Goal: Information Seeking & Learning: Understand process/instructions

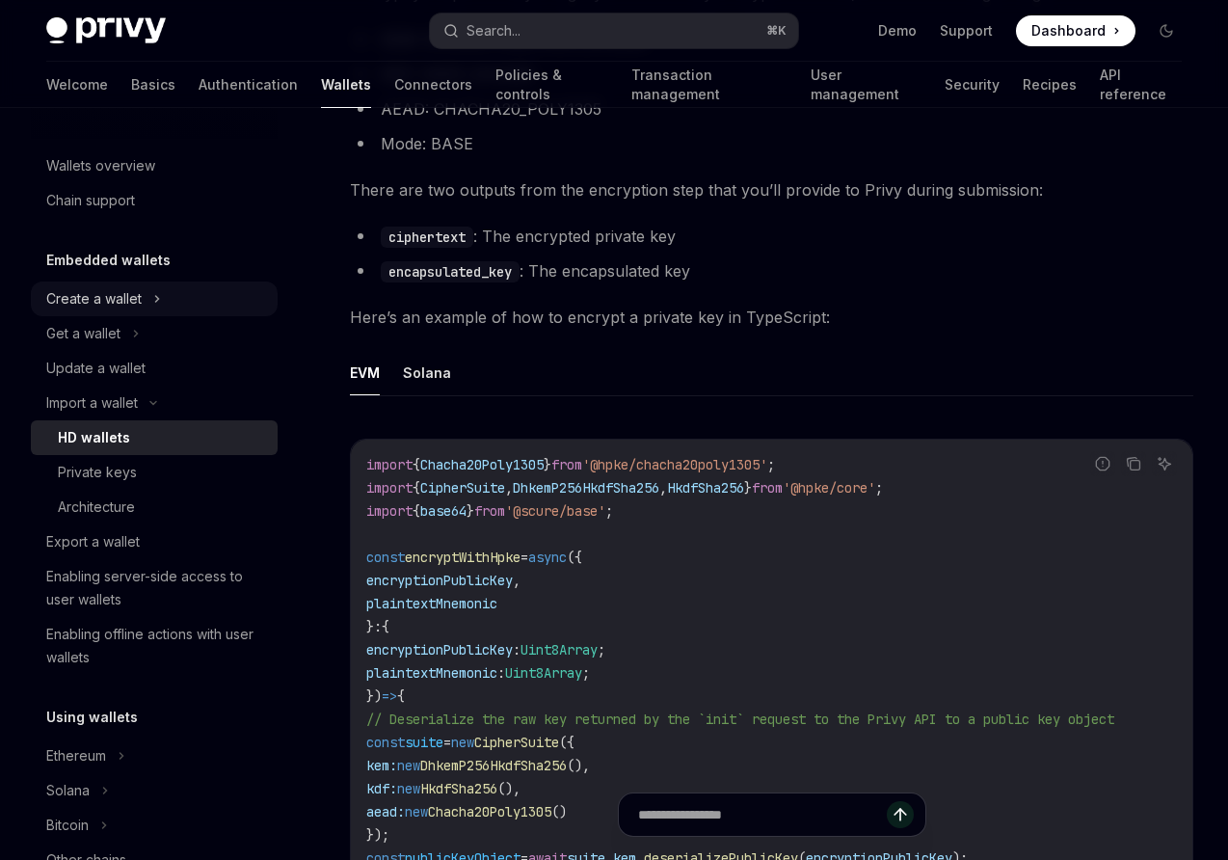
scroll to position [875, 0]
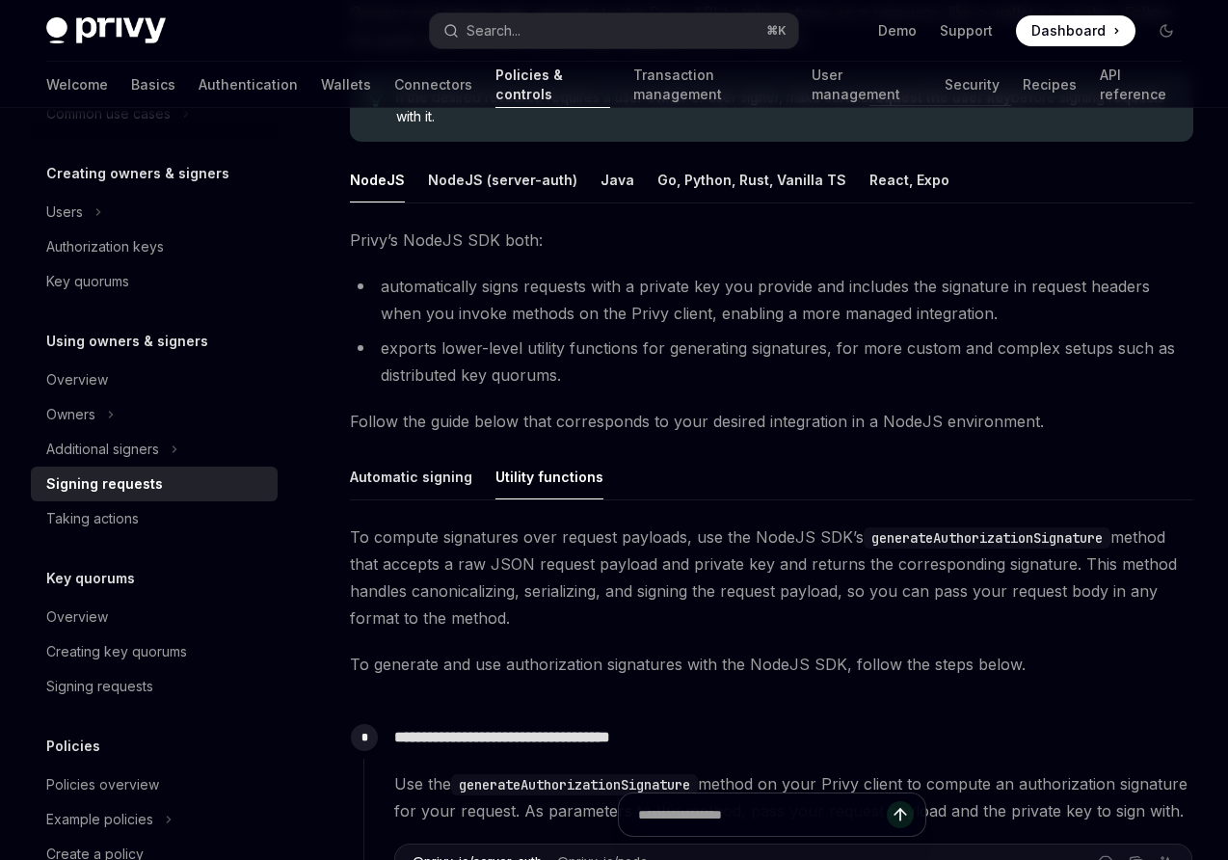
scroll to position [208, 0]
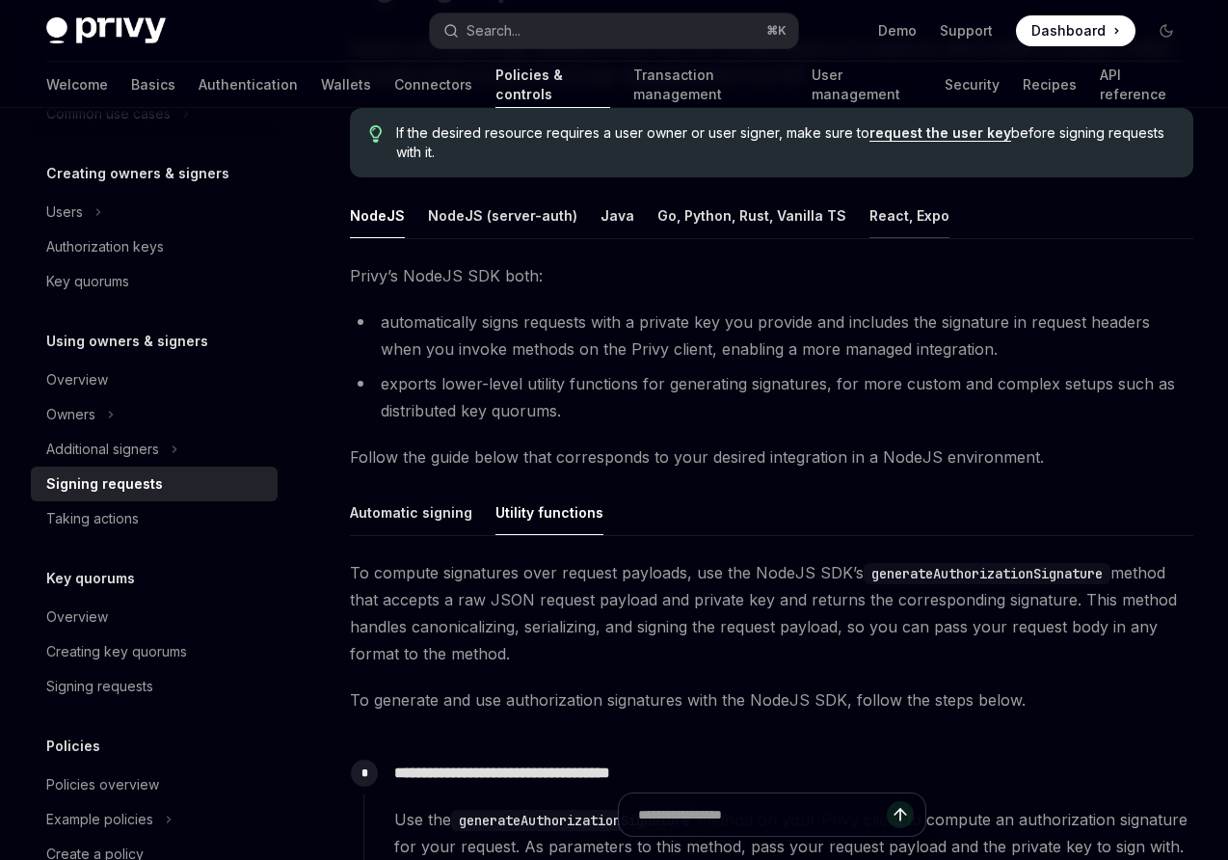
click at [872, 223] on button "React, Expo" at bounding box center [910, 215] width 80 height 45
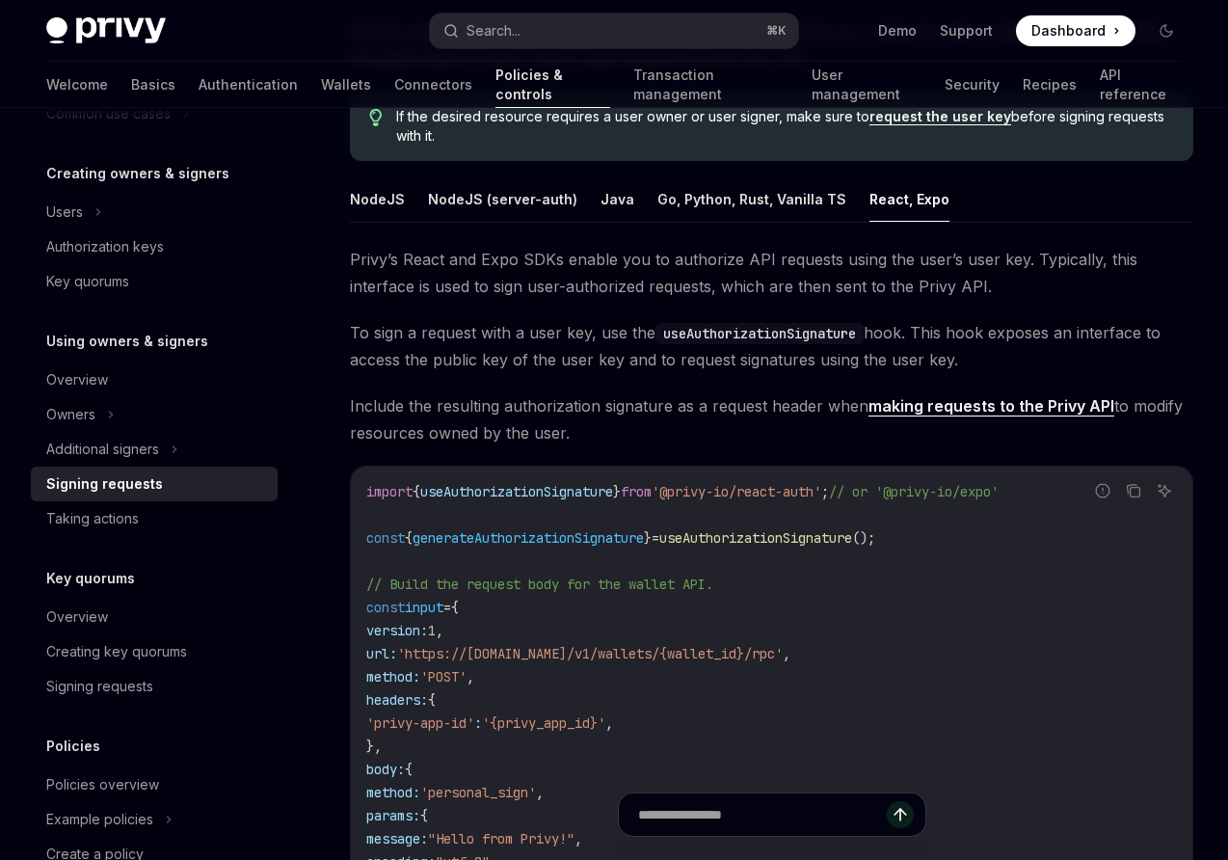
scroll to position [144, 0]
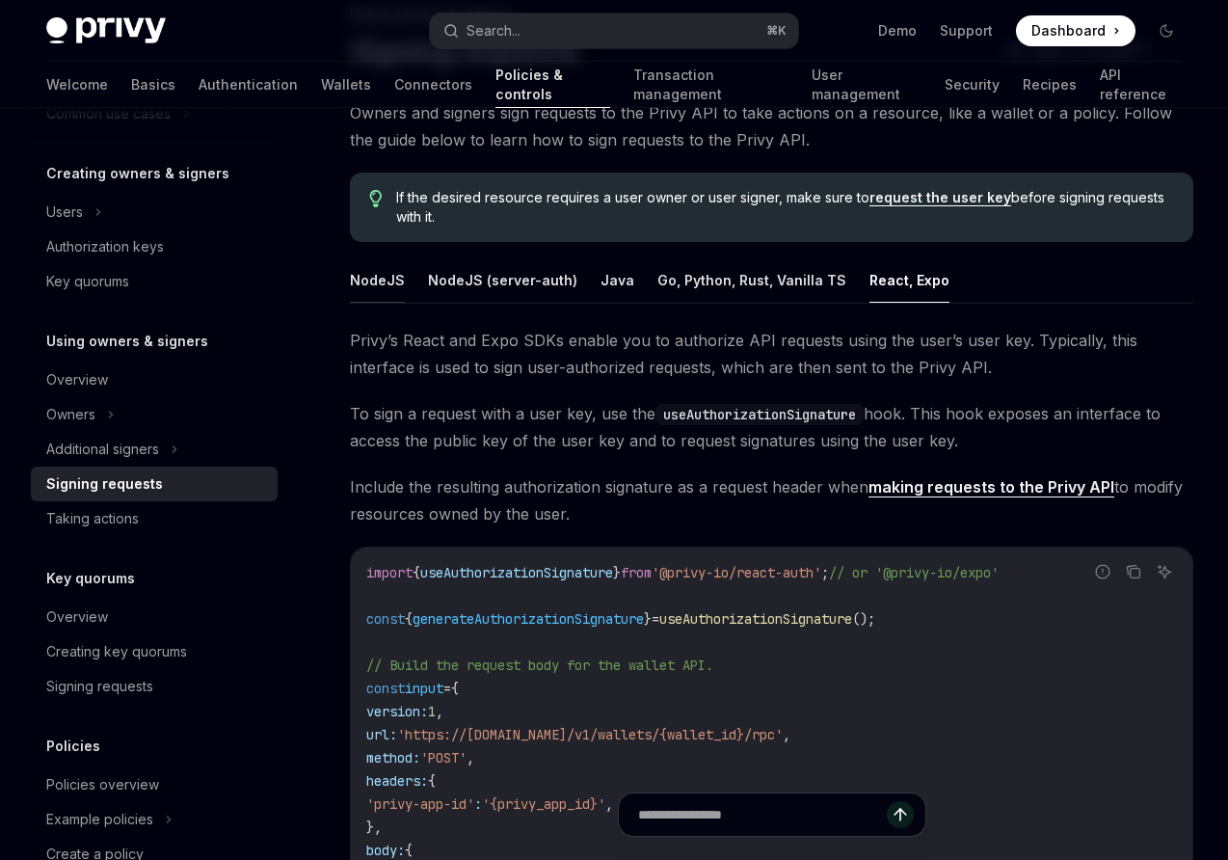
click at [374, 271] on button "NodeJS" at bounding box center [377, 279] width 55 height 45
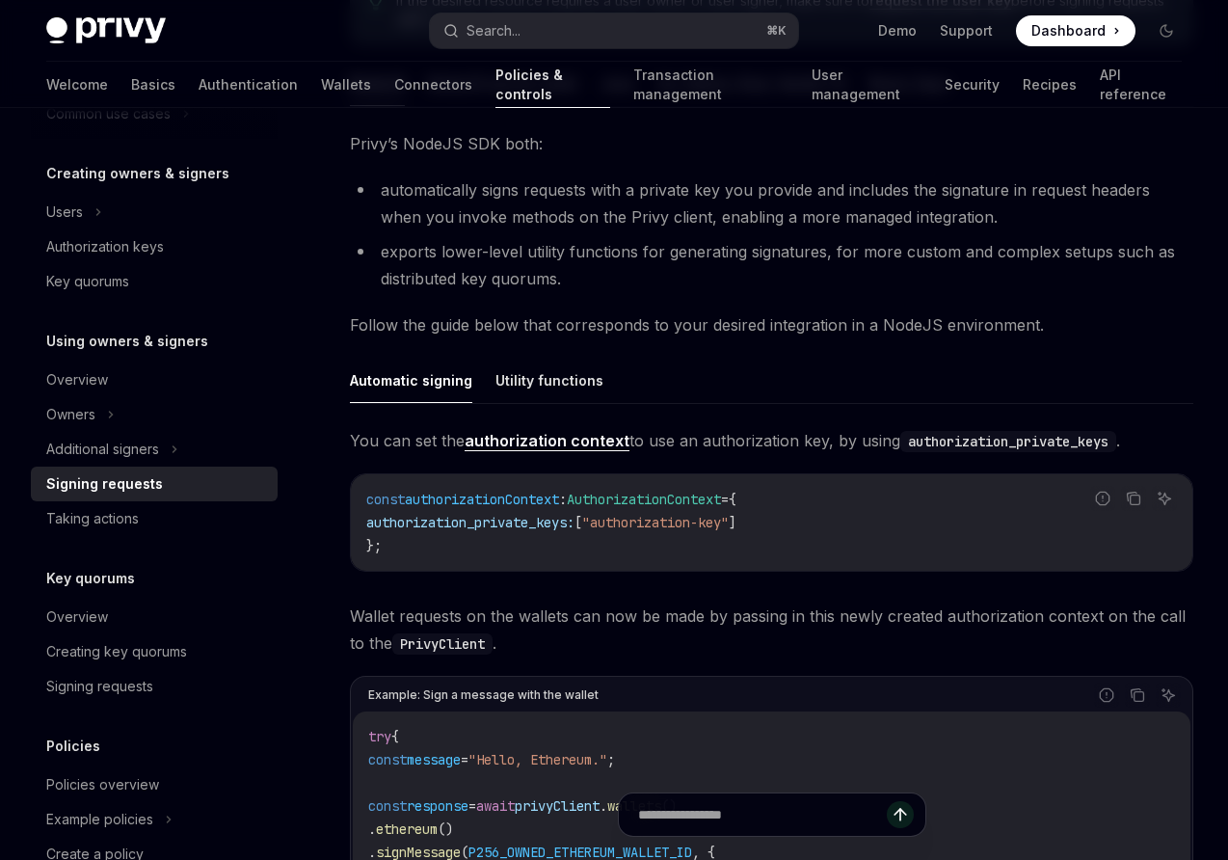
scroll to position [528, 0]
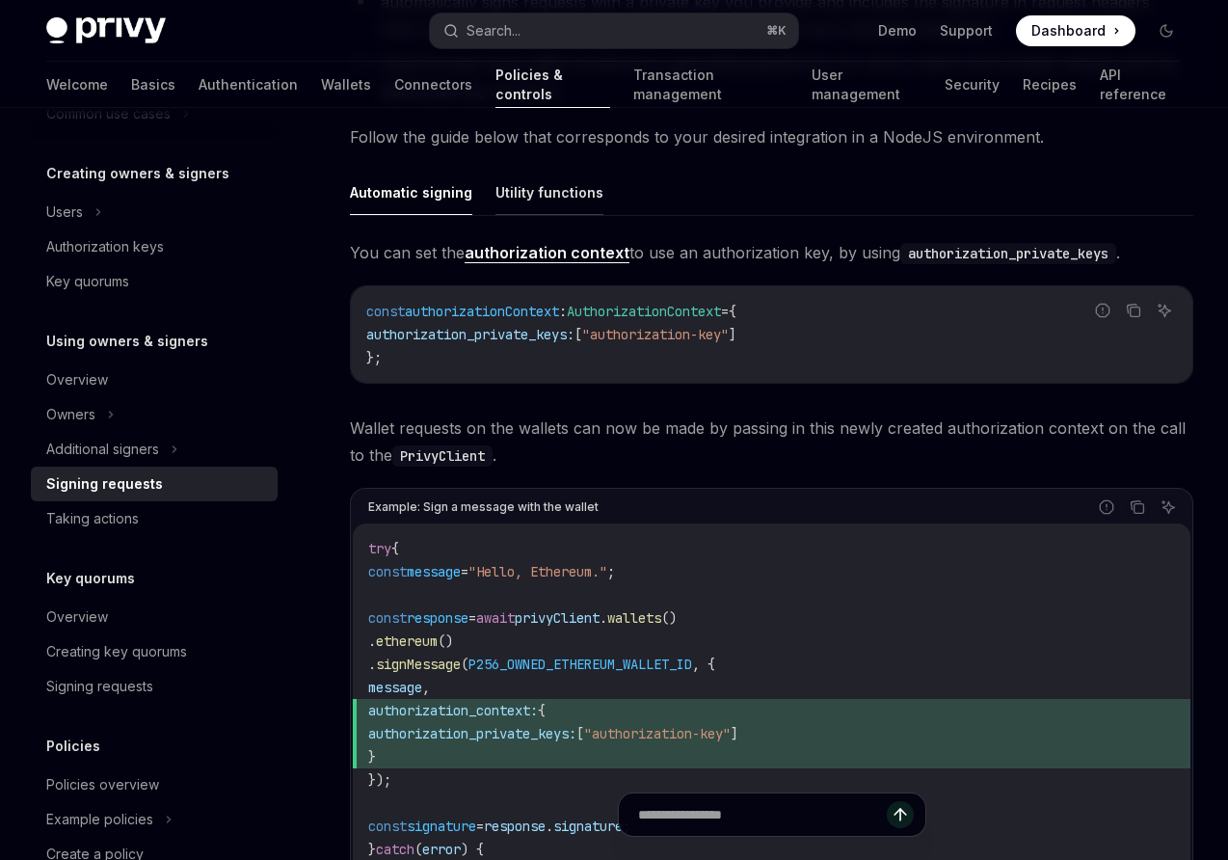
click at [552, 196] on button "Utility functions" at bounding box center [550, 192] width 108 height 45
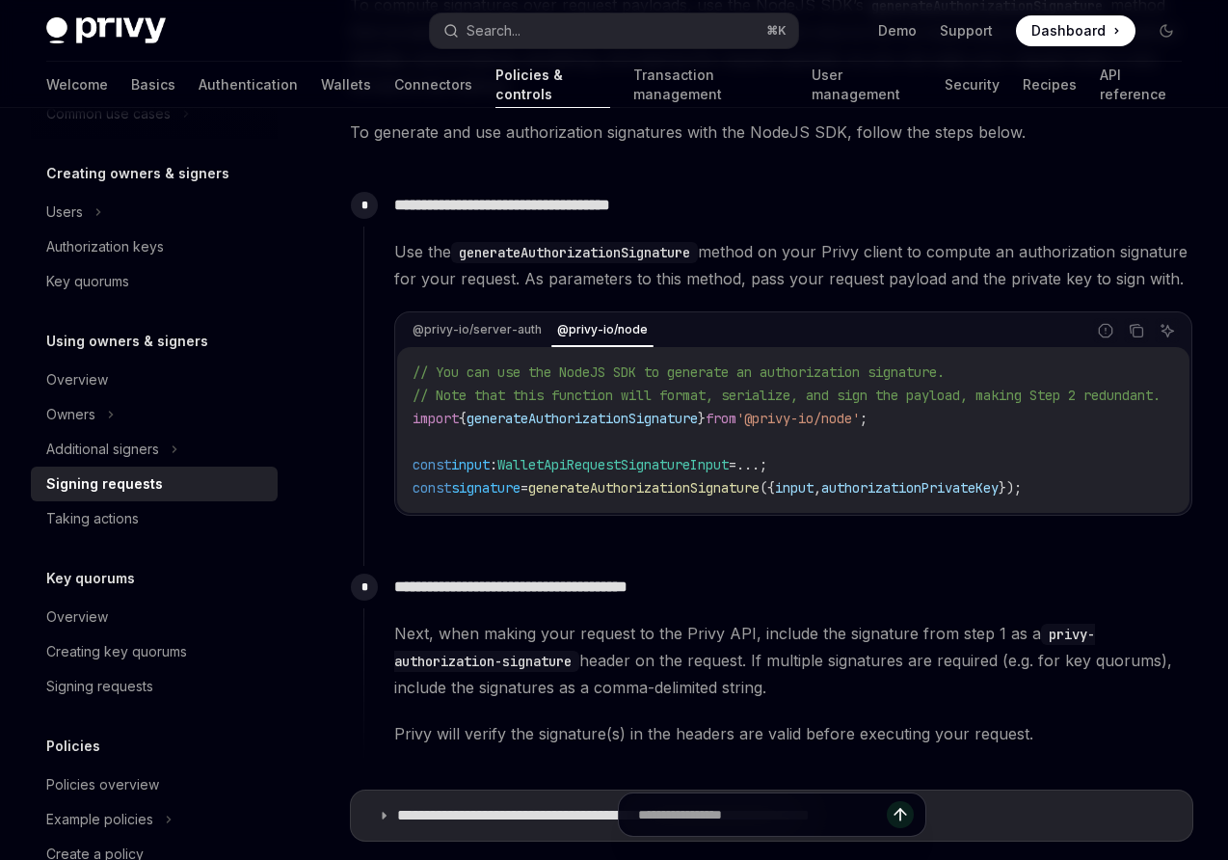
scroll to position [778, 0]
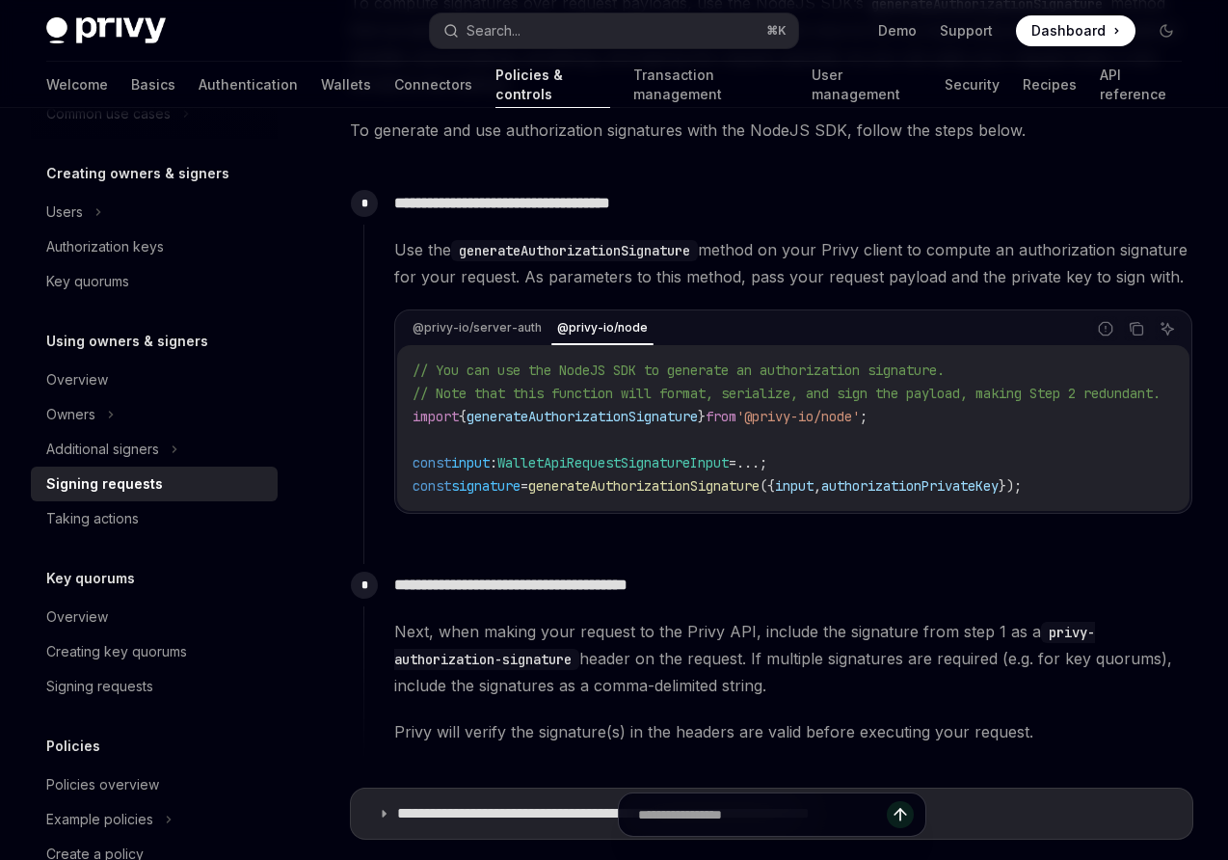
click at [645, 495] on span "generateAuthorizationSignature" at bounding box center [643, 485] width 231 height 17
copy span "generateAuthorizationSignature"
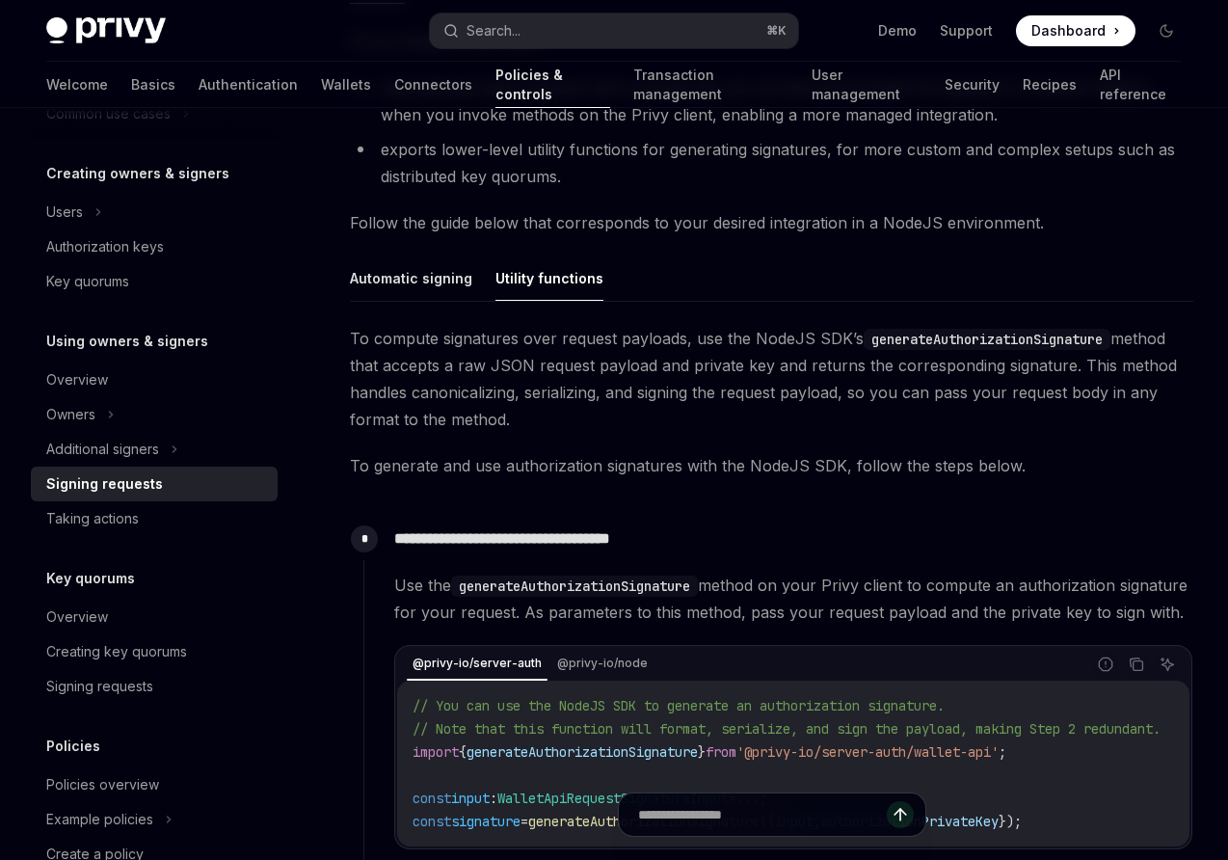
scroll to position [415, 0]
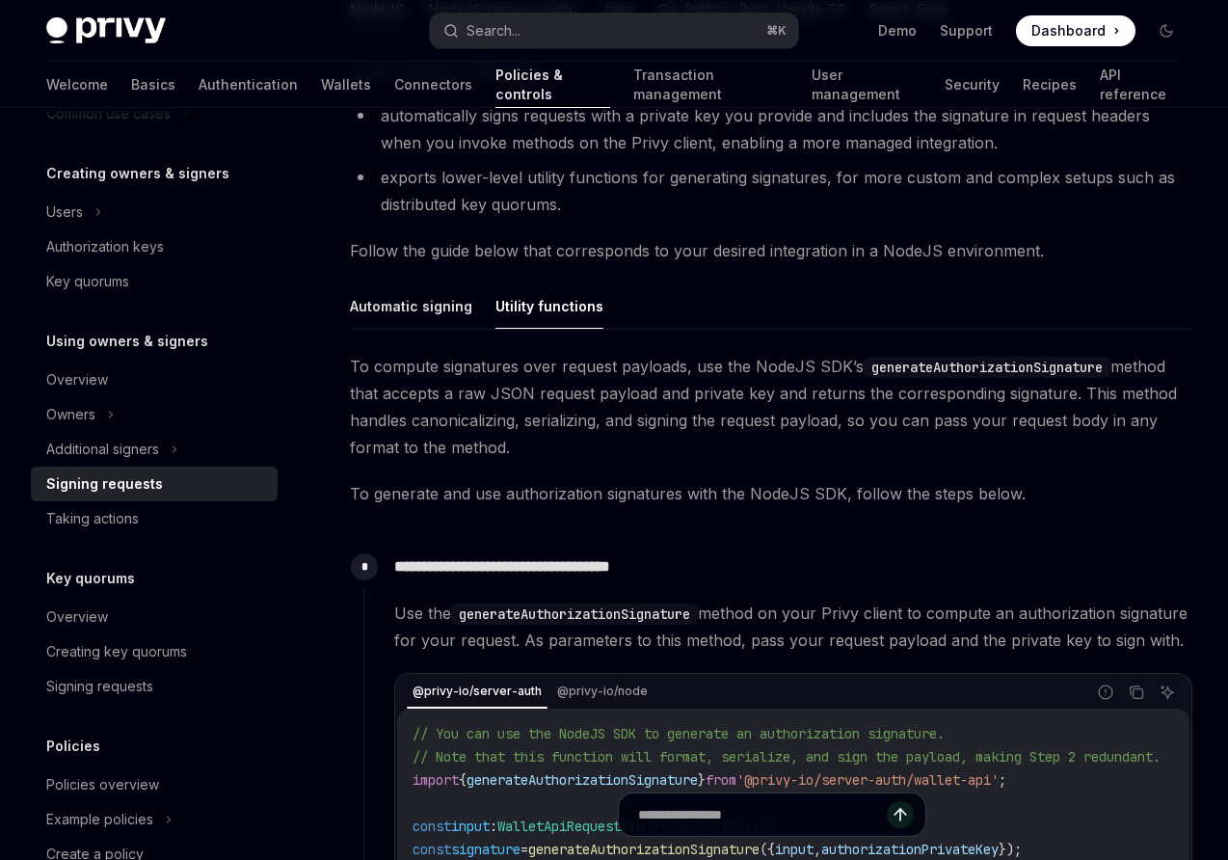
click at [564, 310] on button "Utility functions" at bounding box center [550, 305] width 108 height 45
type textarea "*"
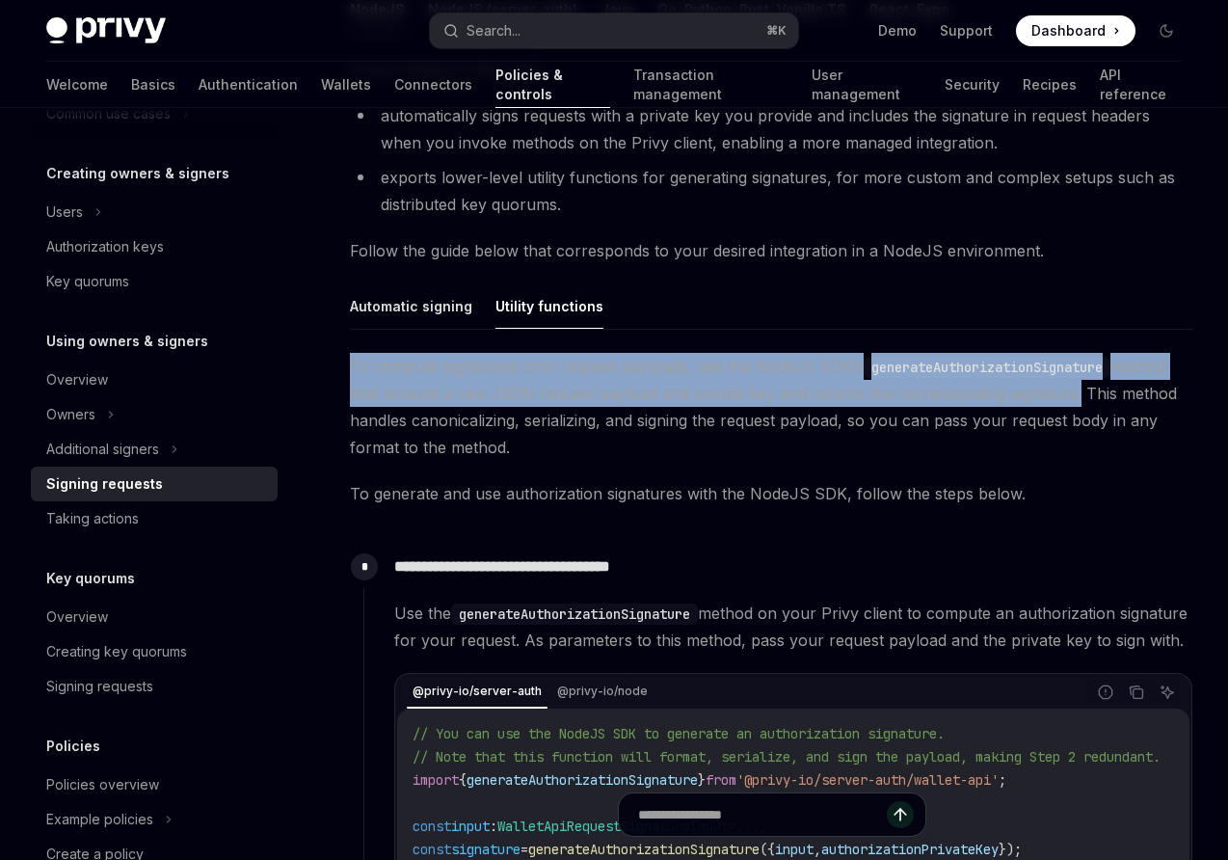
drag, startPoint x: 352, startPoint y: 367, endPoint x: 1067, endPoint y: 396, distance: 716.1
click at [1067, 396] on span "To compute signatures over request payloads, use the NodeJS SDK’s generateAutho…" at bounding box center [772, 407] width 844 height 108
copy span "To compute signatures over request payloads, use the NodeJS SDK’s generateAutho…"
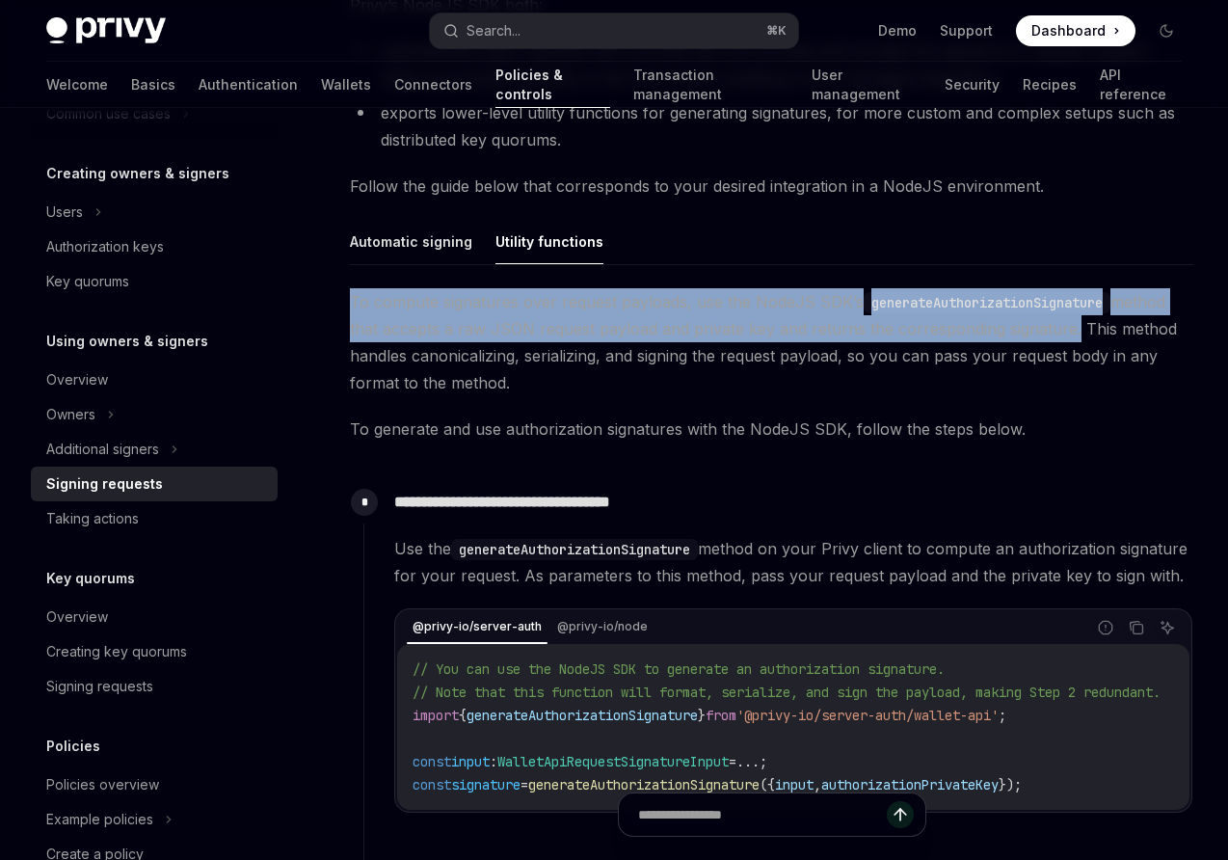
scroll to position [472, 0]
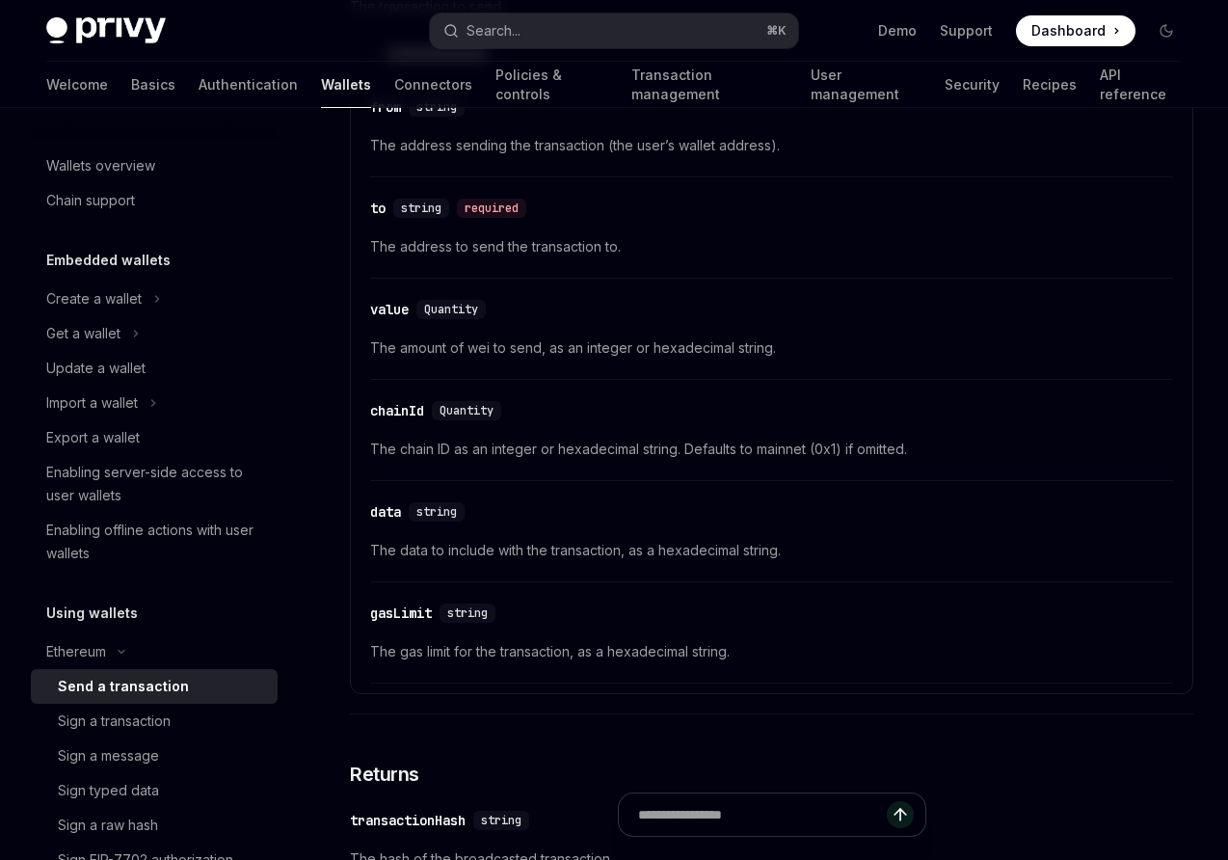
scroll to position [163, 0]
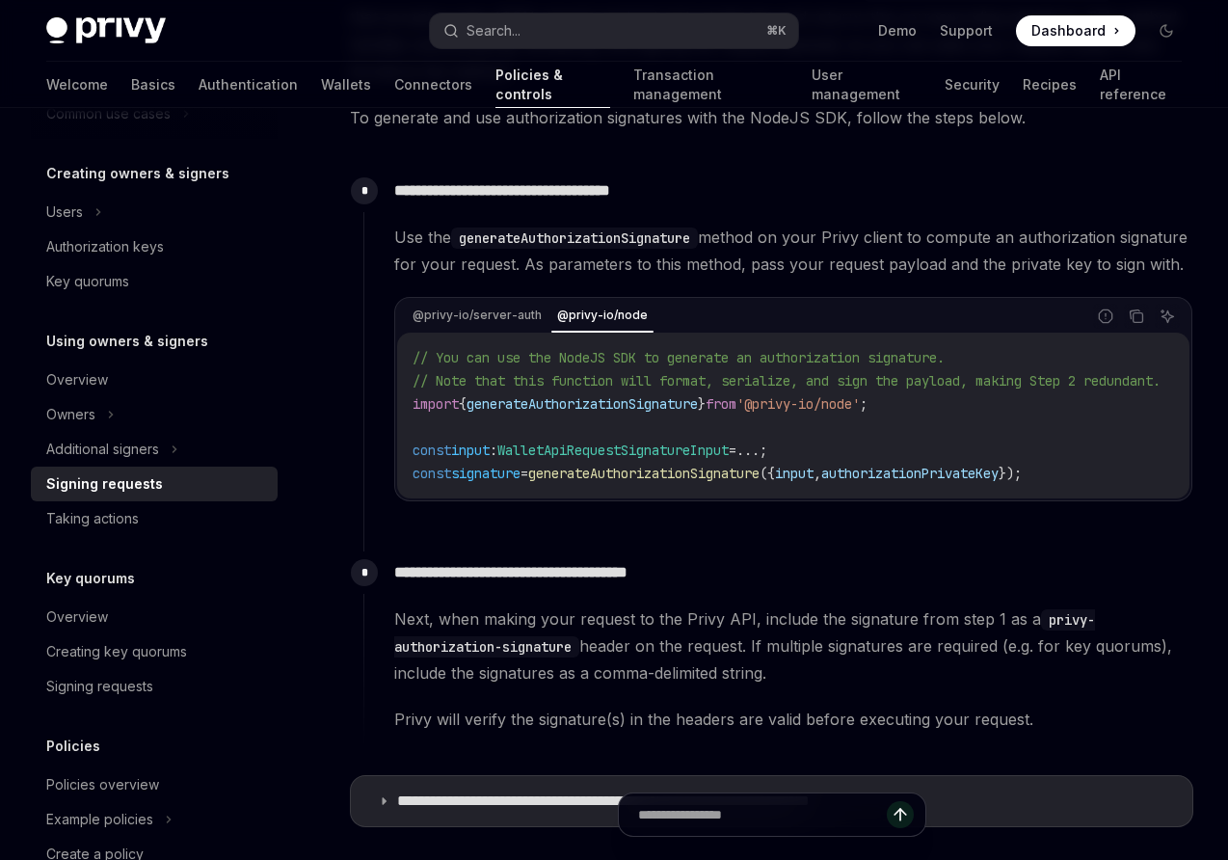
scroll to position [772, 0]
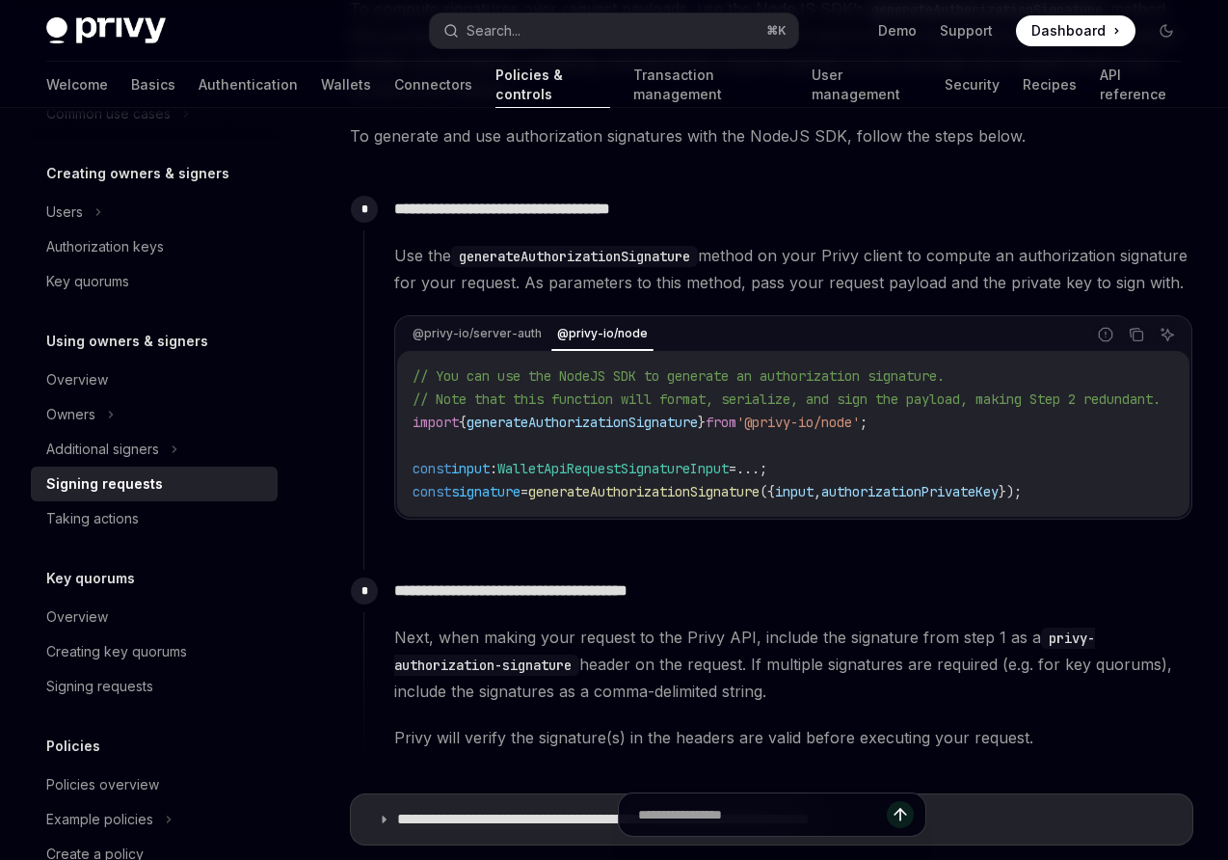
click at [638, 500] on span "generateAuthorizationSignature" at bounding box center [643, 491] width 231 height 17
copy span "generateAuthorizationSignature"
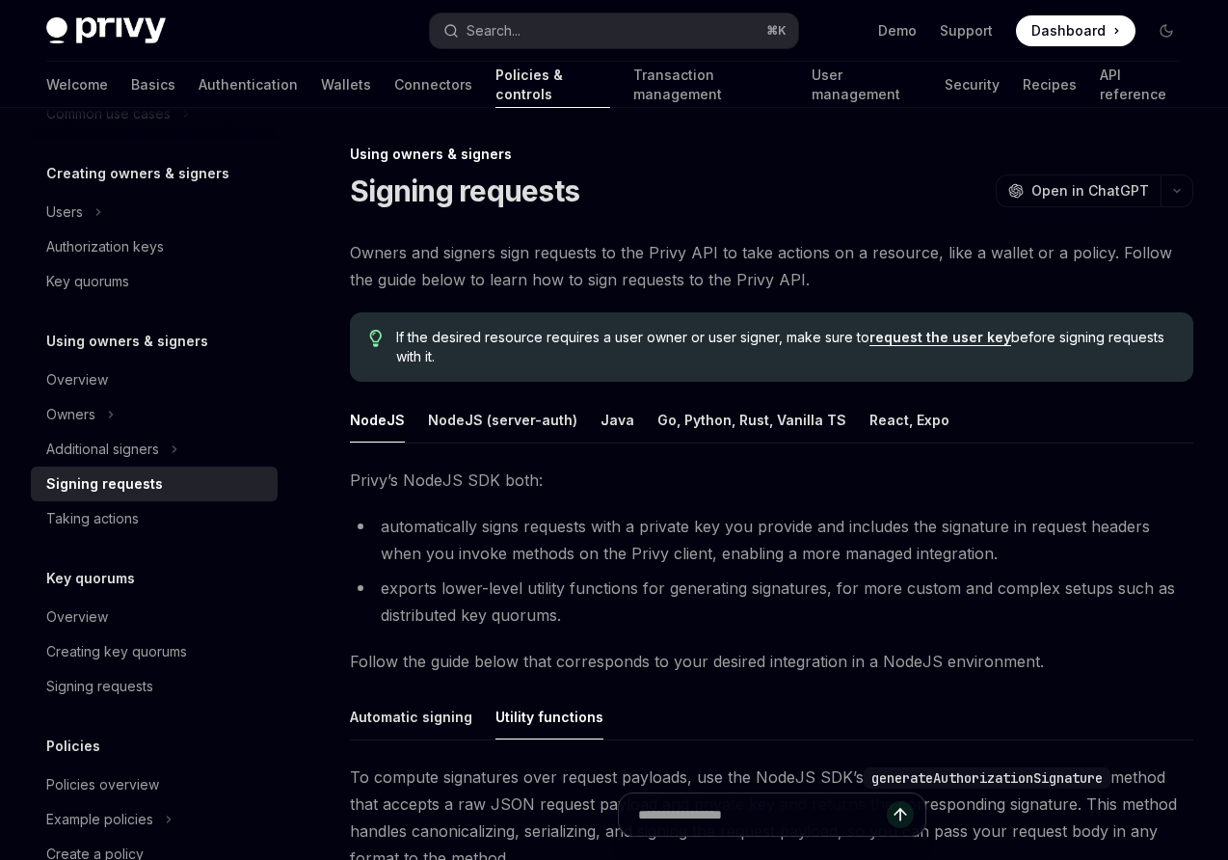
scroll to position [124, 0]
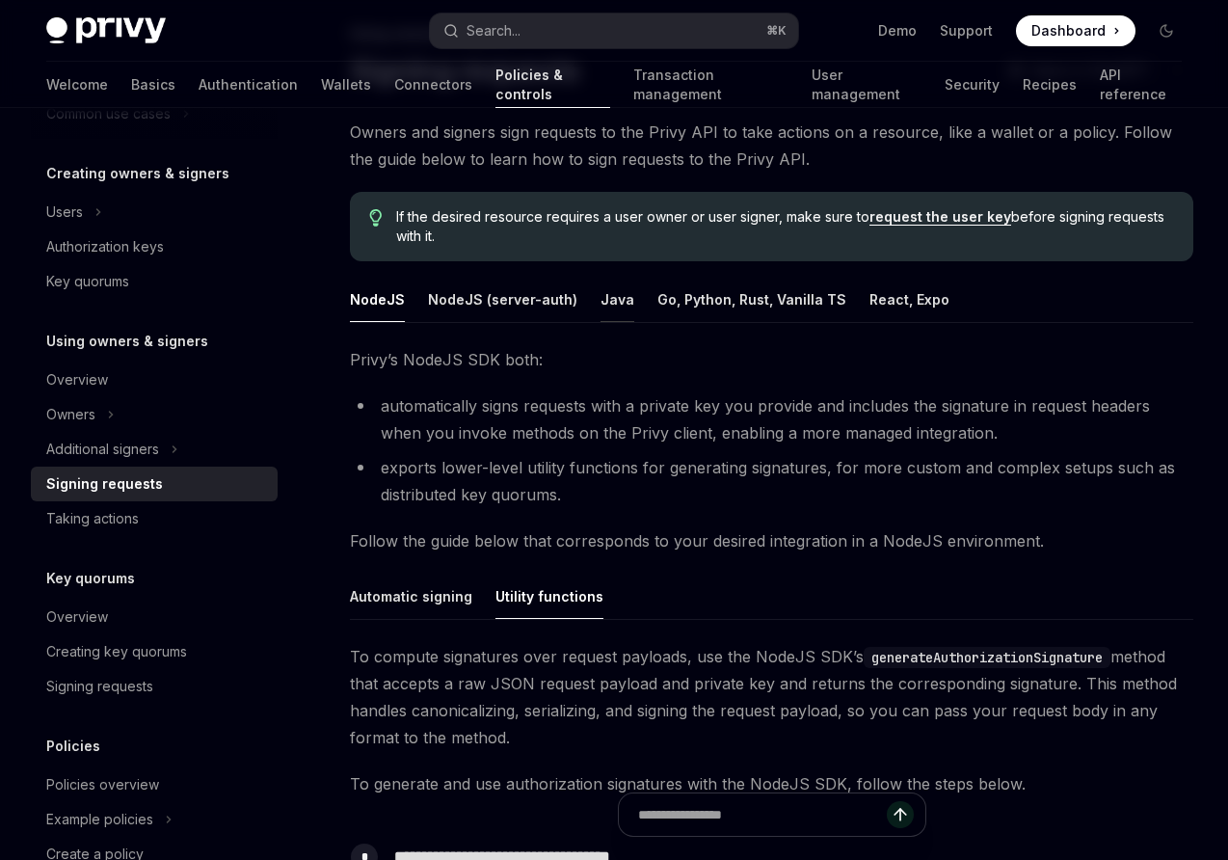
click at [601, 298] on button "Java" at bounding box center [618, 299] width 34 height 45
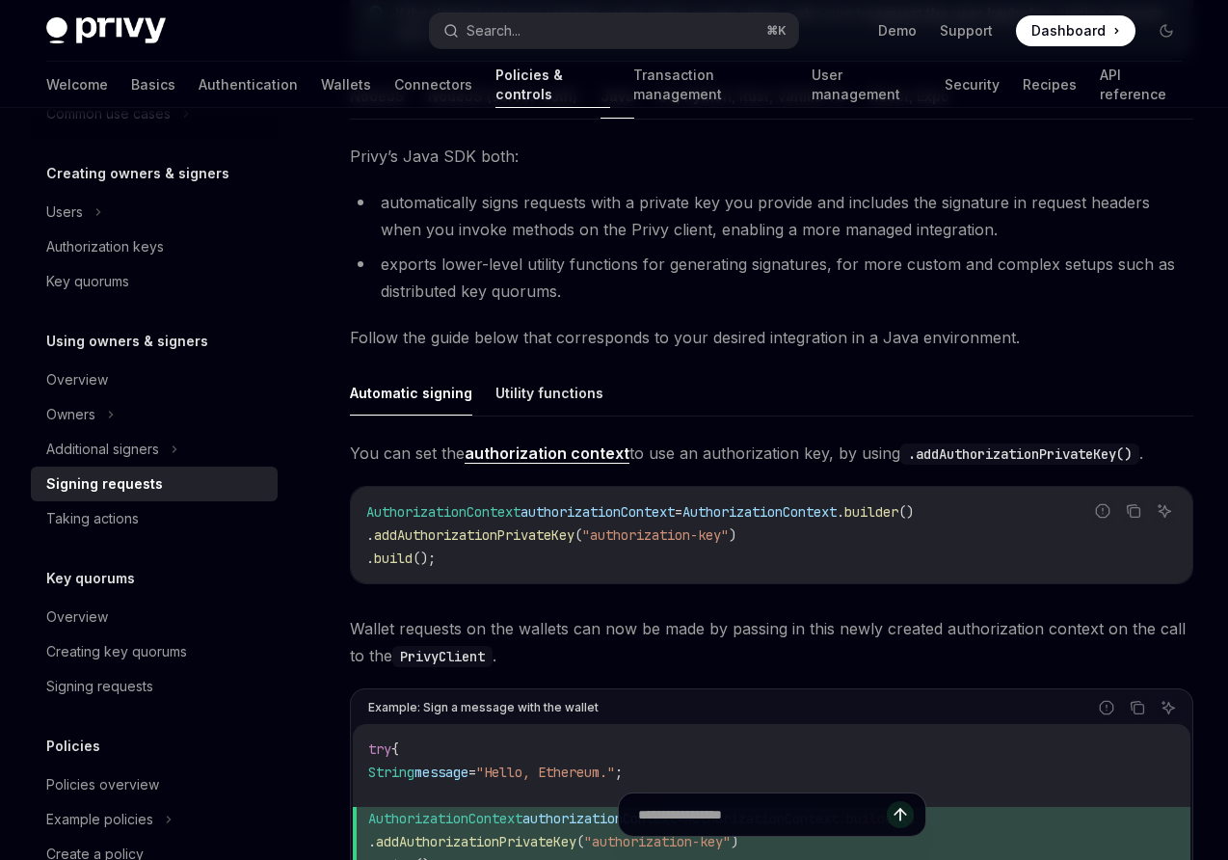
scroll to position [334, 0]
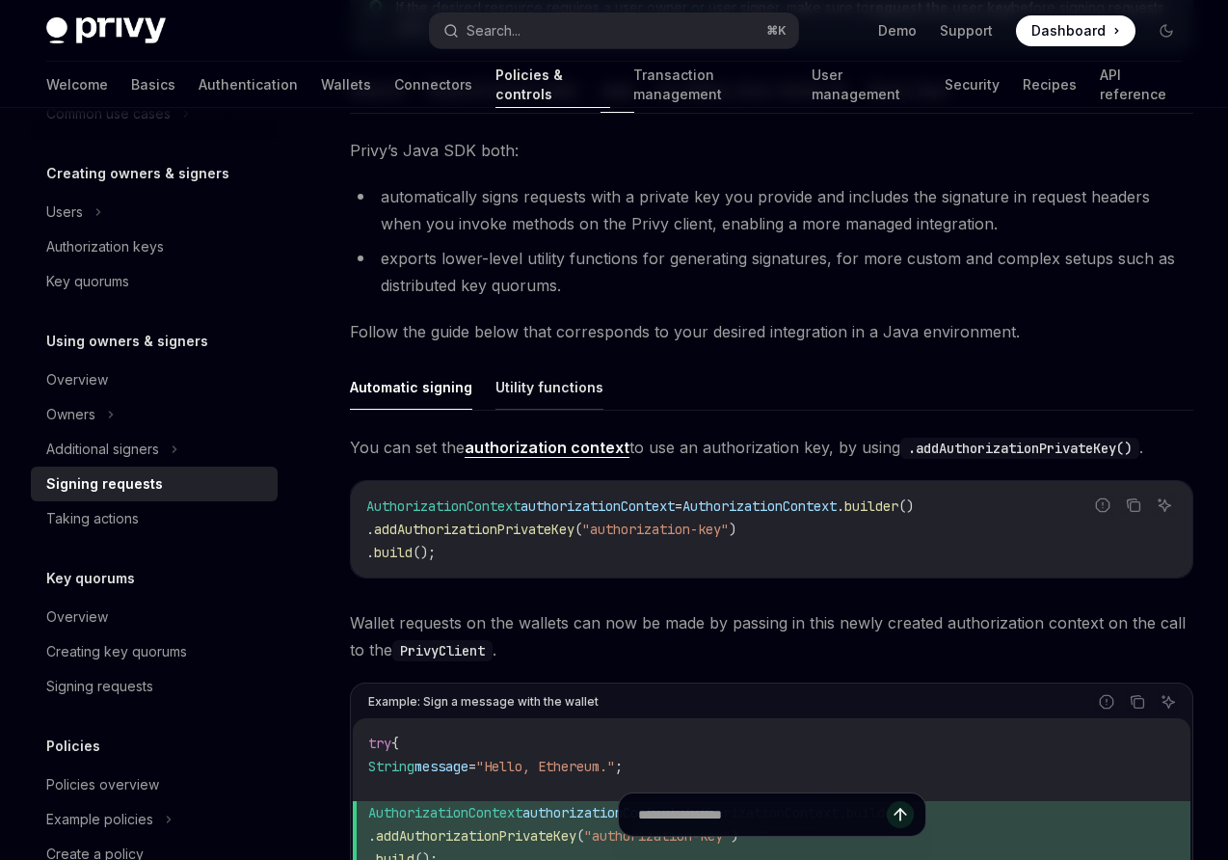
click at [537, 382] on button "Utility functions" at bounding box center [550, 386] width 108 height 45
type textarea "*"
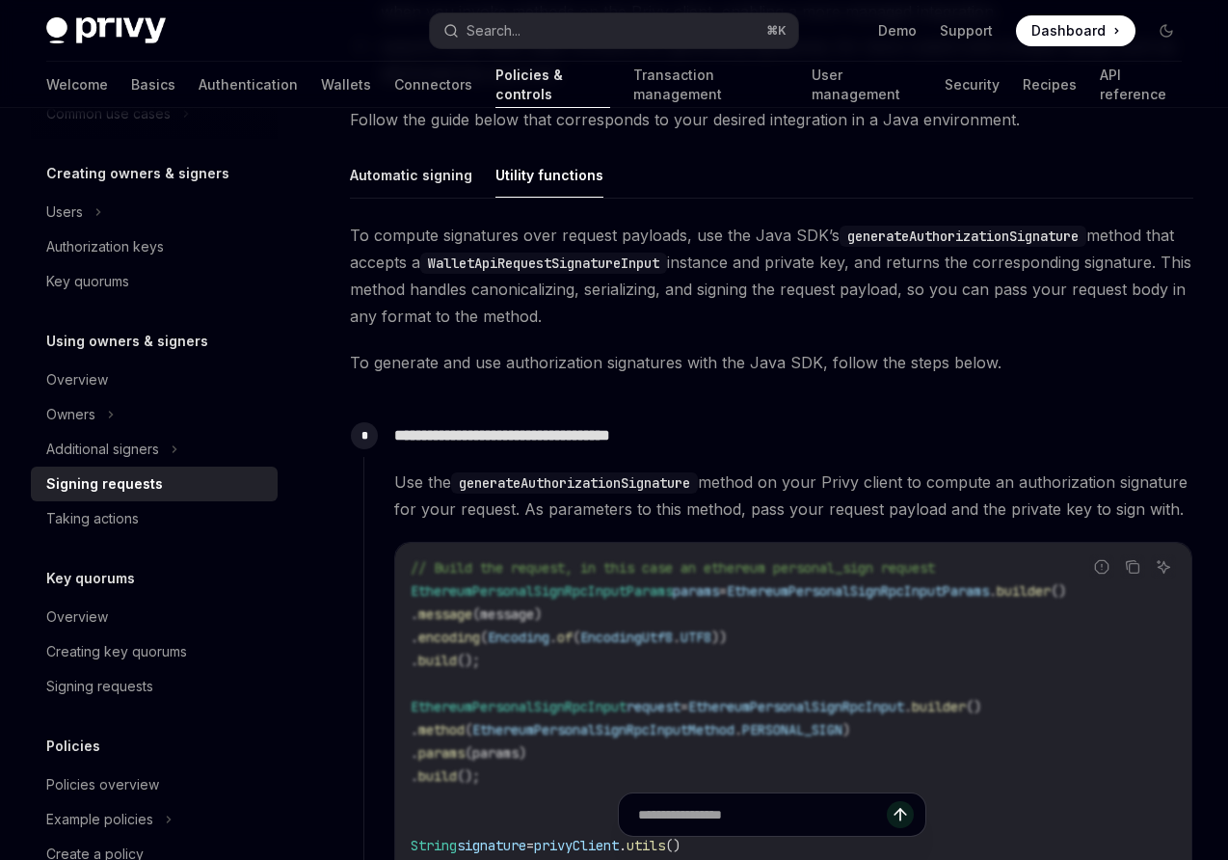
scroll to position [550, 0]
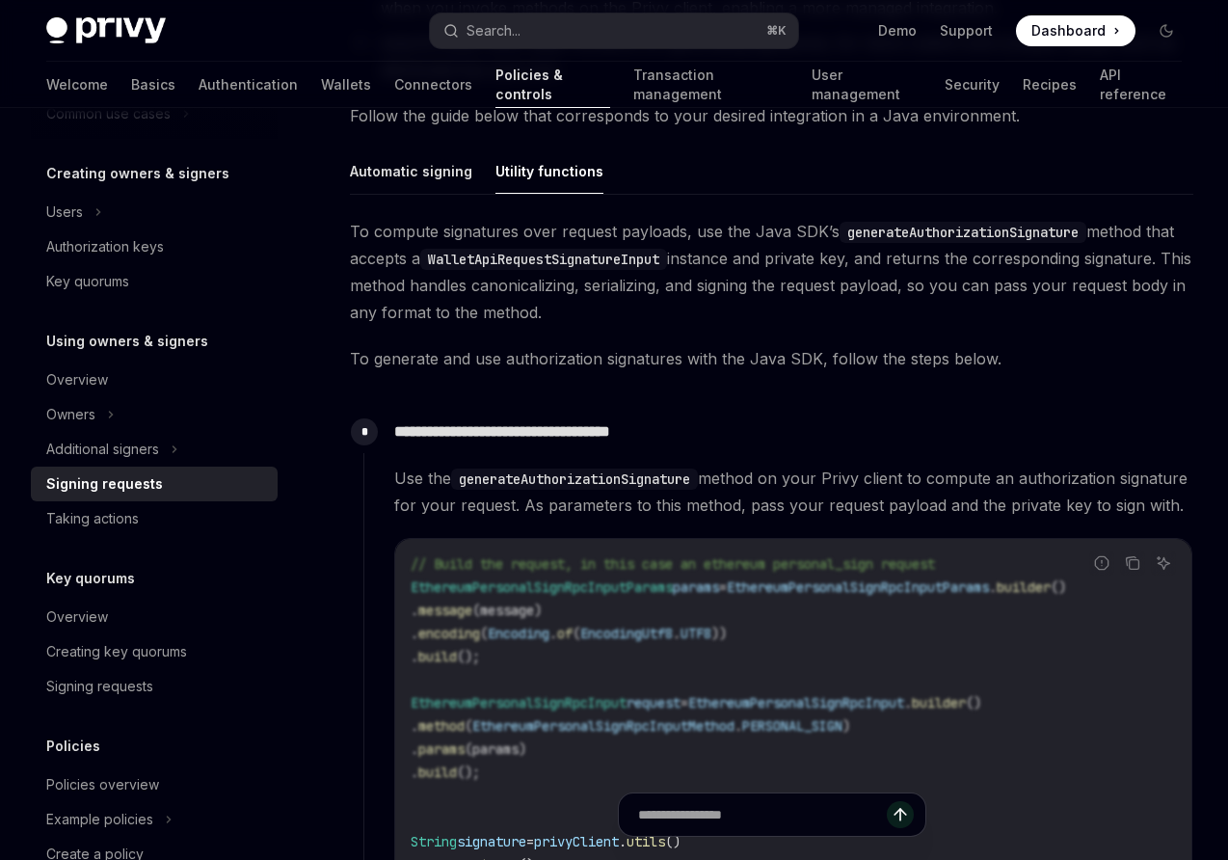
click at [930, 231] on code "generateAuthorizationSignature" at bounding box center [963, 232] width 247 height 21
copy code "generateAuthorizationSignature"
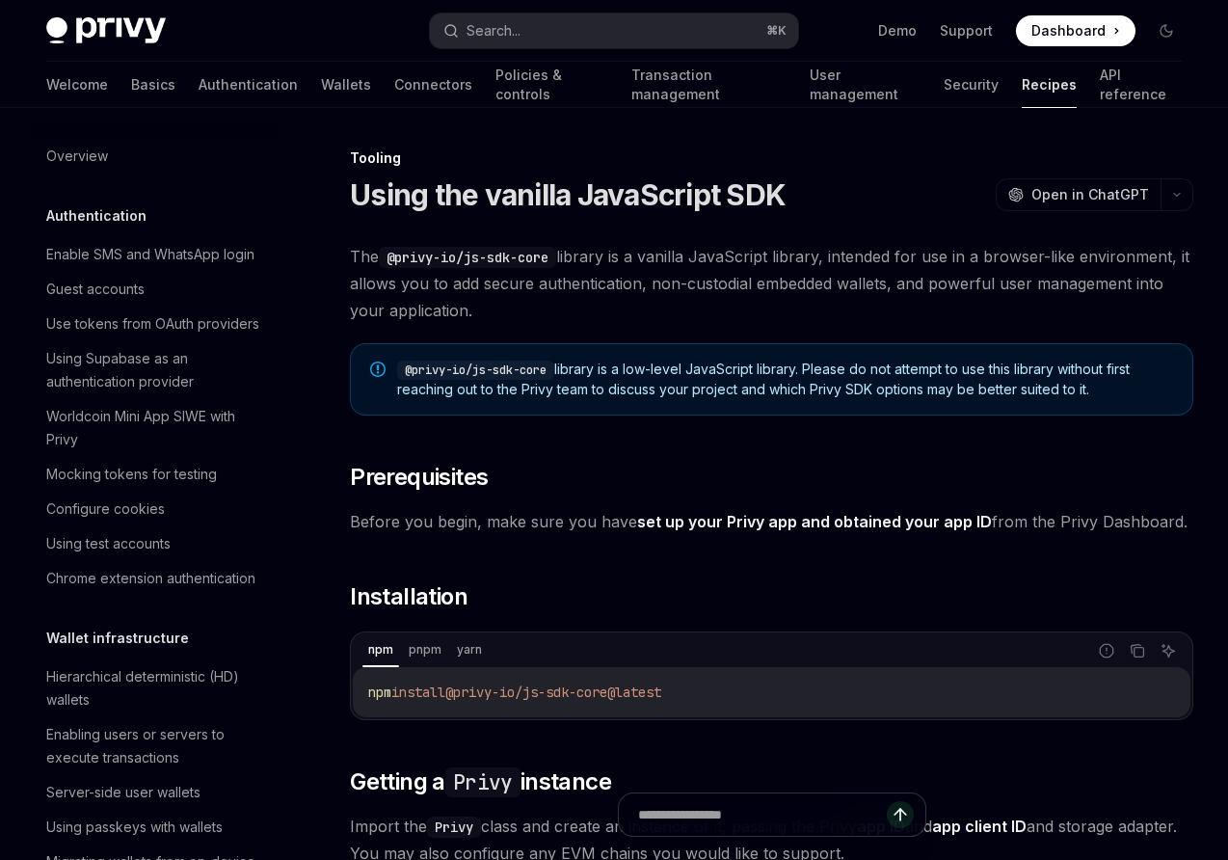
scroll to position [2200, 0]
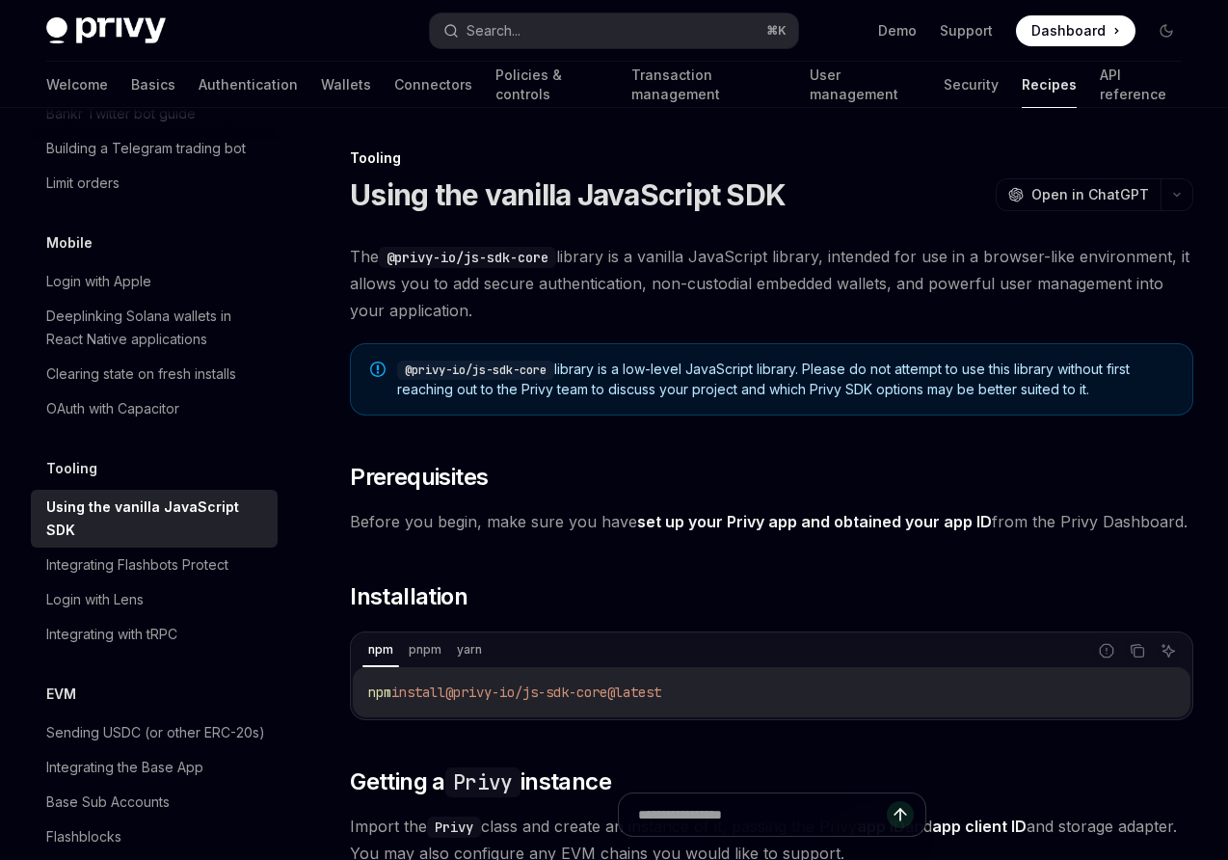
drag, startPoint x: 416, startPoint y: 371, endPoint x: 555, endPoint y: 367, distance: 139.9
click at [554, 367] on code "@privy-io/js-sdk-core" at bounding box center [475, 370] width 157 height 19
drag, startPoint x: 554, startPoint y: 371, endPoint x: 413, endPoint y: 371, distance: 141.7
click at [413, 371] on code "@privy-io/js-sdk-core" at bounding box center [475, 370] width 157 height 19
copy code "privy-io/js-sdk-core"
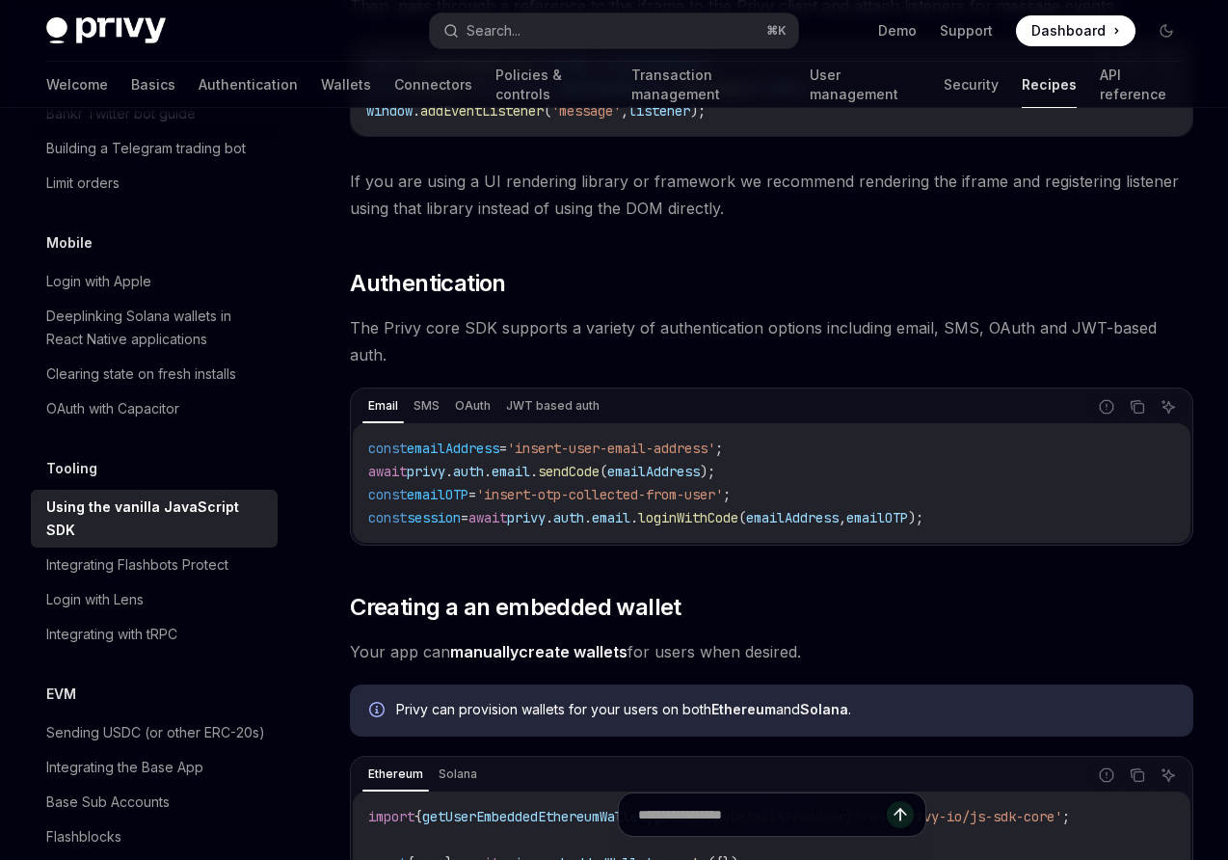
scroll to position [1731, 0]
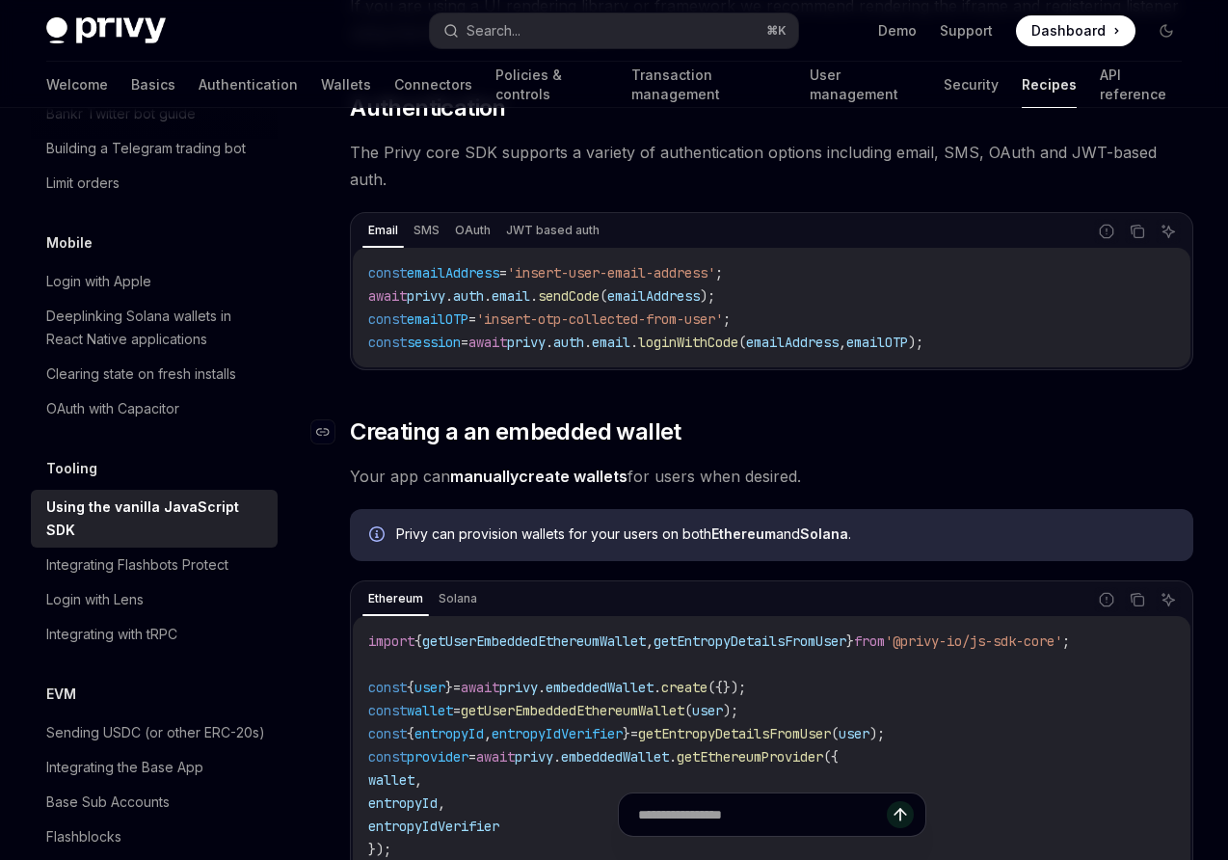
click at [495, 417] on span "Creating a an embedded wallet" at bounding box center [516, 432] width 332 height 31
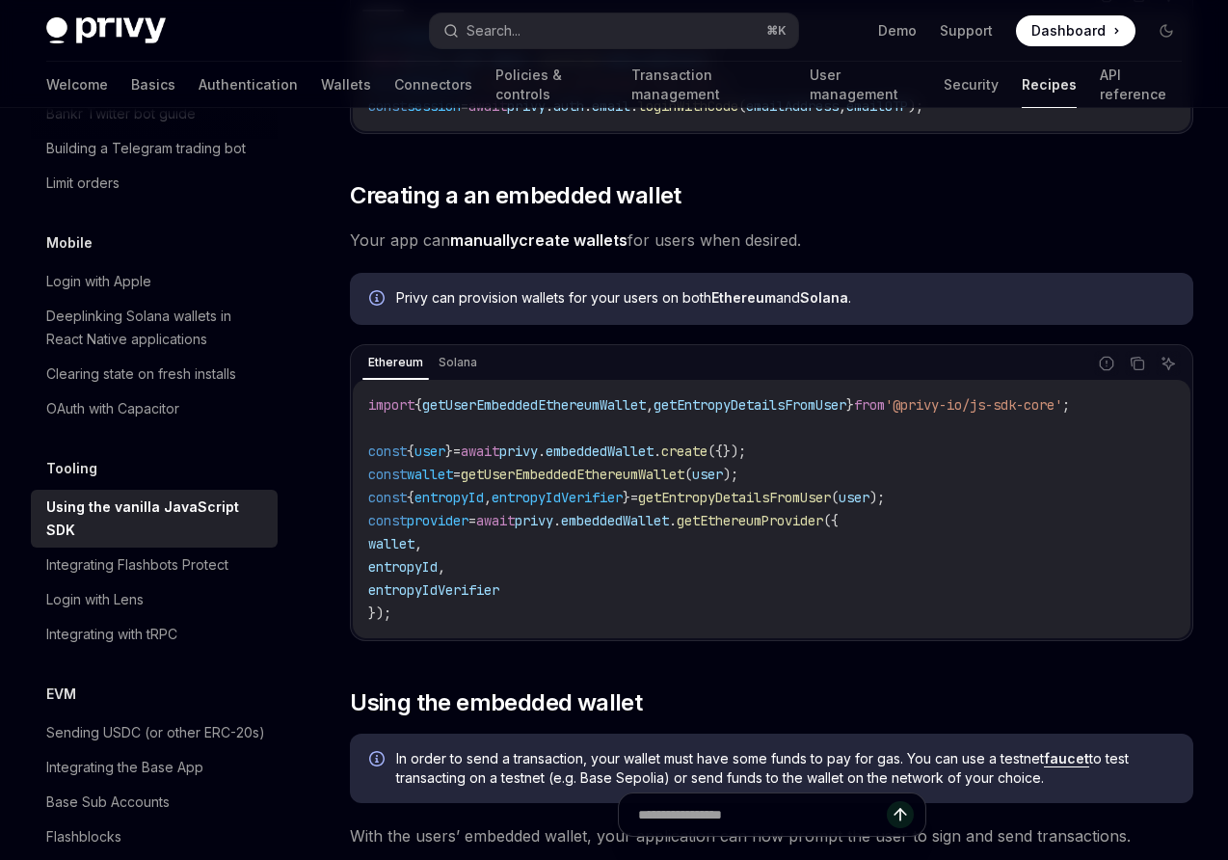
scroll to position [1974, 0]
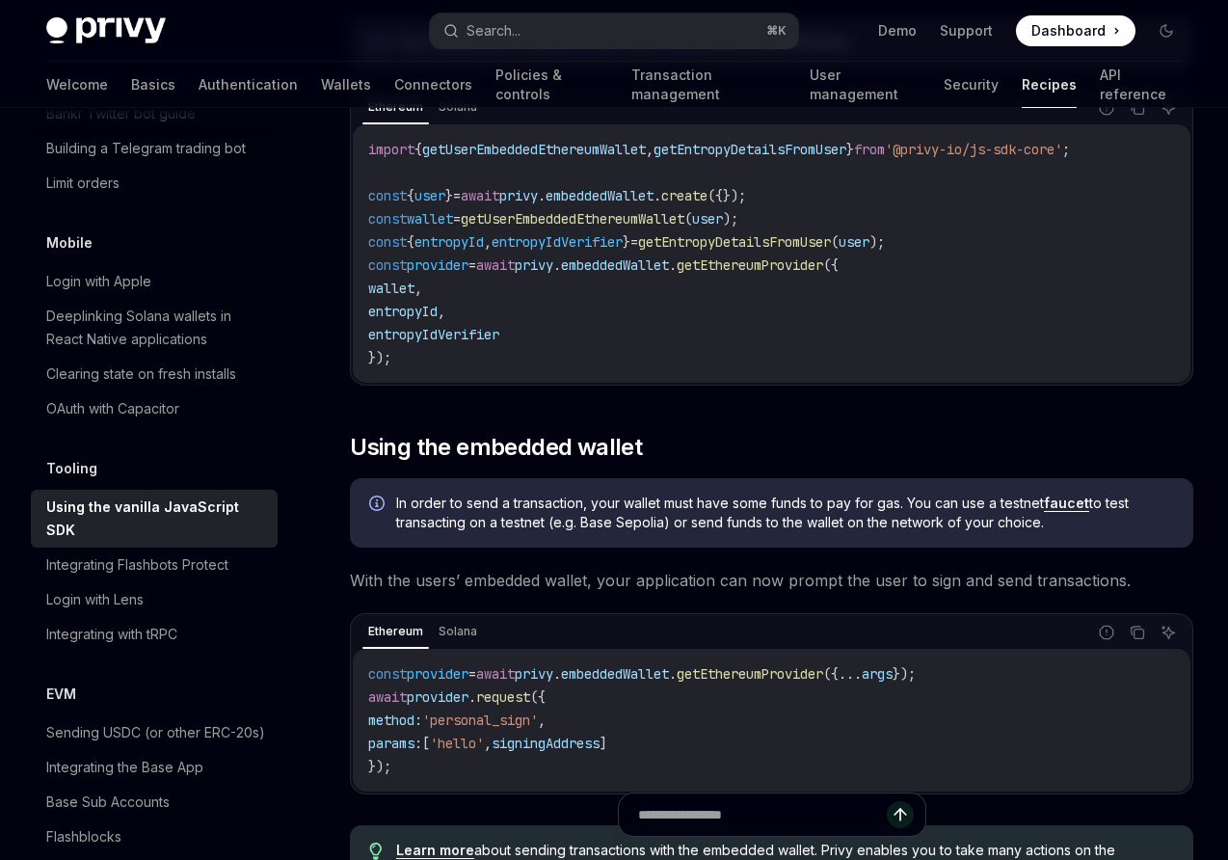
scroll to position [2358, 0]
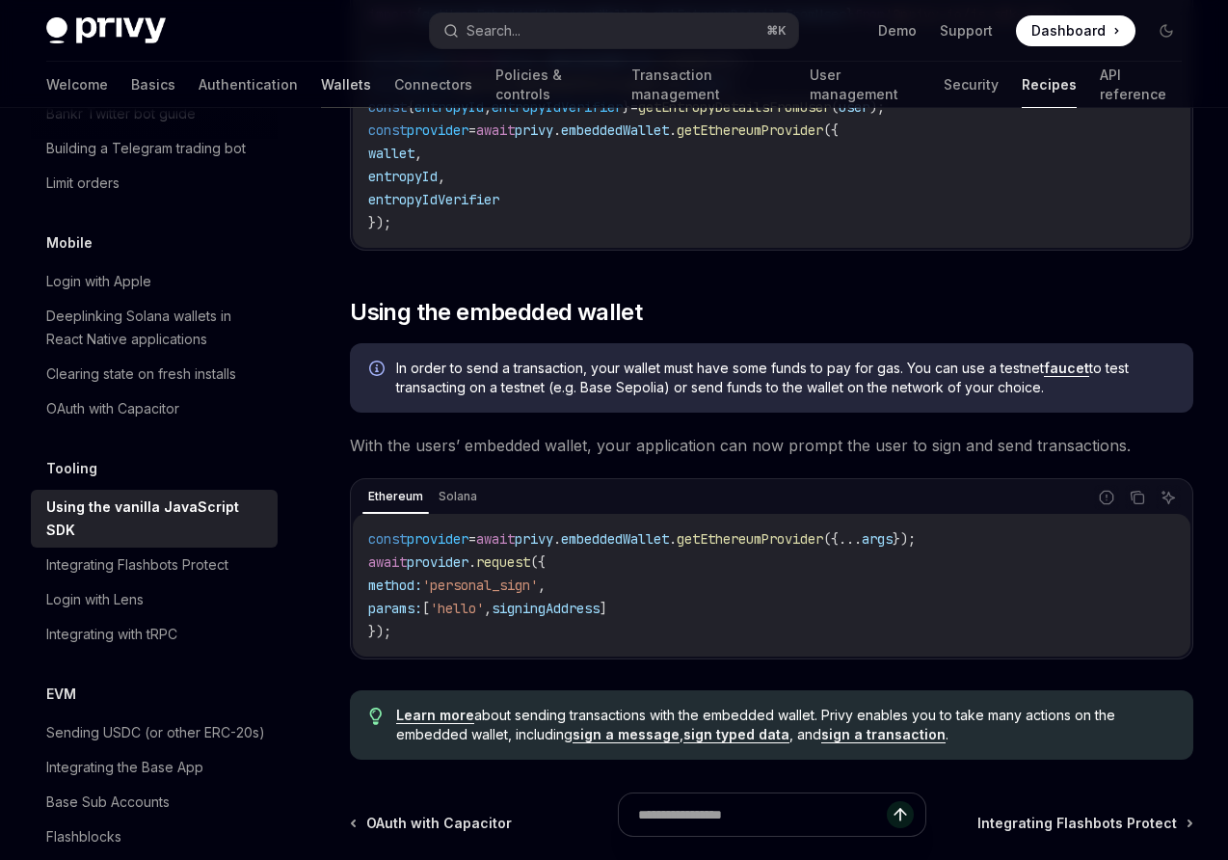
click at [321, 74] on link "Wallets" at bounding box center [346, 85] width 50 height 46
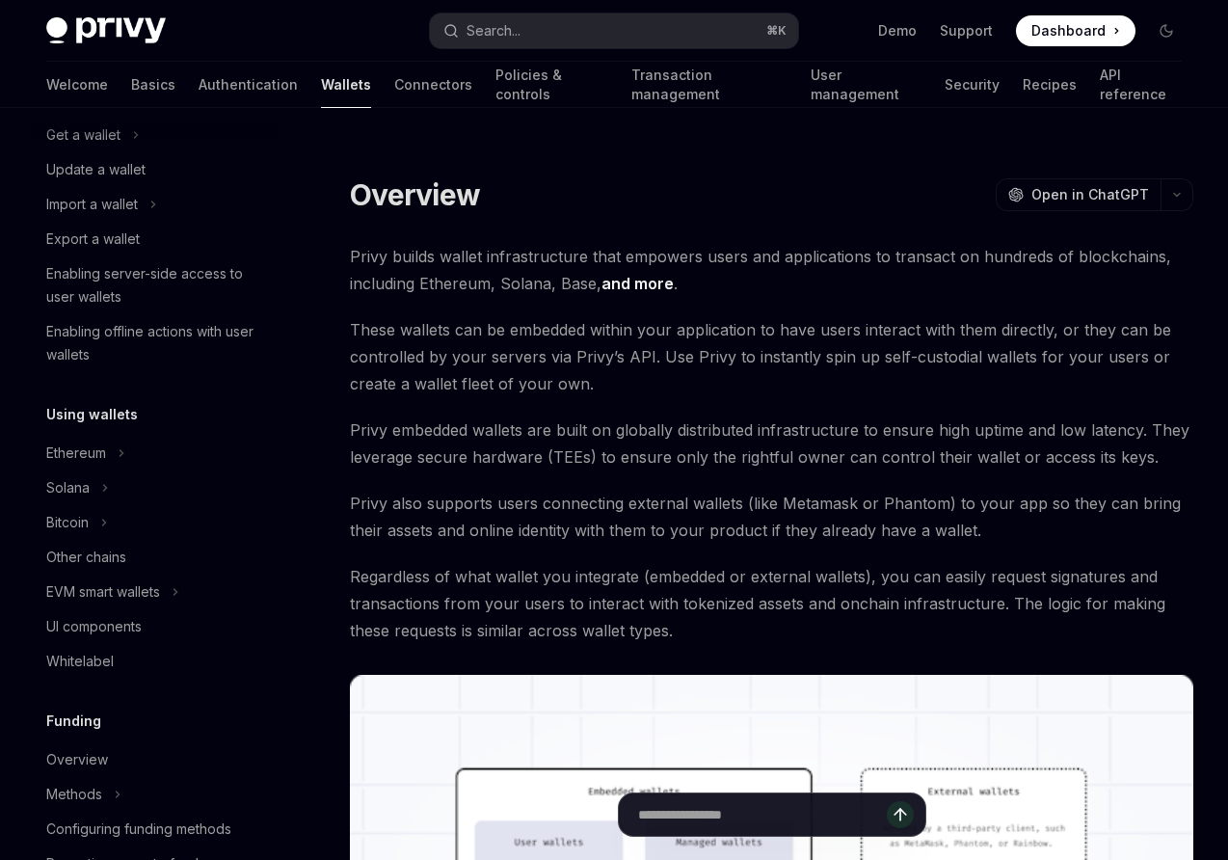
scroll to position [238, 0]
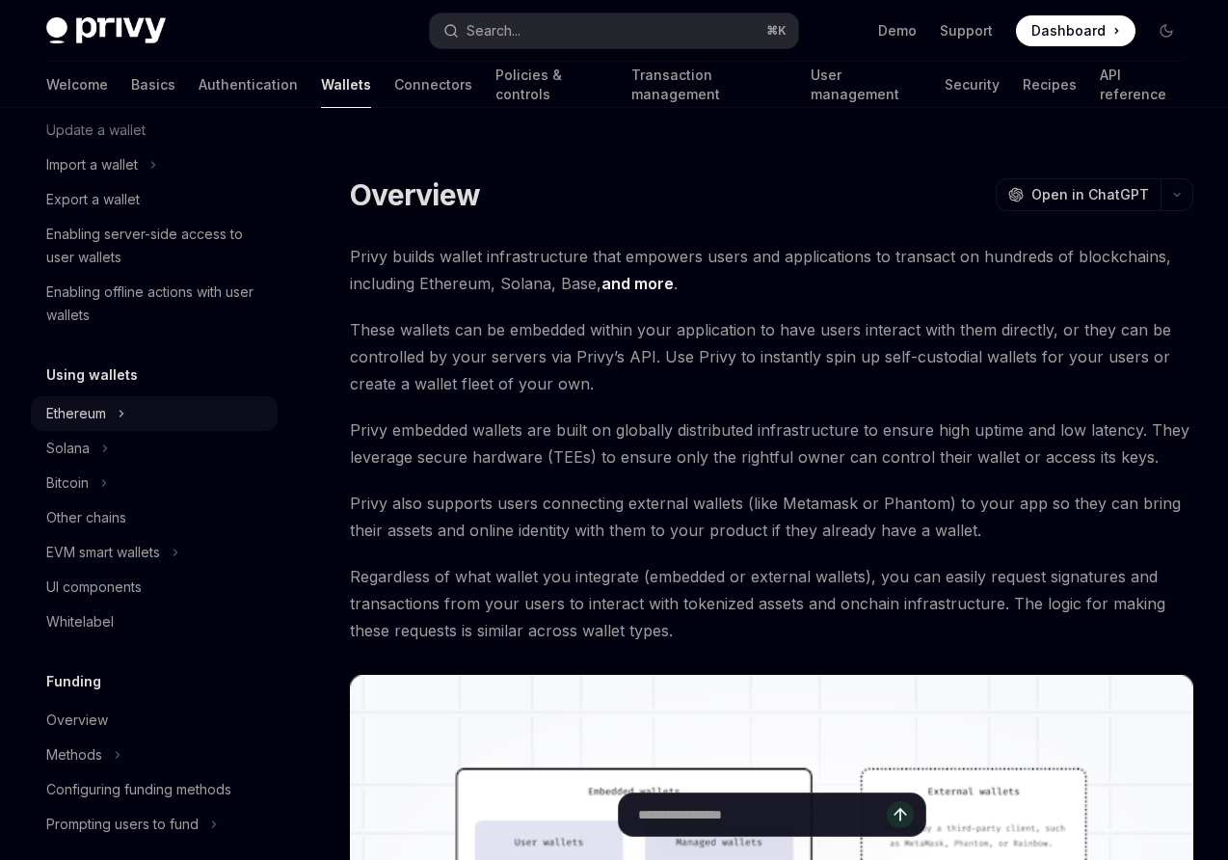
click at [87, 417] on div "Ethereum" at bounding box center [76, 413] width 60 height 23
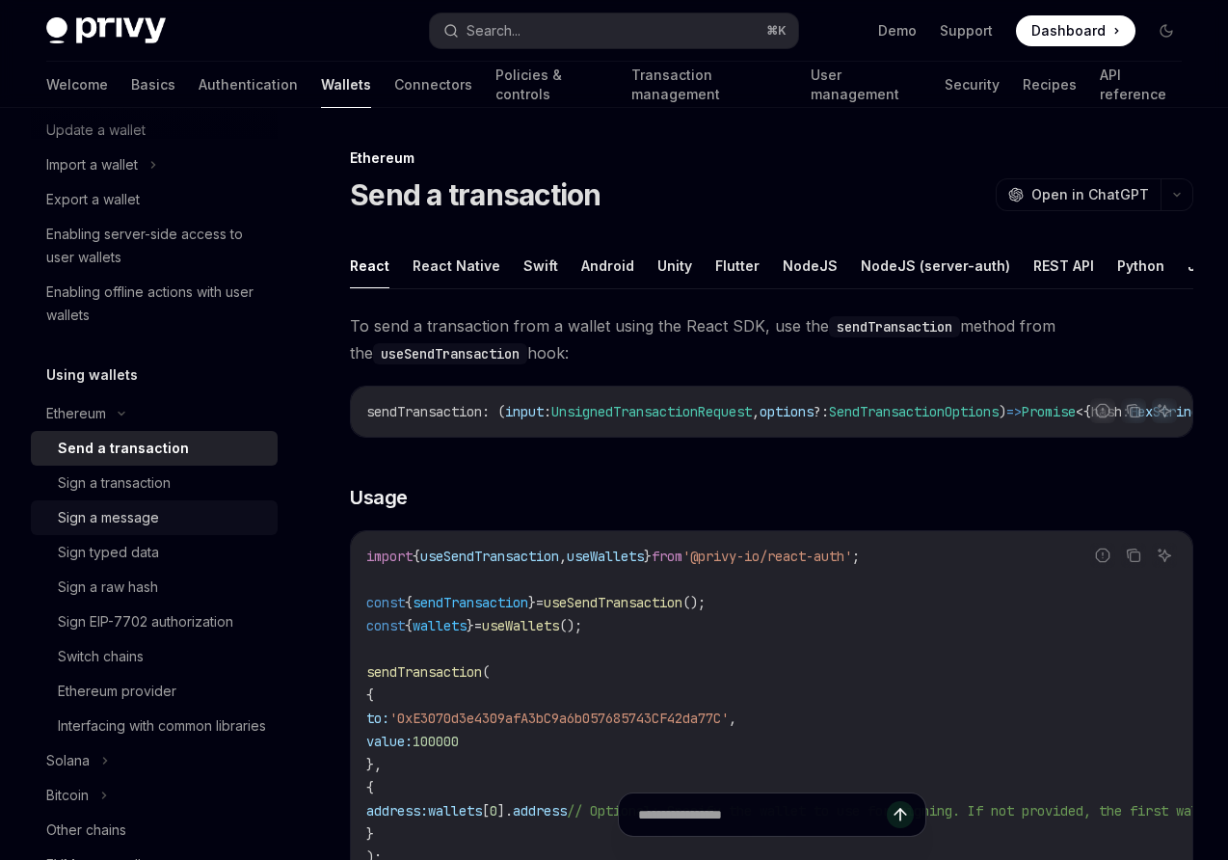
click at [117, 513] on div "Sign a message" at bounding box center [108, 517] width 101 height 23
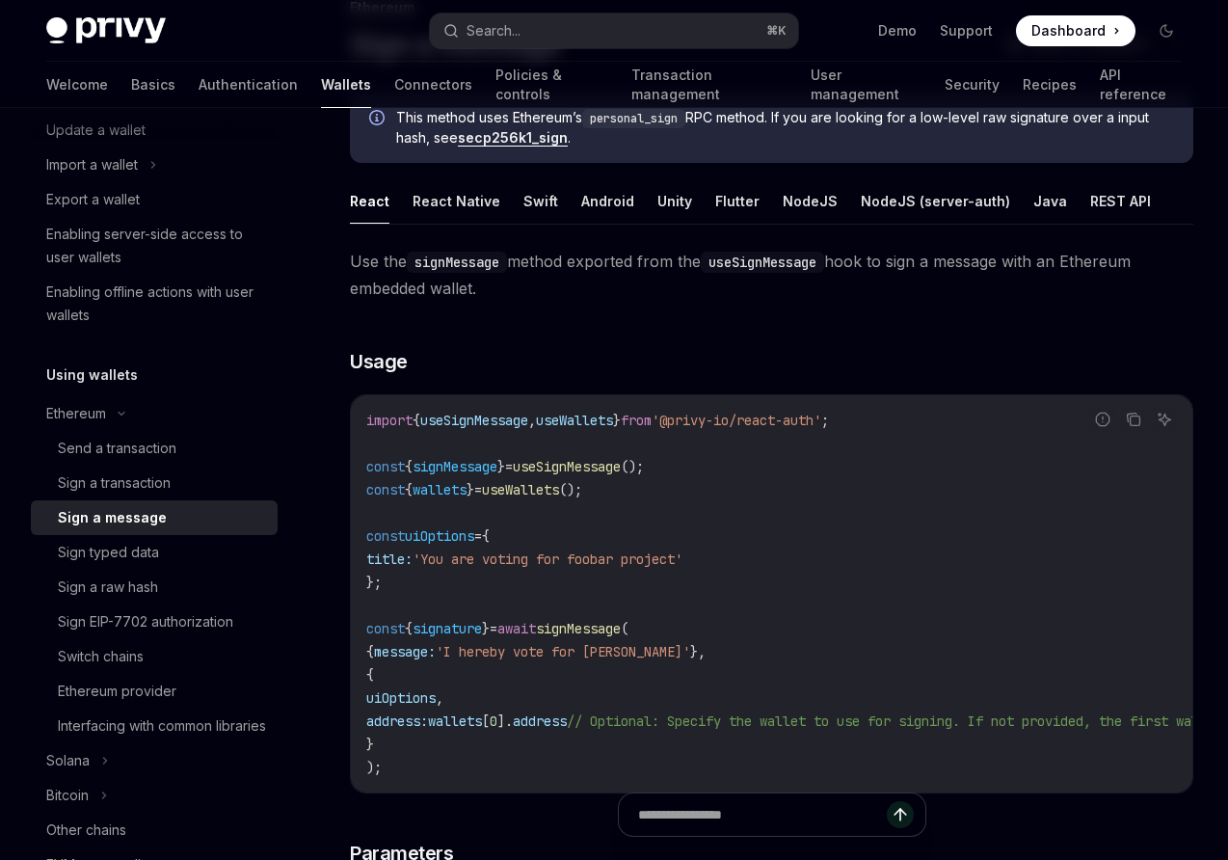
scroll to position [151, 0]
click at [528, 195] on button "Swift" at bounding box center [541, 199] width 35 height 45
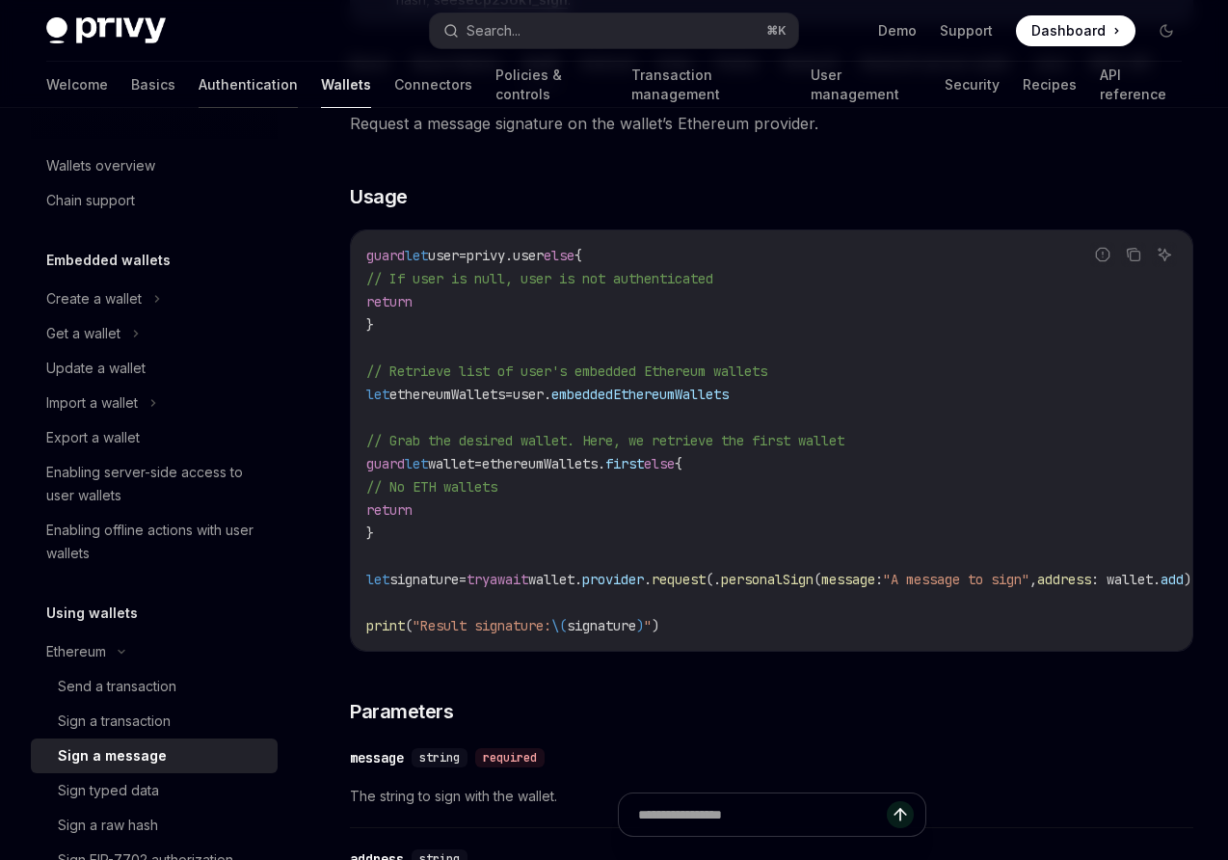
click at [199, 84] on link "Authentication" at bounding box center [248, 85] width 99 height 46
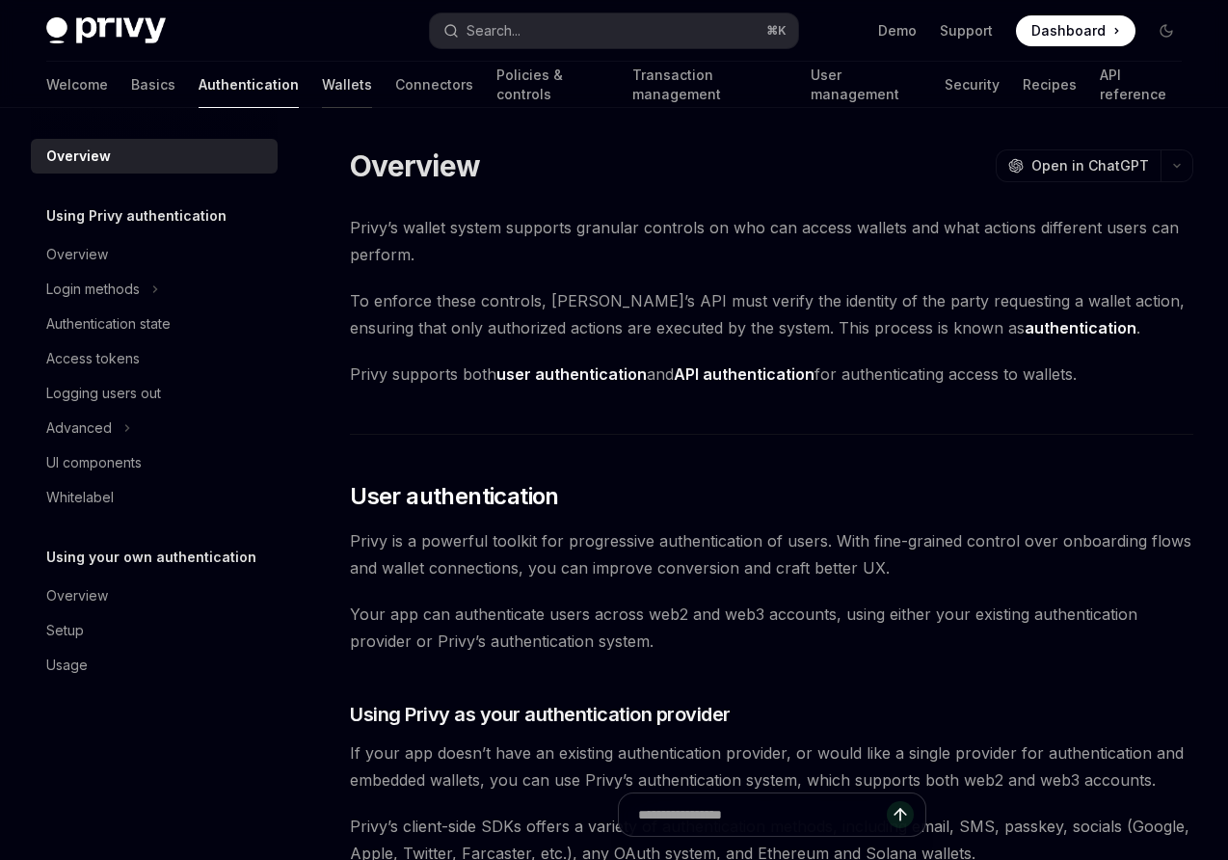
click at [322, 82] on link "Wallets" at bounding box center [347, 85] width 50 height 46
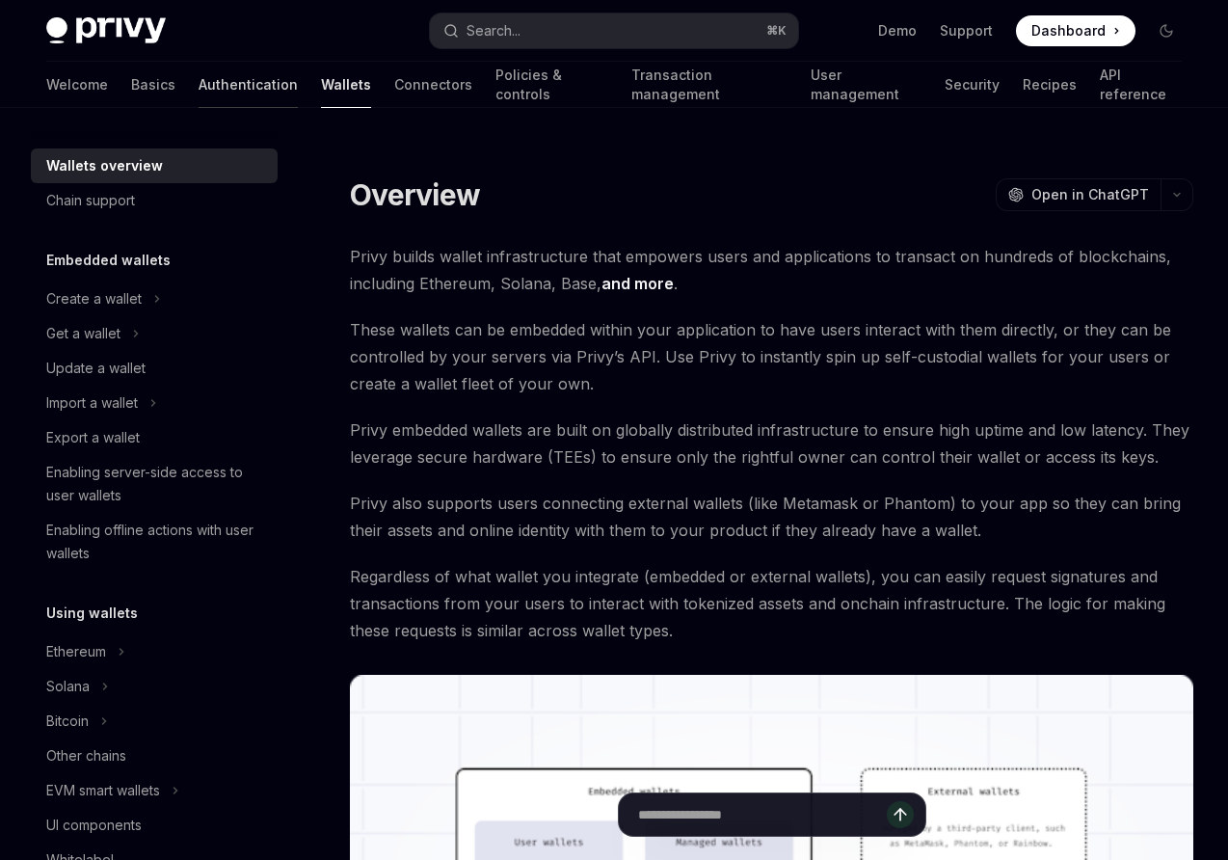
click at [199, 87] on link "Authentication" at bounding box center [248, 85] width 99 height 46
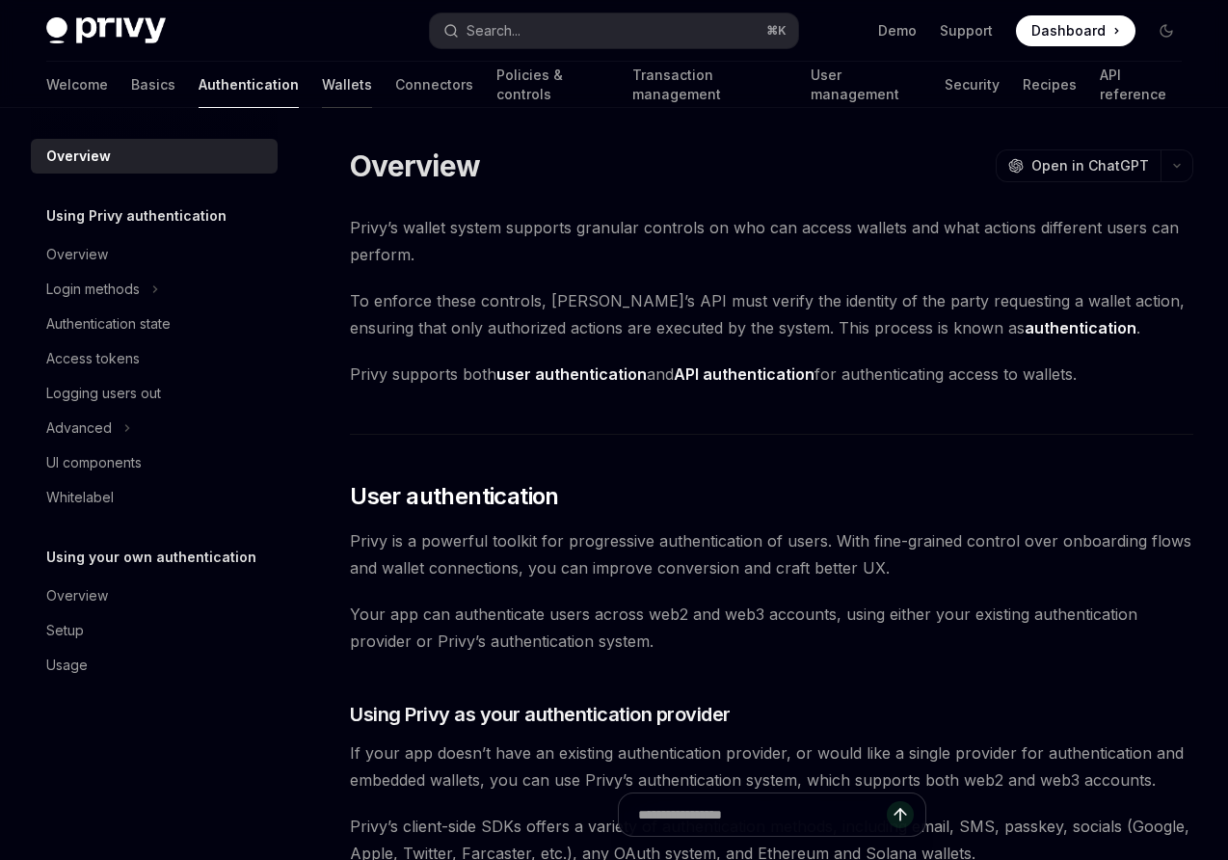
click at [322, 96] on link "Wallets" at bounding box center [347, 85] width 50 height 46
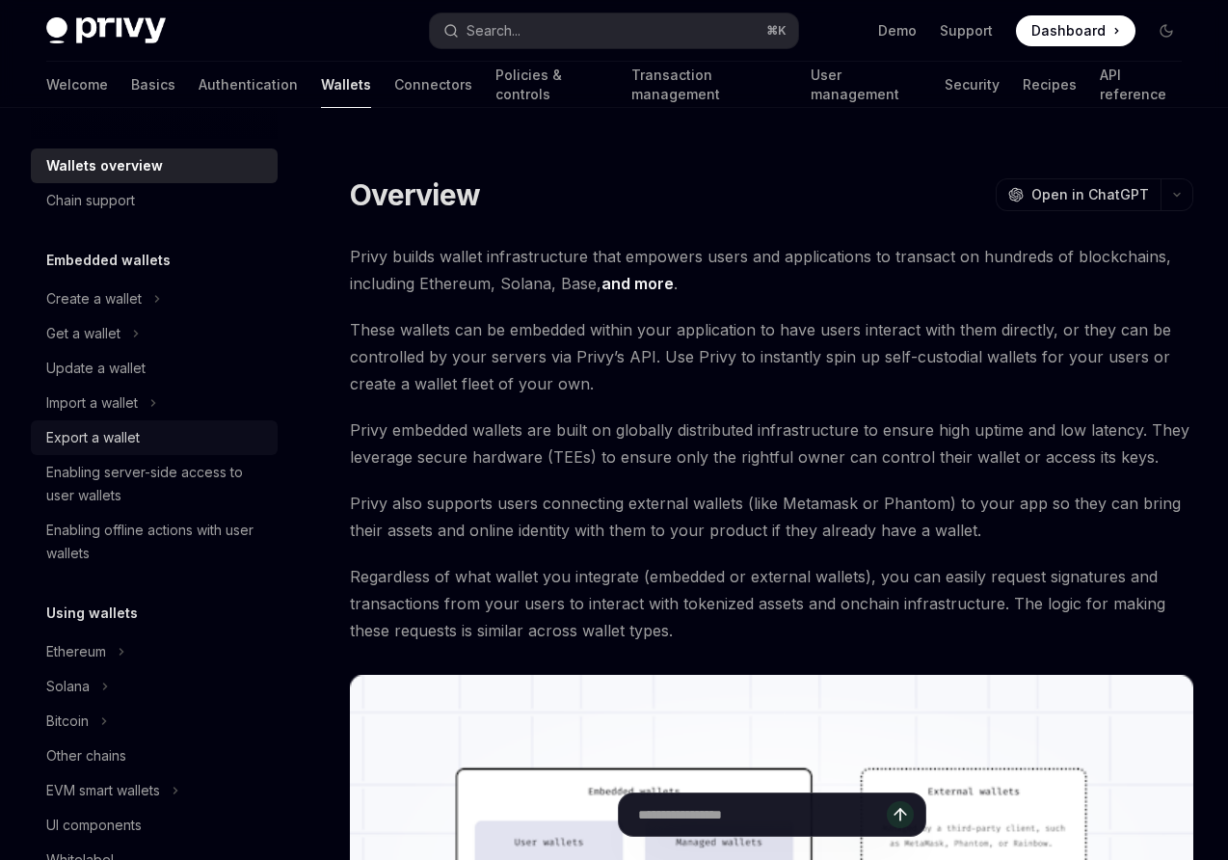
click at [85, 441] on div "Export a wallet" at bounding box center [93, 437] width 94 height 23
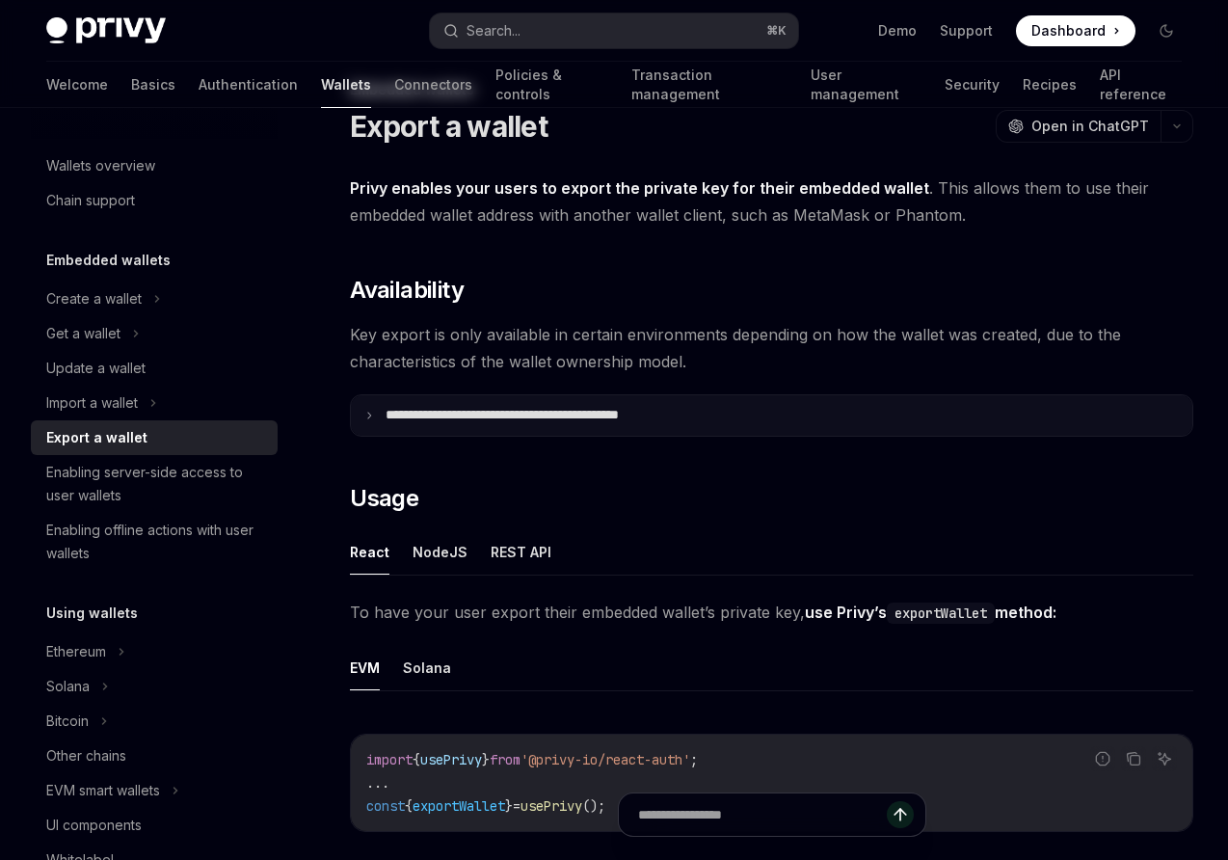
scroll to position [70, 0]
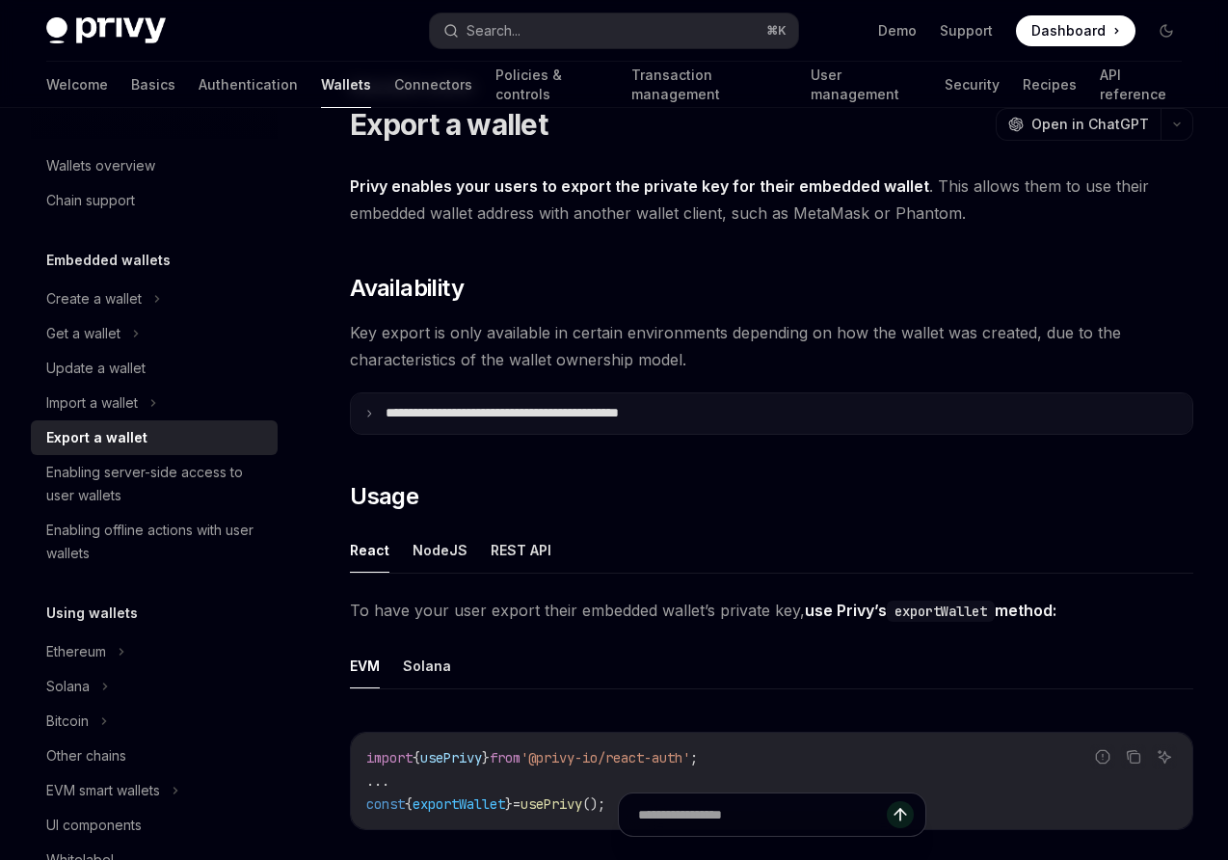
click at [389, 413] on p "**********" at bounding box center [545, 413] width 318 height 17
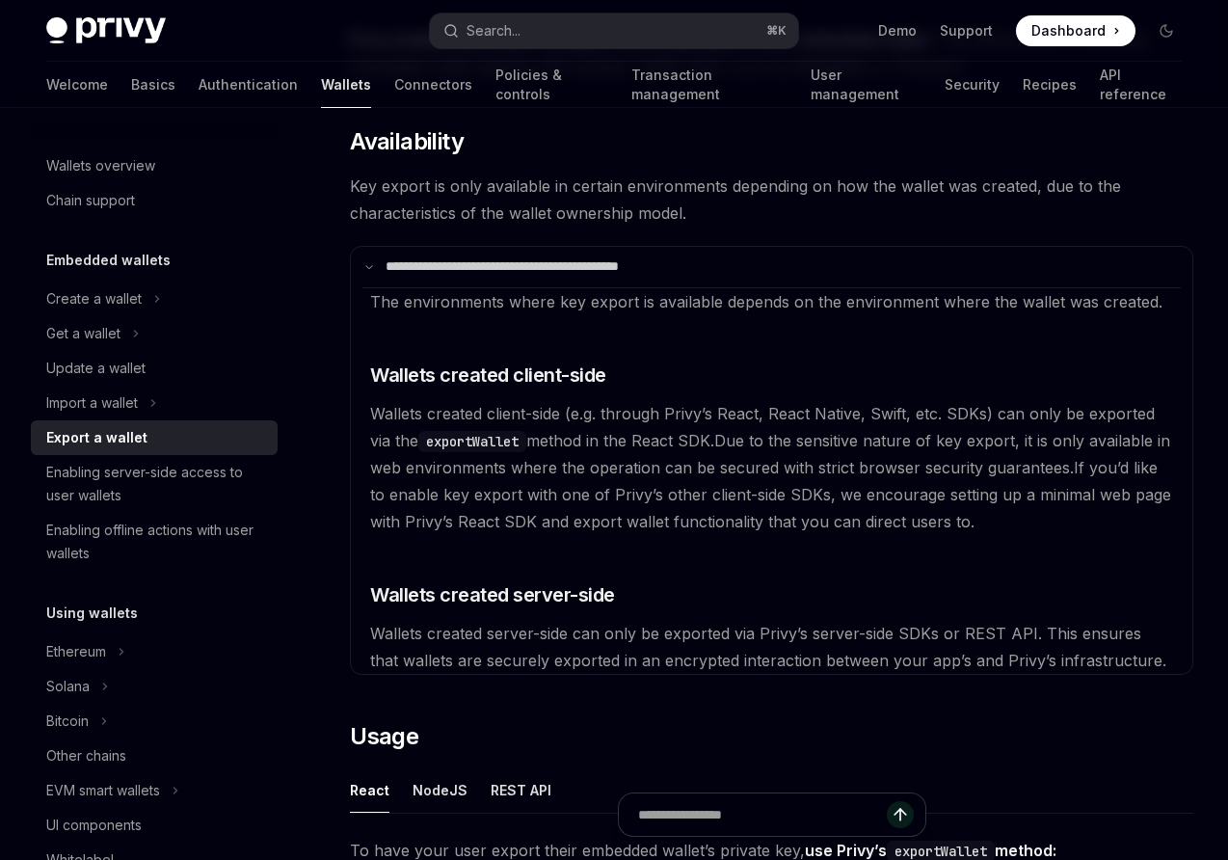
scroll to position [218, 0]
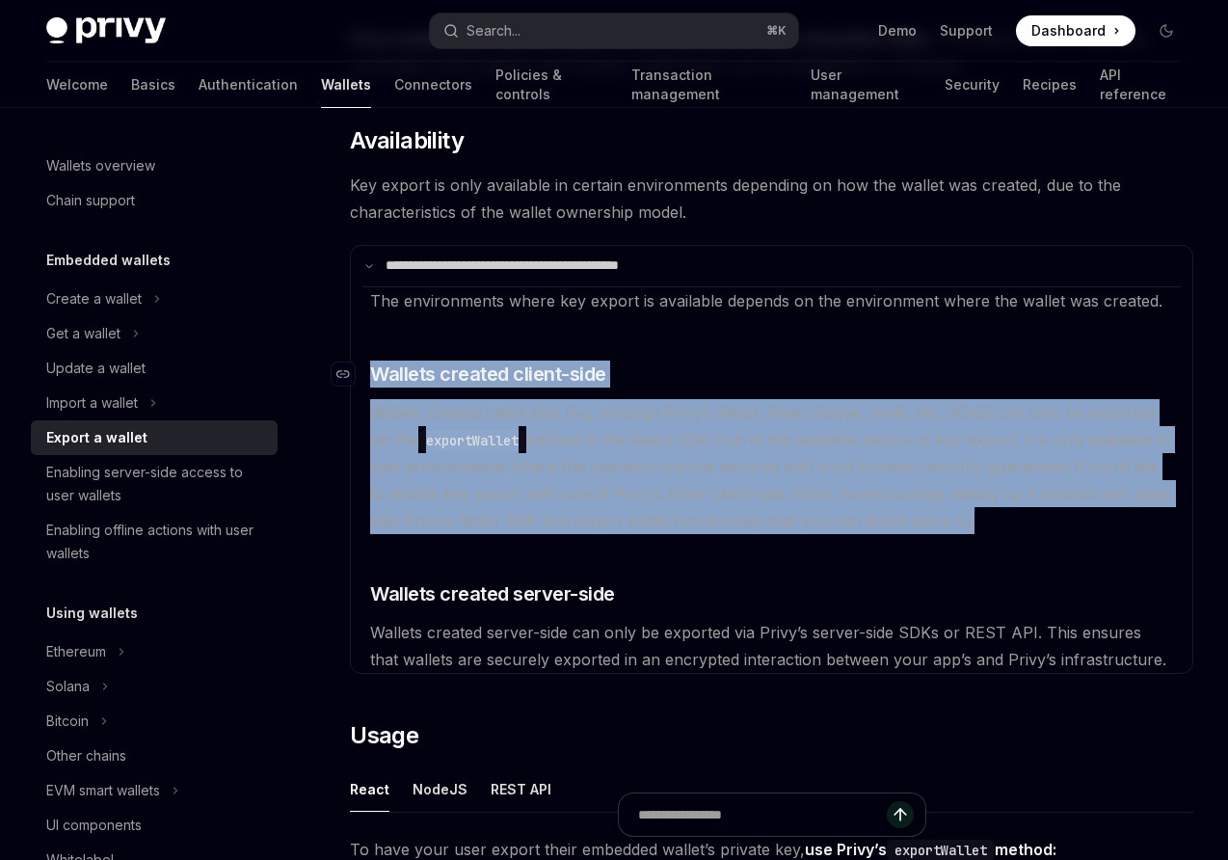
drag, startPoint x: 981, startPoint y: 525, endPoint x: 369, endPoint y: 368, distance: 631.0
click at [369, 368] on available\ "The environments where key export is available depends on the environment where…" at bounding box center [772, 479] width 819 height 387
copy available\ "​ Wallets created client-side Wallets created client-side (e.g. through Privy’s…"
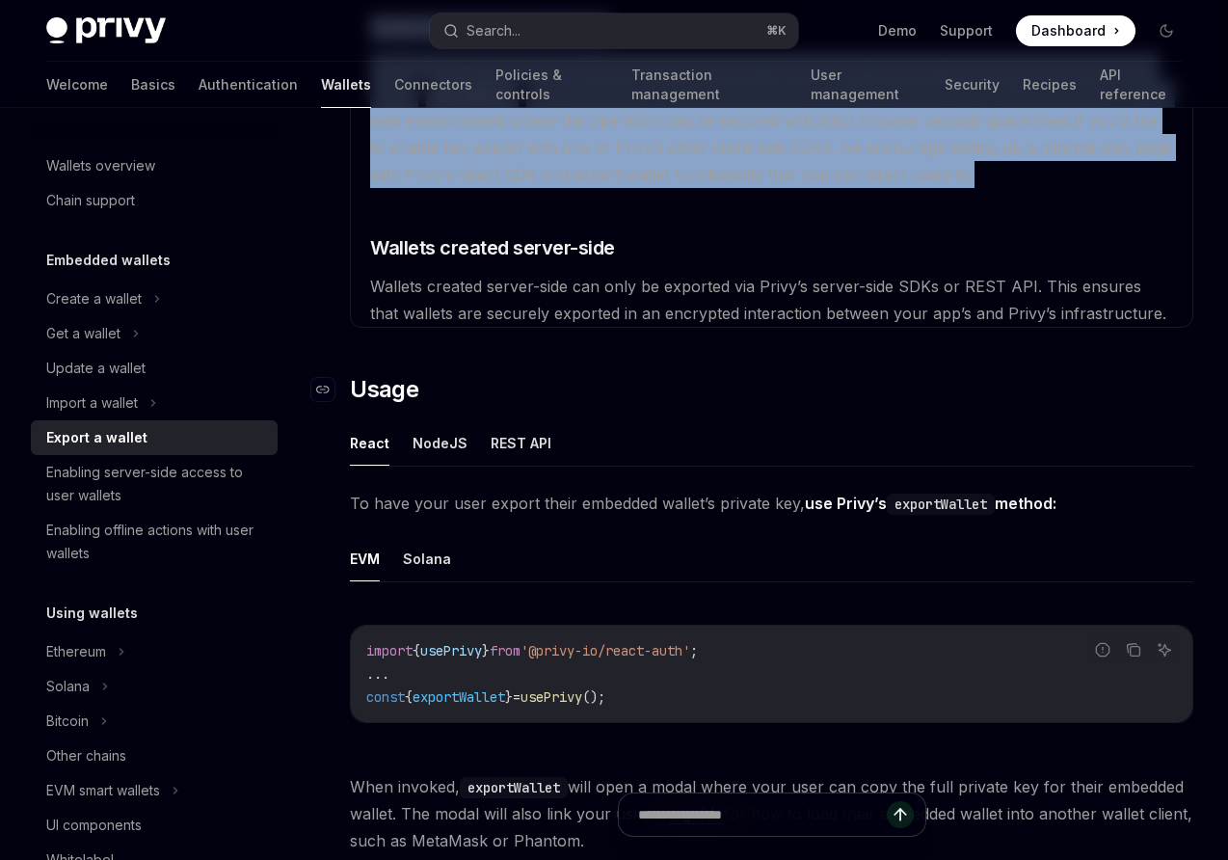
scroll to position [612, 0]
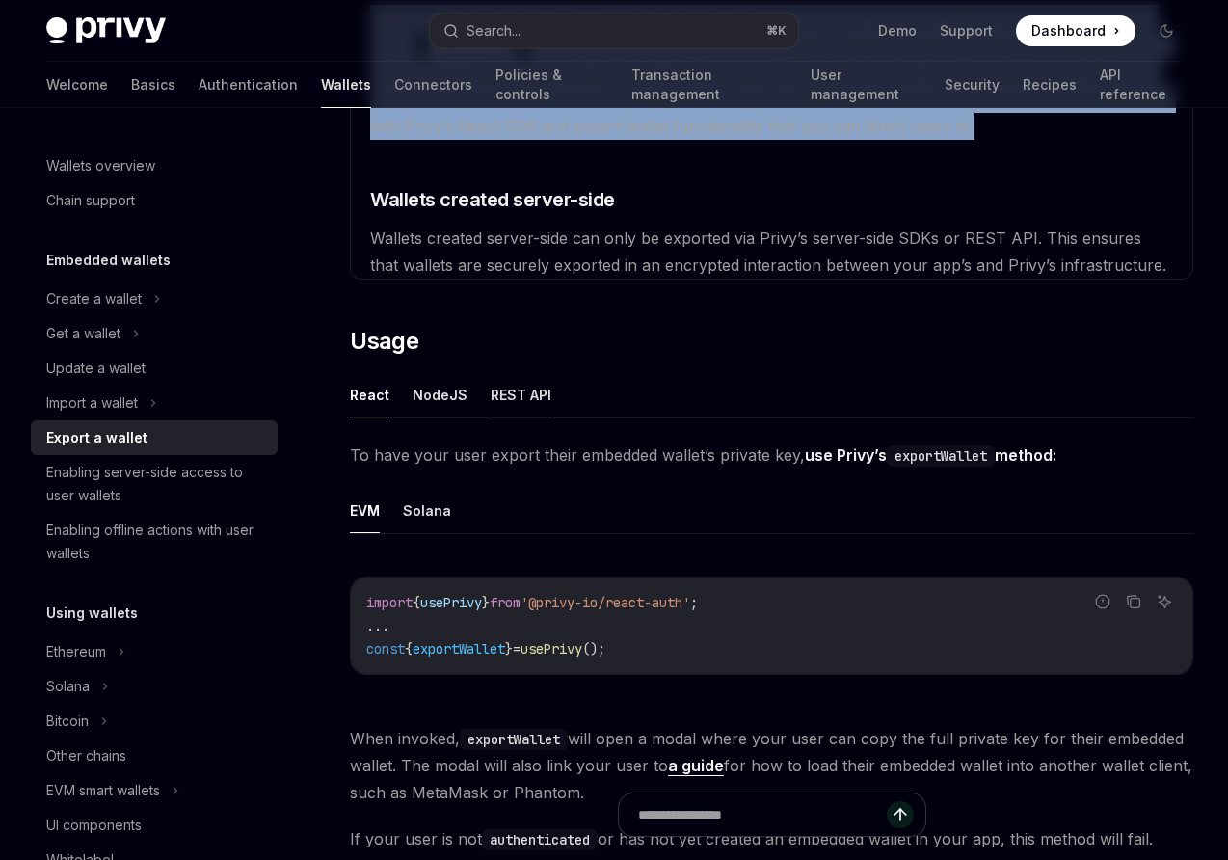
click at [517, 398] on button "REST API" at bounding box center [521, 394] width 61 height 45
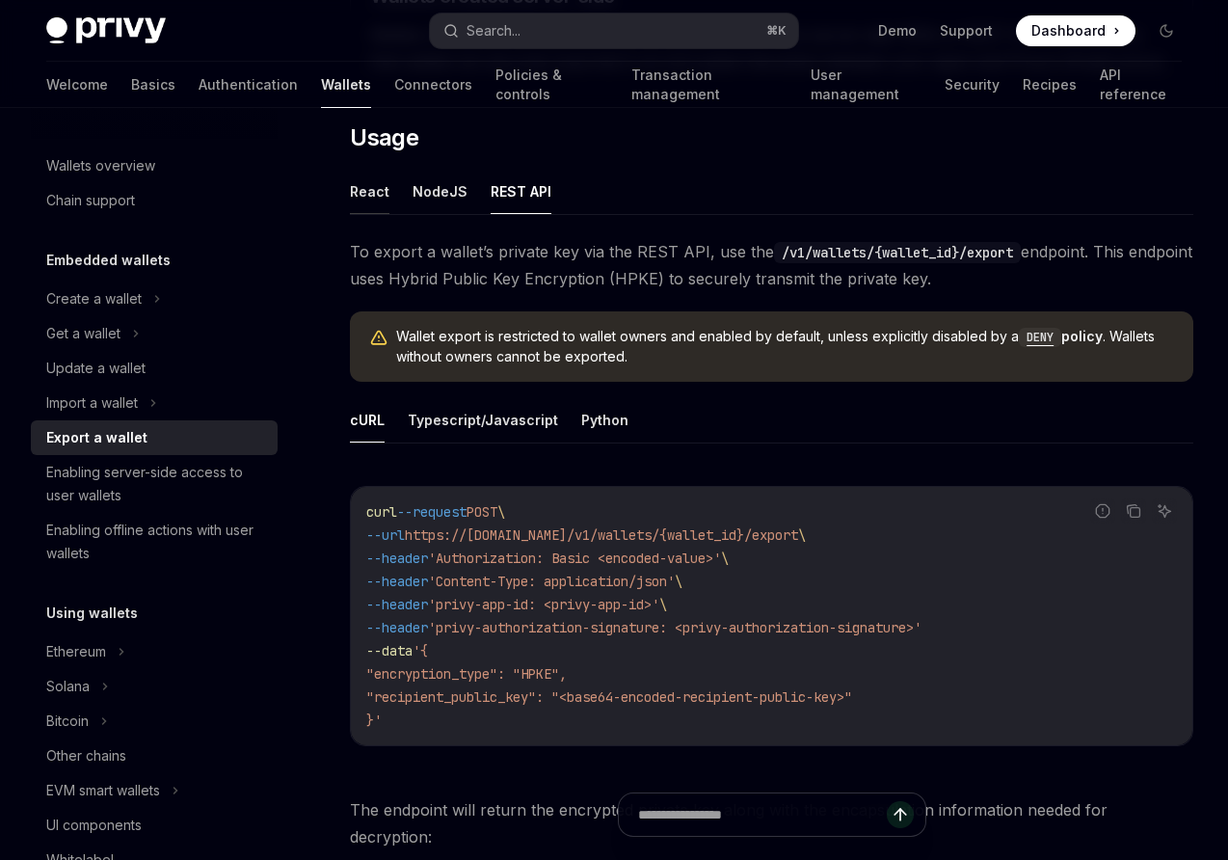
scroll to position [389, 0]
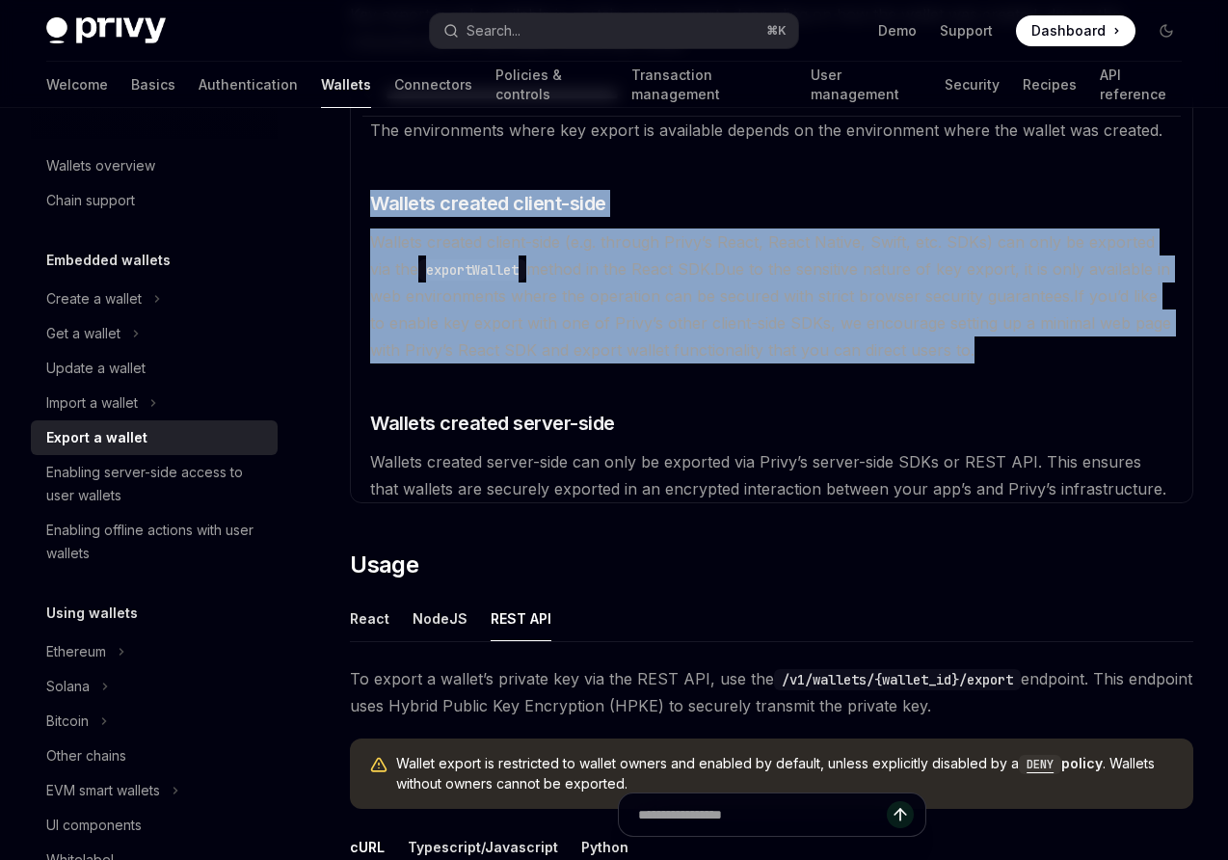
click at [436, 329] on span "If you’d like to enable key export with one of Privy’s other client-side SDKs, …" at bounding box center [770, 322] width 801 height 73
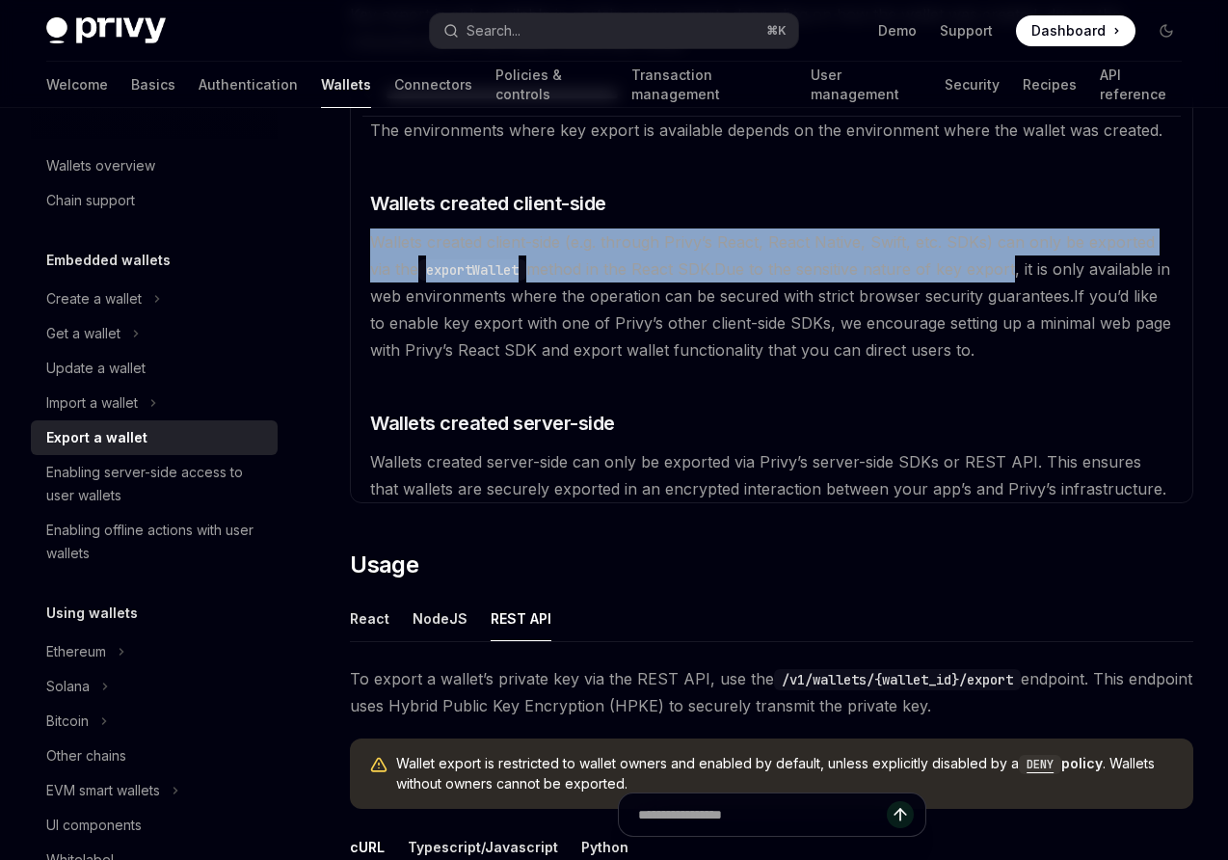
drag, startPoint x: 373, startPoint y: 244, endPoint x: 1022, endPoint y: 267, distance: 649.4
click at [1022, 267] on available\ "The environments where key export is available depends on the environment where…" at bounding box center [772, 309] width 819 height 387
copy available\ "Wallets created client-side (e.g. through Privy’s React, React Native, Swift, e…"
click at [374, 618] on button "React" at bounding box center [370, 618] width 40 height 45
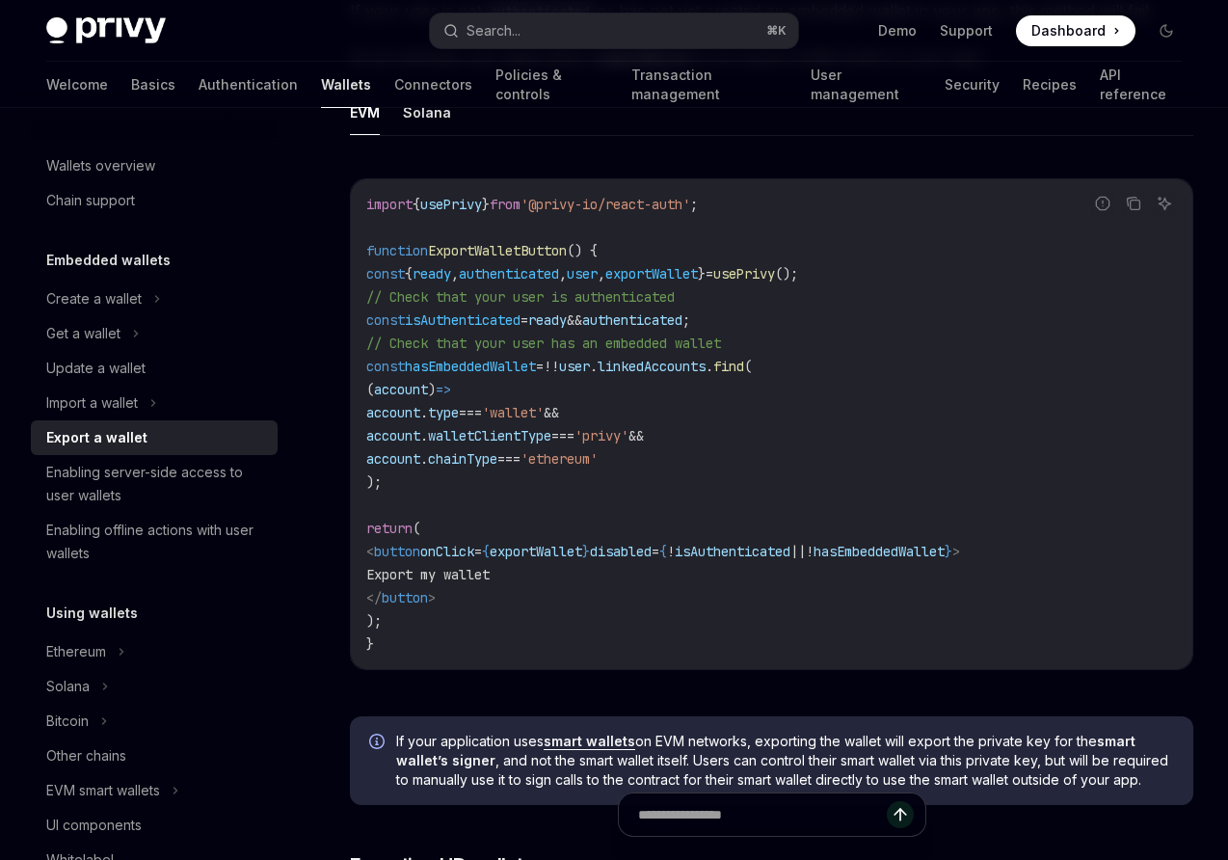
scroll to position [1551, 0]
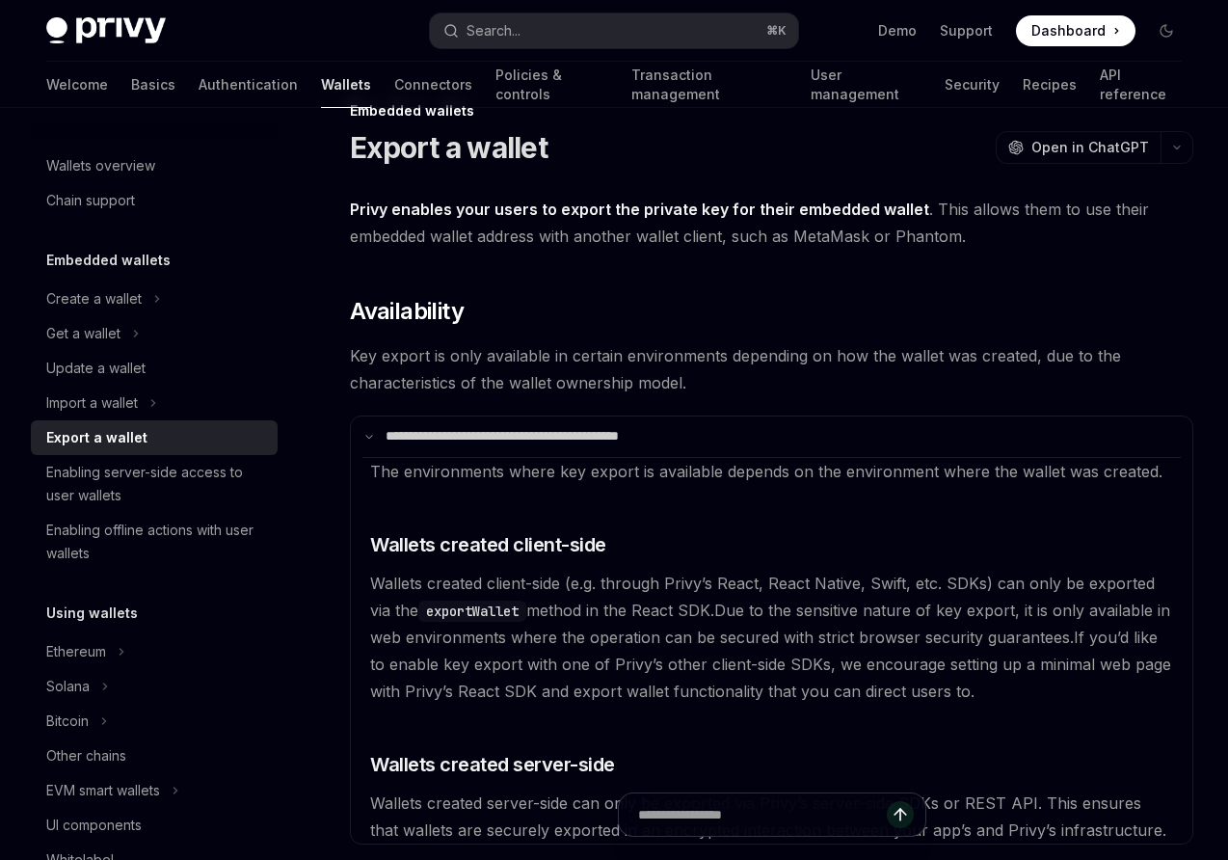
click at [536, 363] on span "Key export is only available in certain environments depending on how the walle…" at bounding box center [772, 369] width 844 height 54
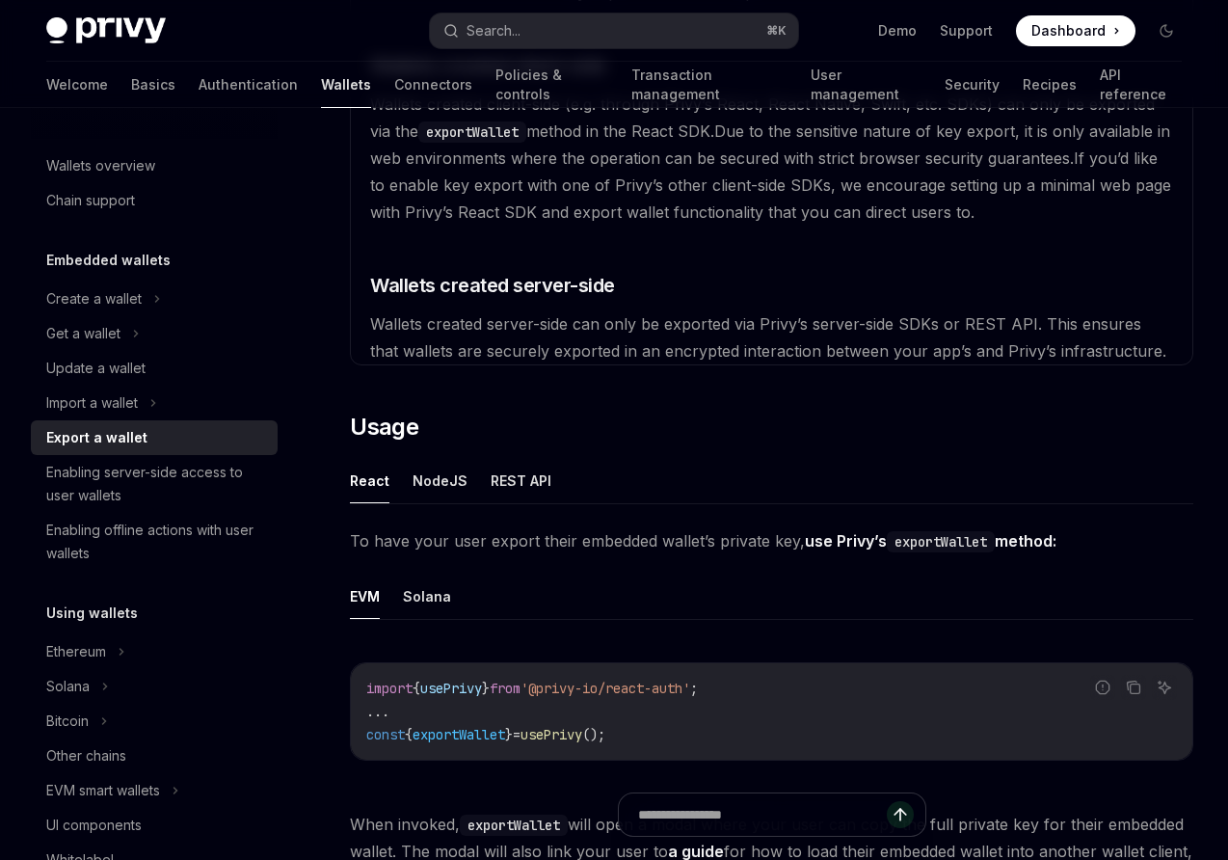
scroll to position [648, 0]
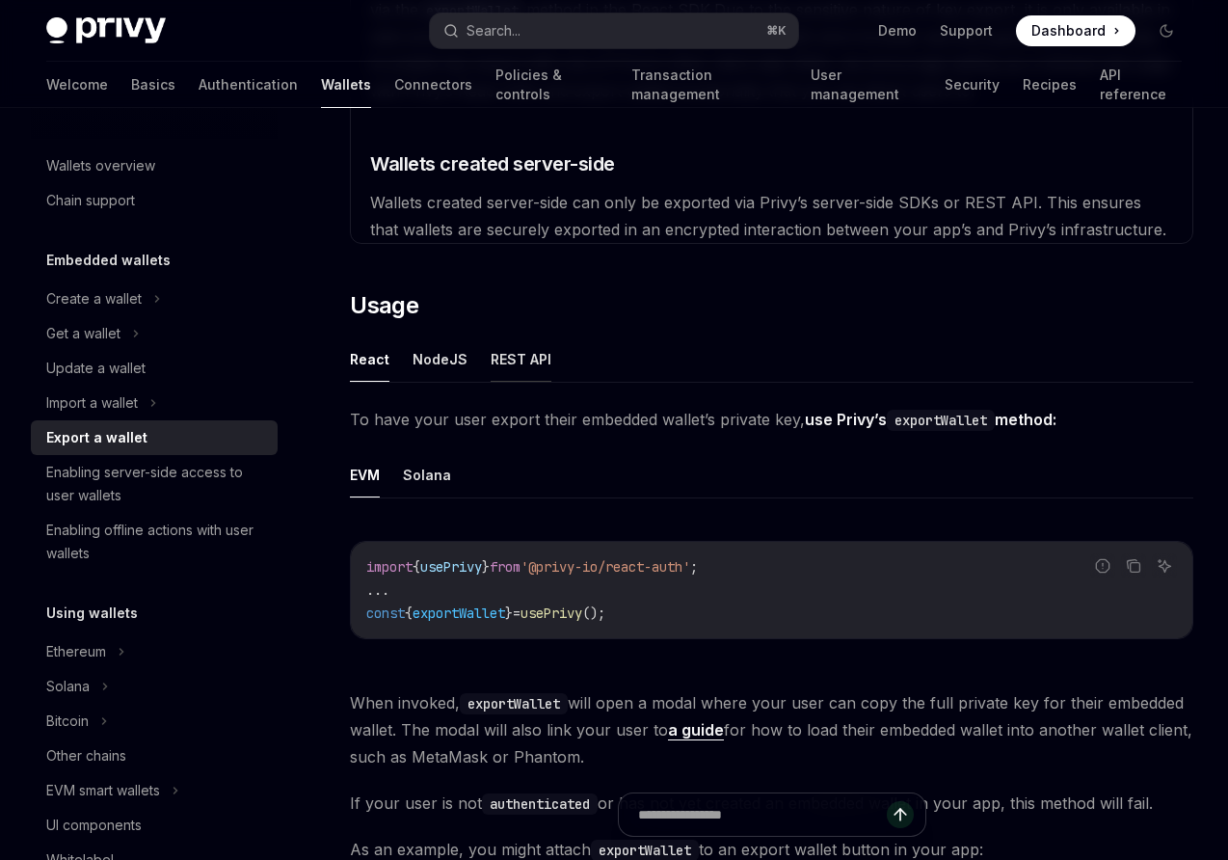
click at [513, 348] on button "REST API" at bounding box center [521, 359] width 61 height 45
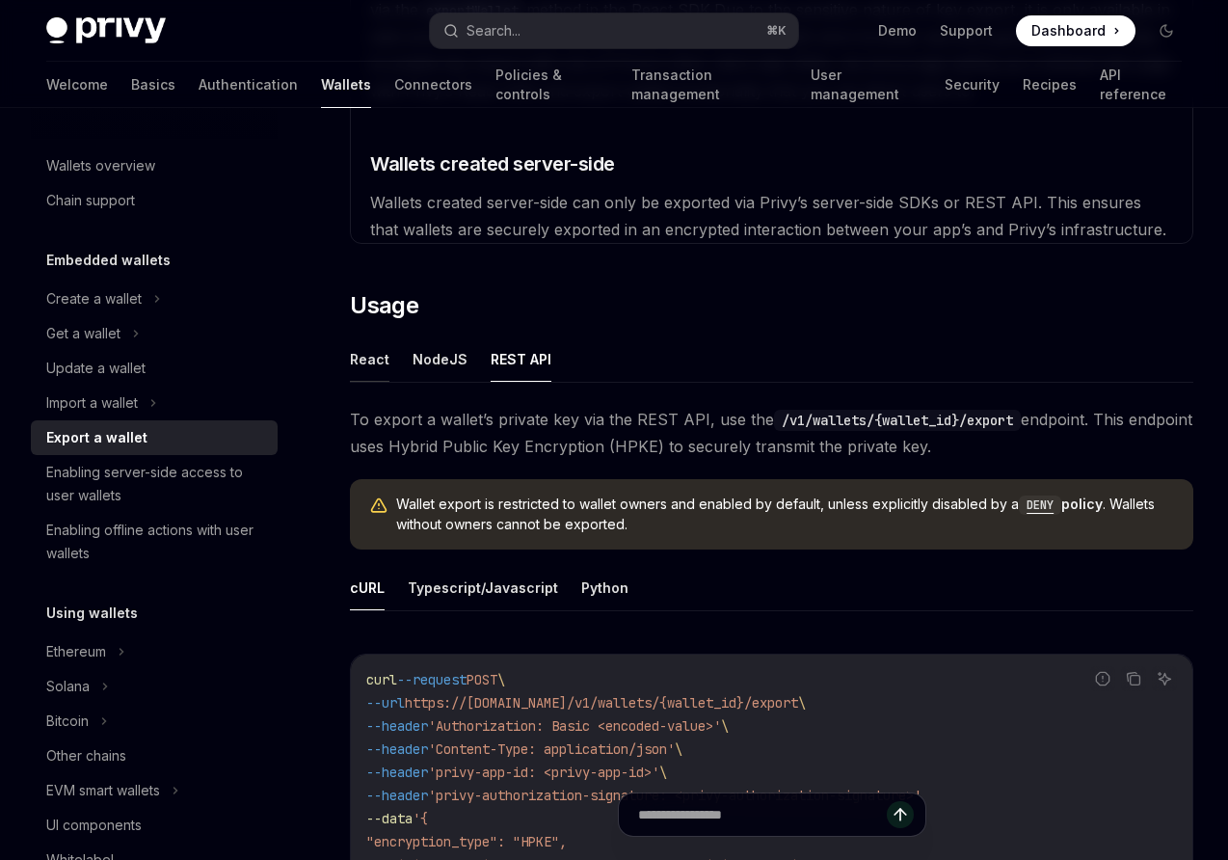
click at [356, 352] on button "React" at bounding box center [370, 359] width 40 height 45
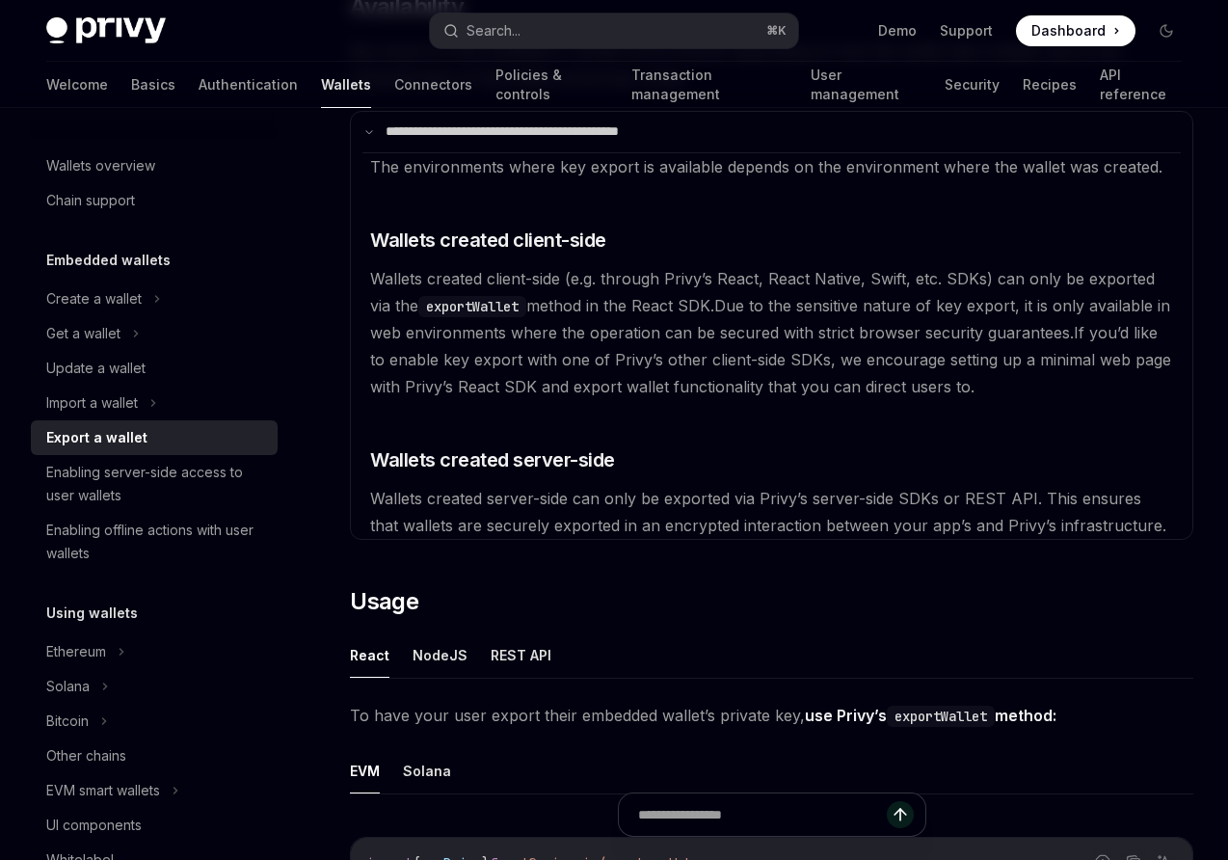
scroll to position [284, 0]
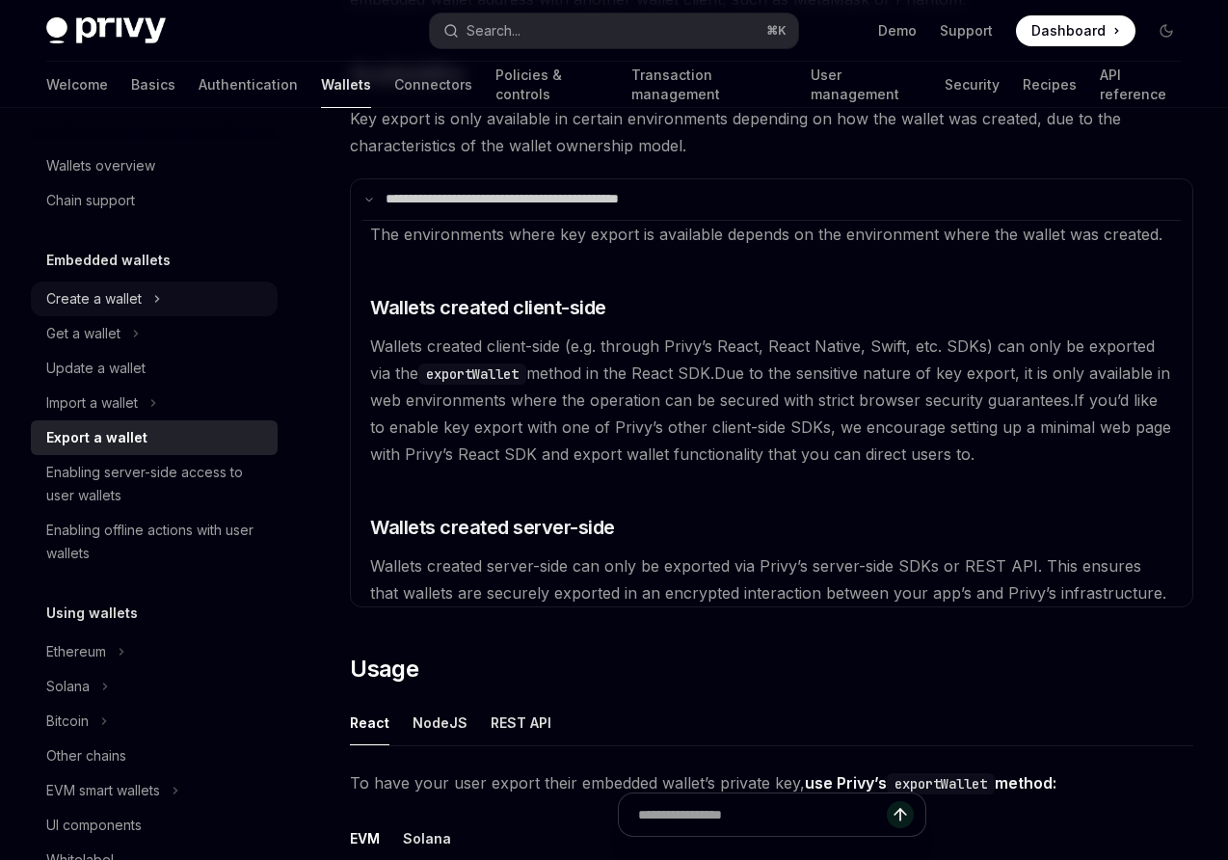
click at [90, 302] on div "Create a wallet" at bounding box center [93, 298] width 95 height 23
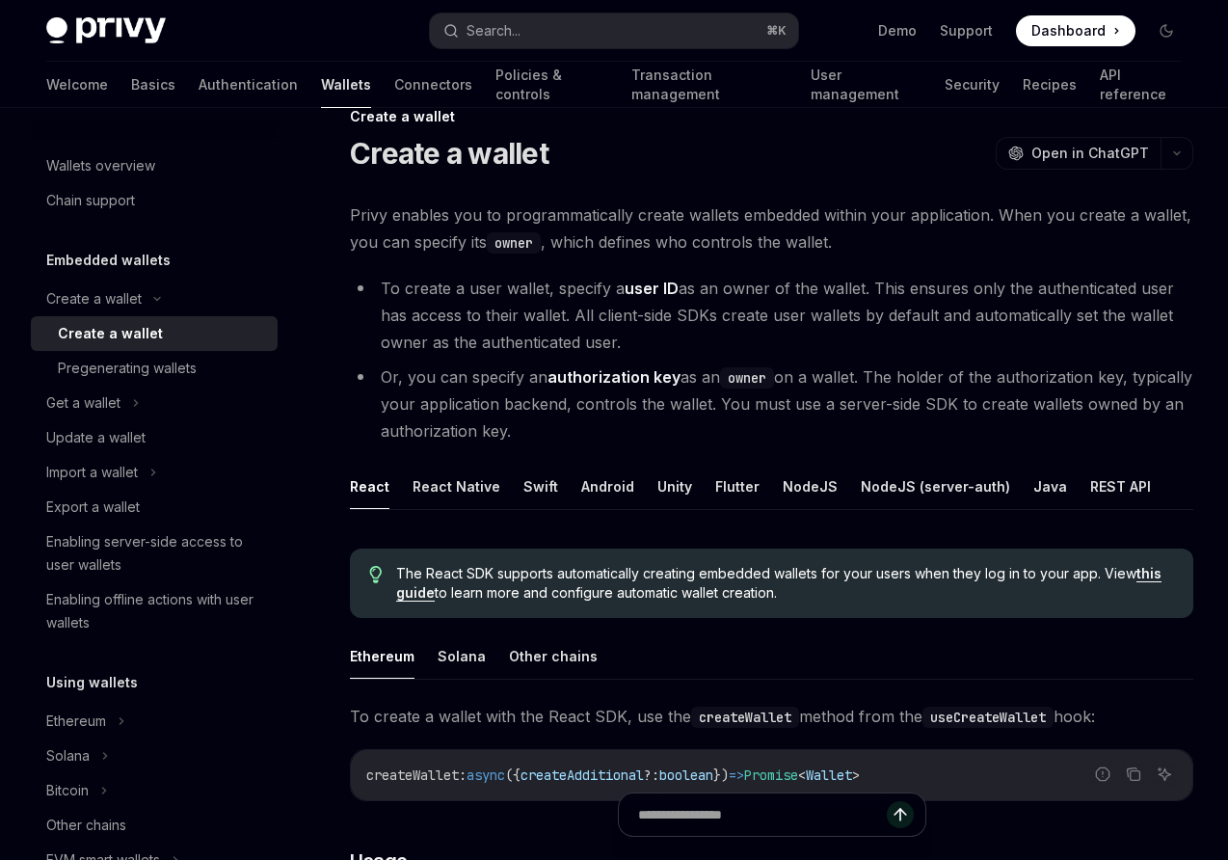
scroll to position [52, 0]
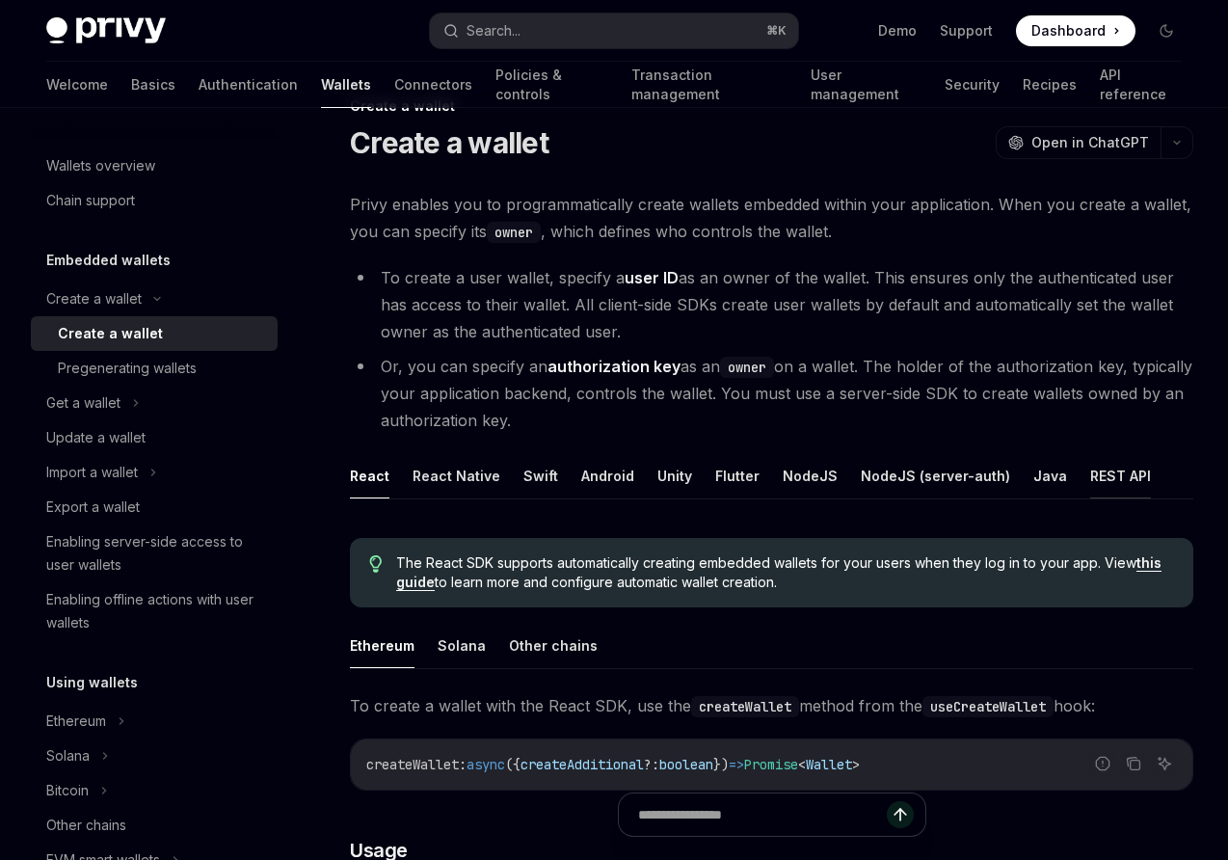
click at [1091, 472] on button "REST API" at bounding box center [1121, 475] width 61 height 45
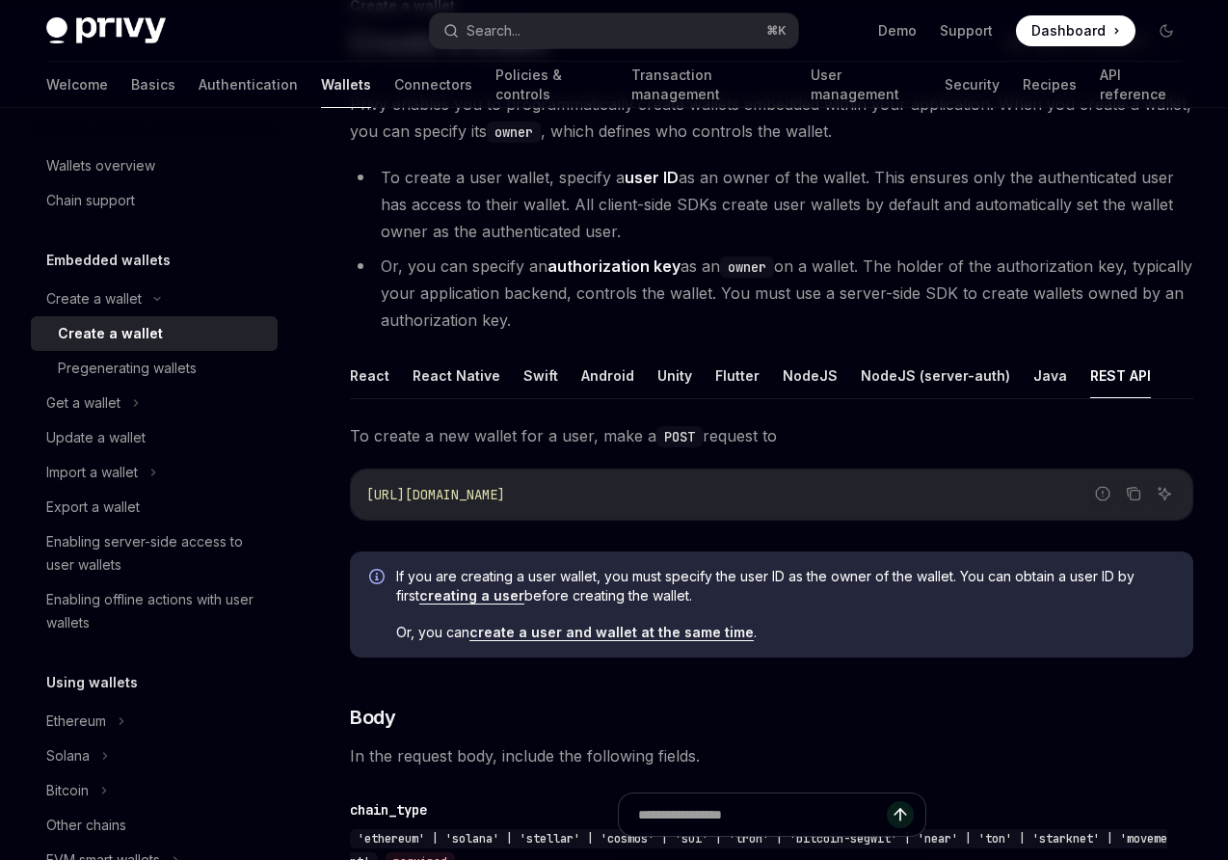
scroll to position [208, 0]
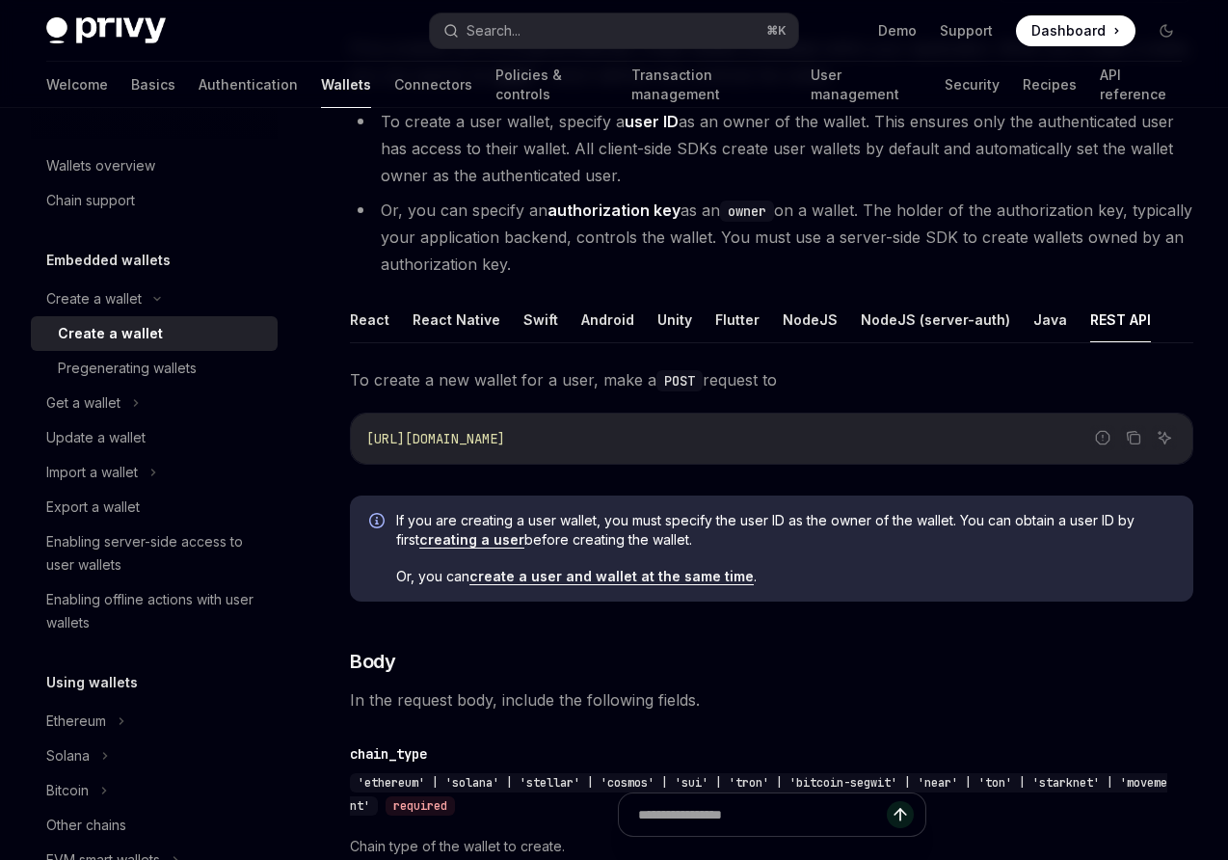
drag, startPoint x: 366, startPoint y: 440, endPoint x: 634, endPoint y: 444, distance: 267.1
click at [626, 444] on code "https://api.privy.io/v1/wallets" at bounding box center [771, 438] width 811 height 23
copy span "https://api.privy.io/v1/wallets"
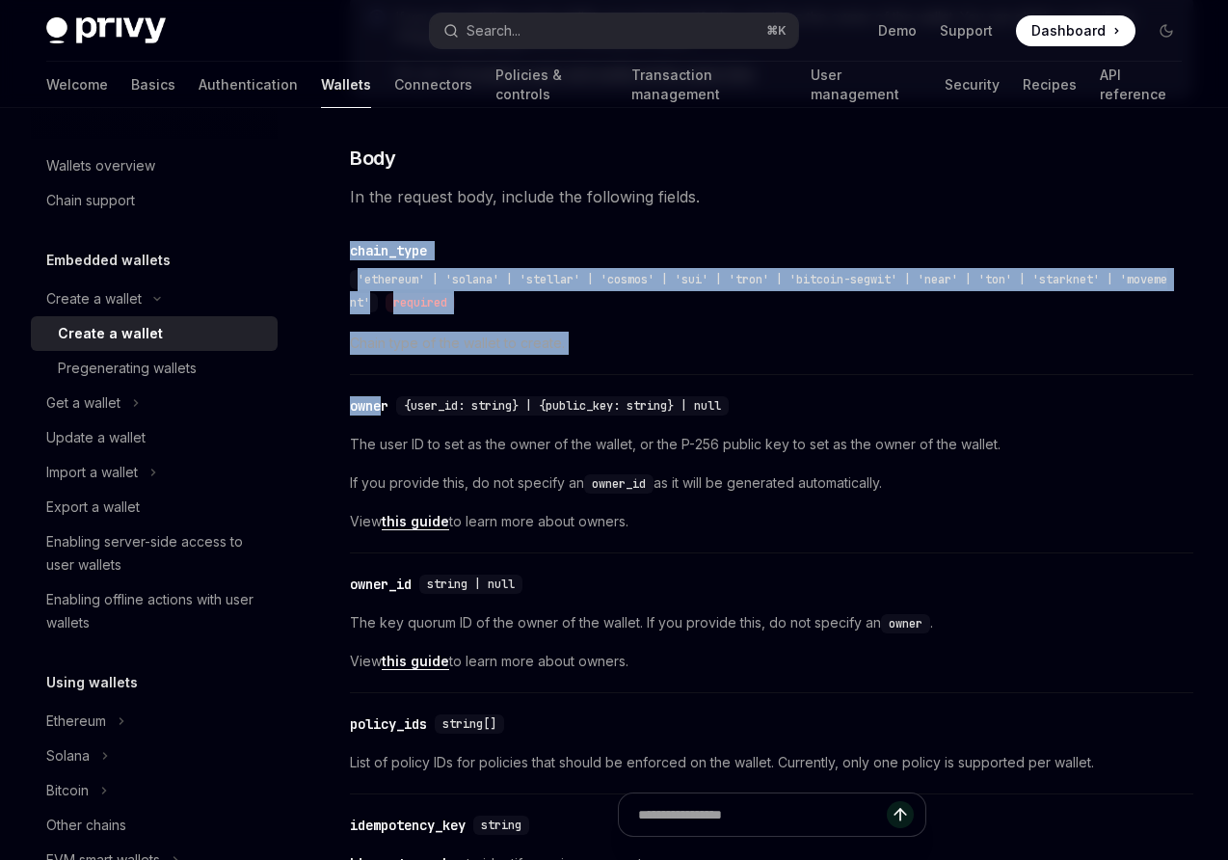
scroll to position [714, 0]
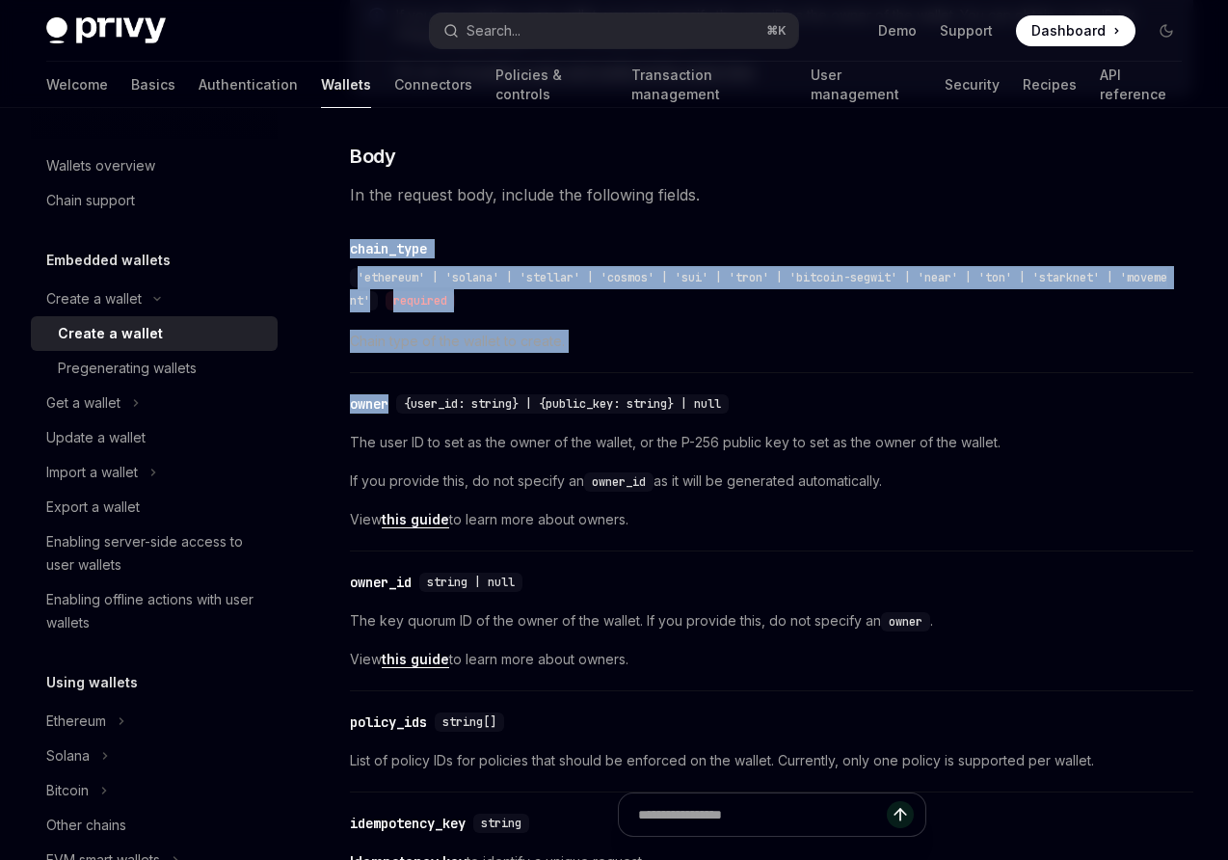
drag, startPoint x: 349, startPoint y: 279, endPoint x: 391, endPoint y: 405, distance: 133.3
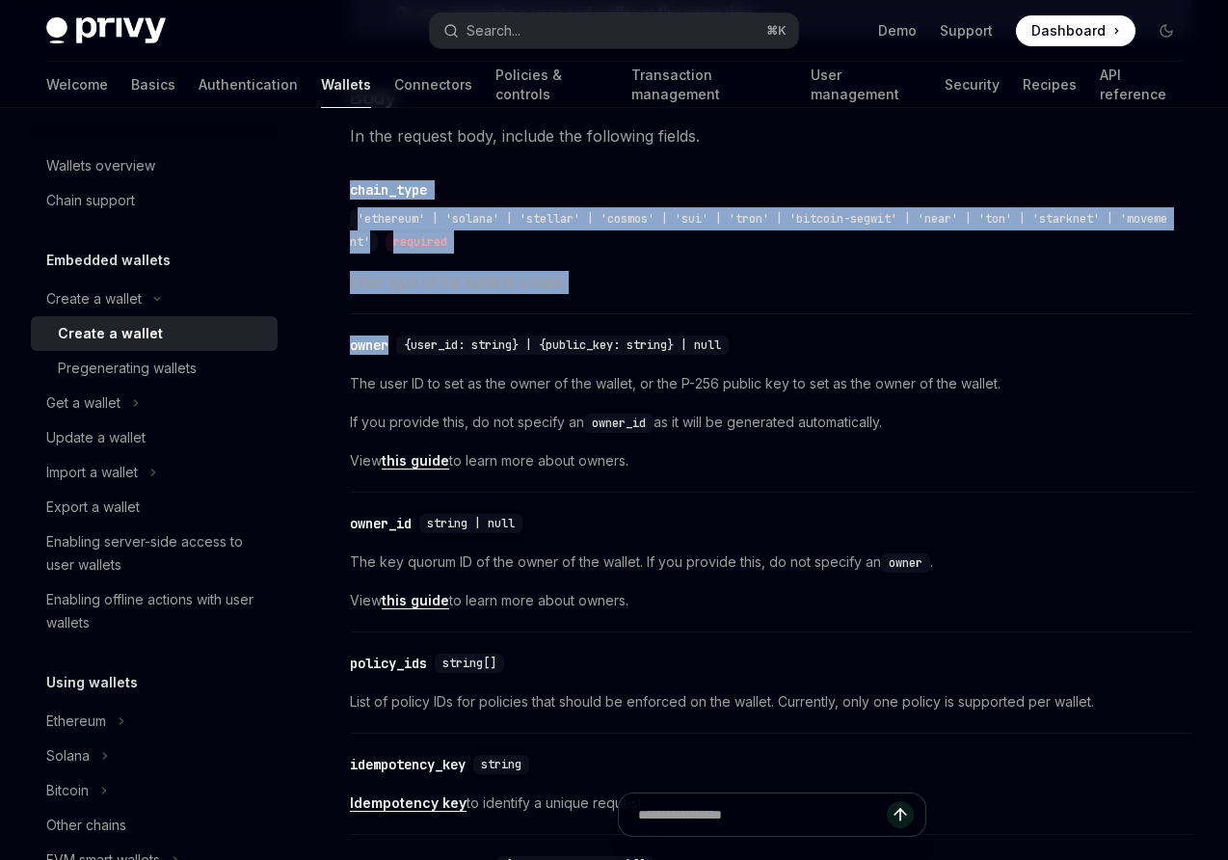
scroll to position [777, 0]
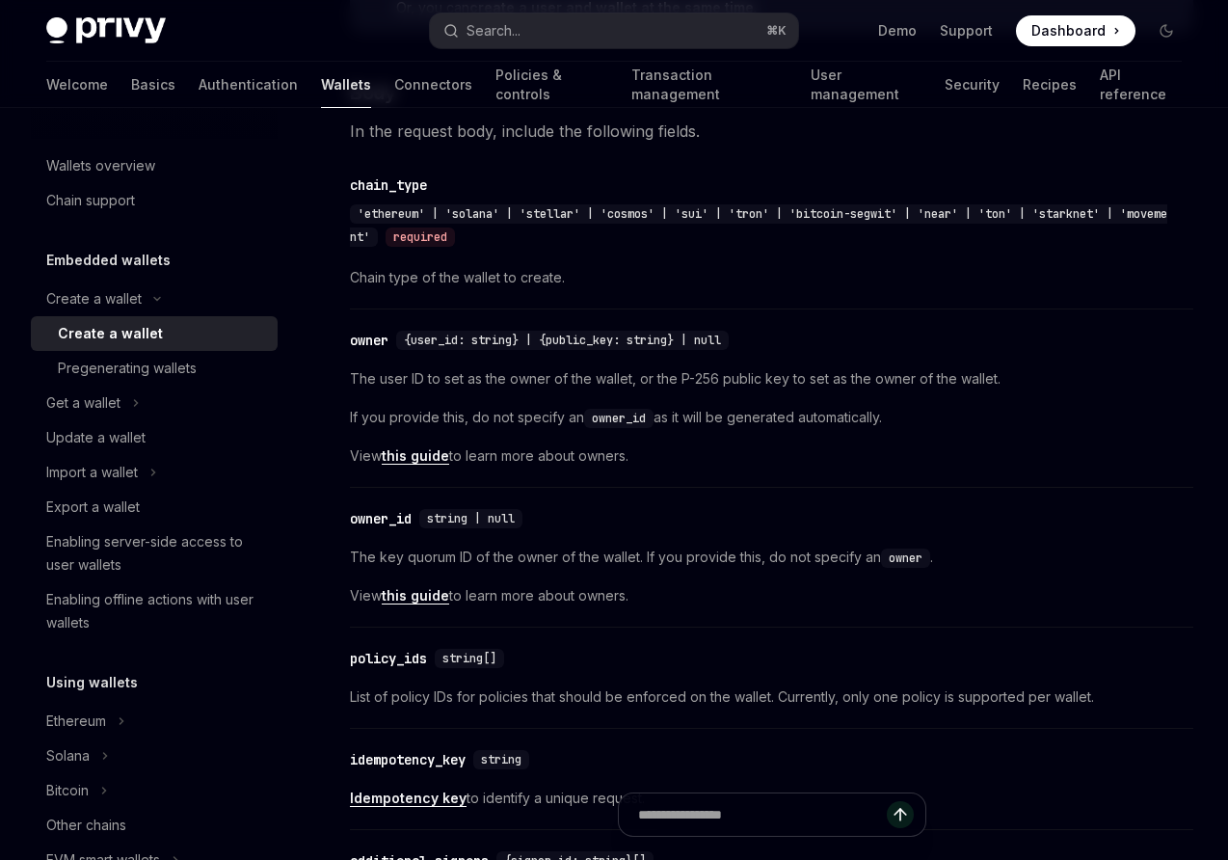
click at [750, 368] on span "The user ID to set as the owner of the wallet, or the P-256 public key to set a…" at bounding box center [772, 378] width 844 height 23
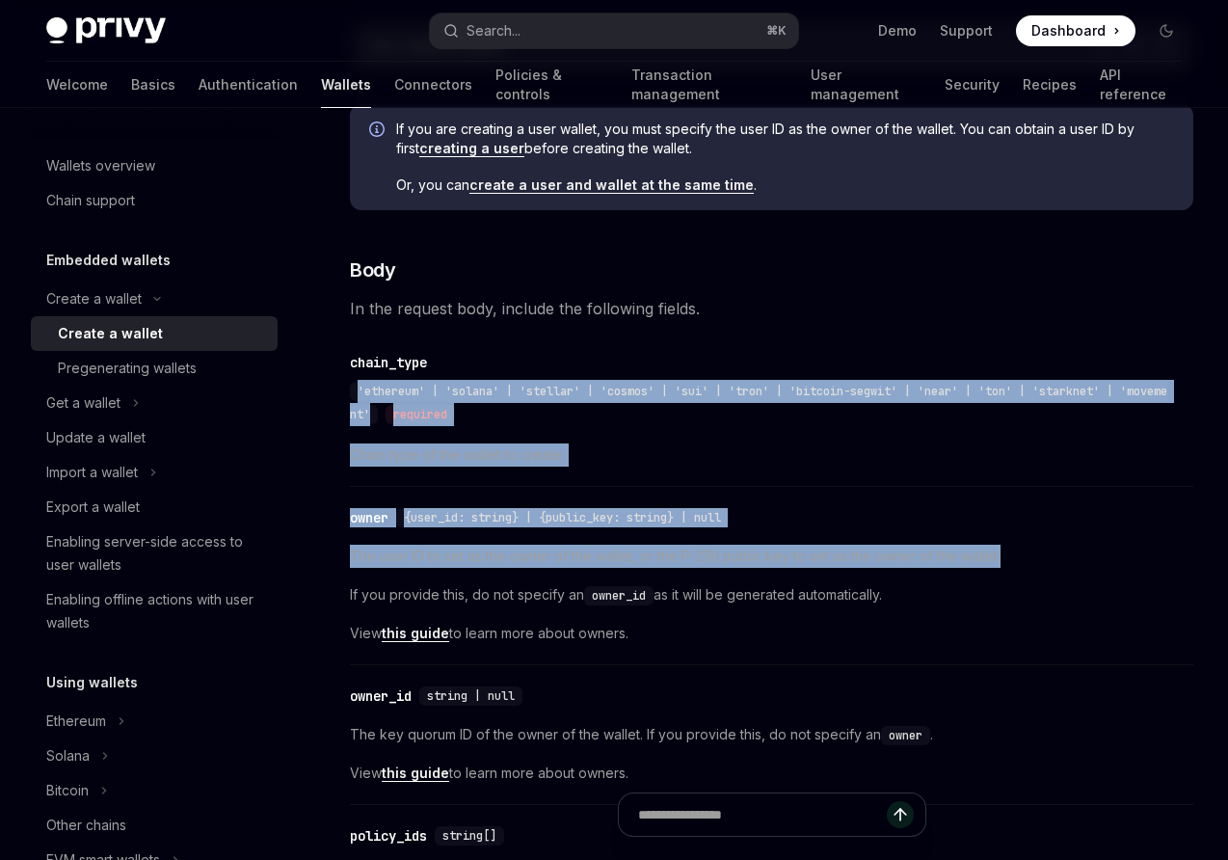
scroll to position [598, 0]
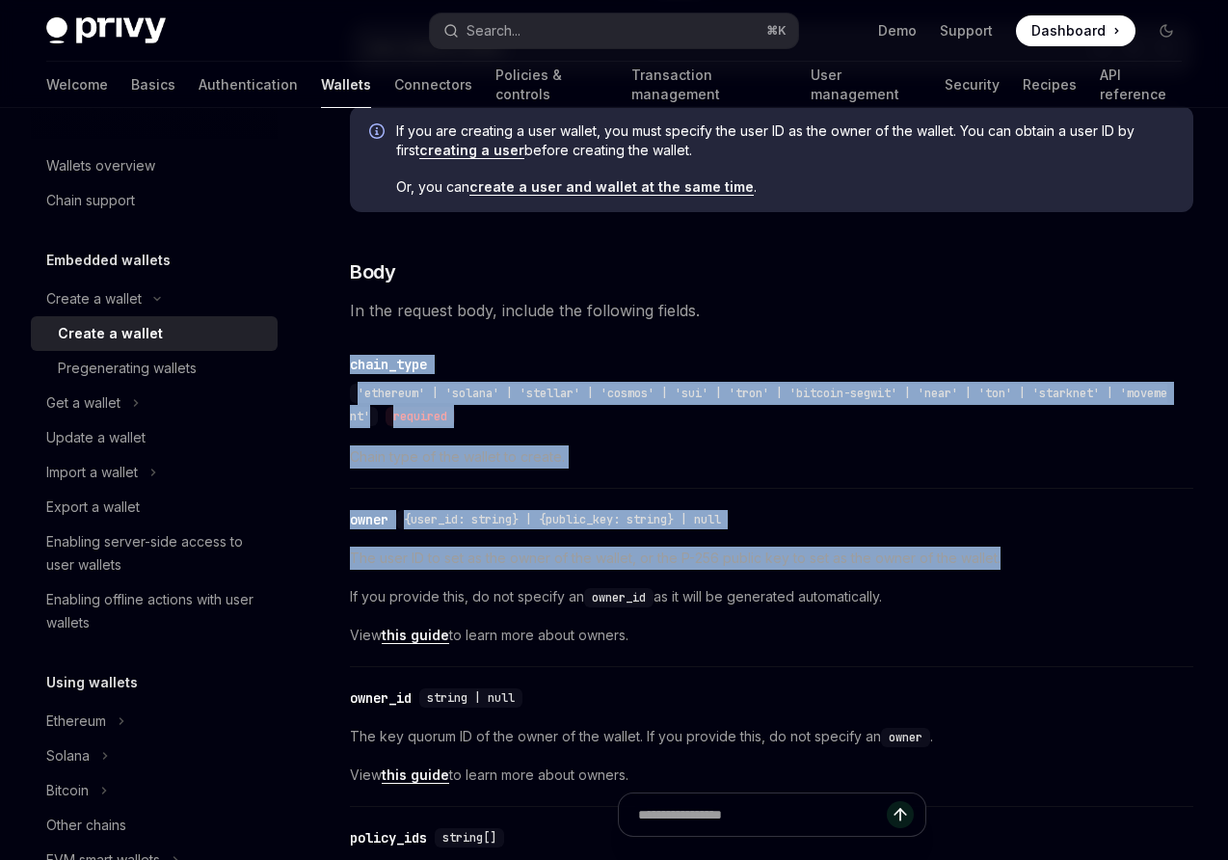
drag, startPoint x: 1026, startPoint y: 569, endPoint x: 350, endPoint y: 363, distance: 706.8
copy div "chain_type 'ethereum' | 'solana' | 'stellar' | 'cosmos' | 'sui' | 'tron' | 'bit…"
click at [660, 477] on div "​ chain_type 'ethereum' | 'solana' | 'stellar' | 'cosmos' | 'sui' | 'tron' | 'b…" at bounding box center [772, 416] width 844 height 146
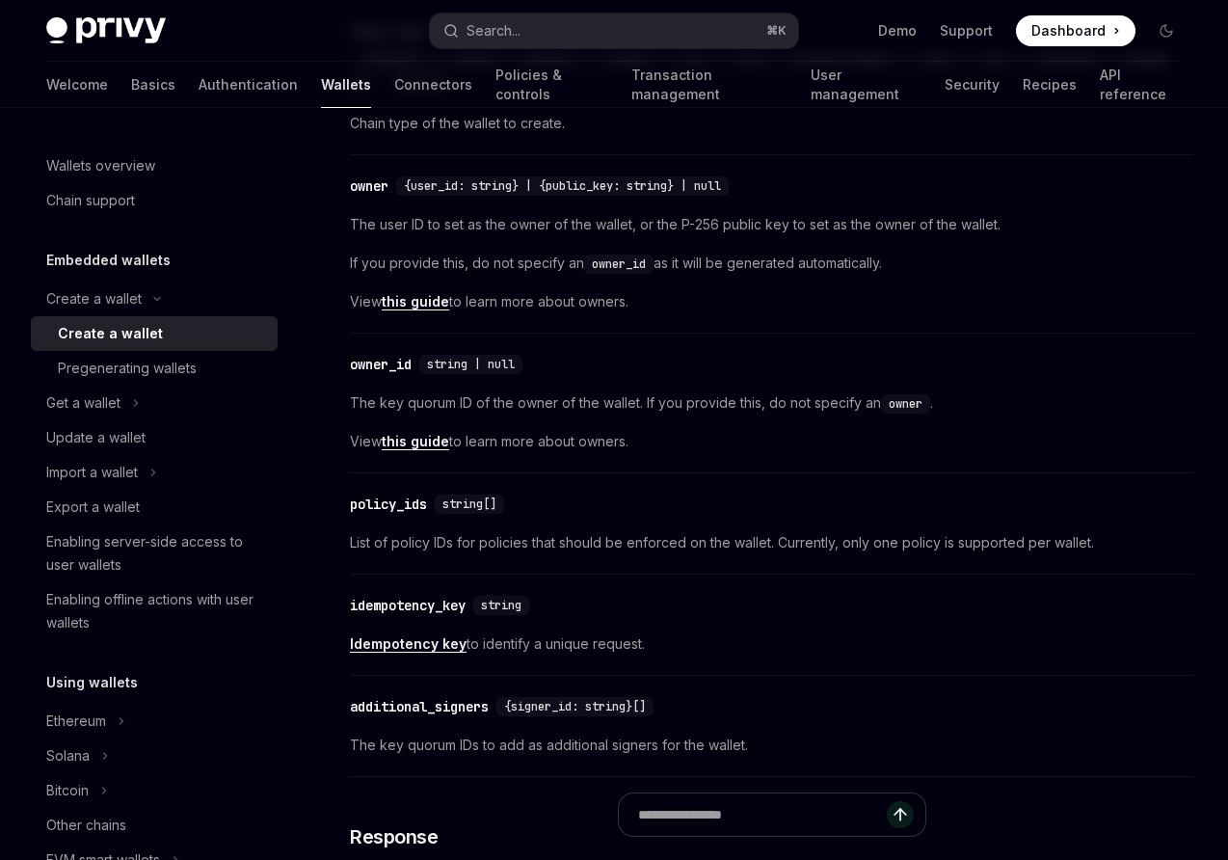
scroll to position [933, 0]
click at [407, 642] on link "Idempotency key" at bounding box center [408, 642] width 117 height 17
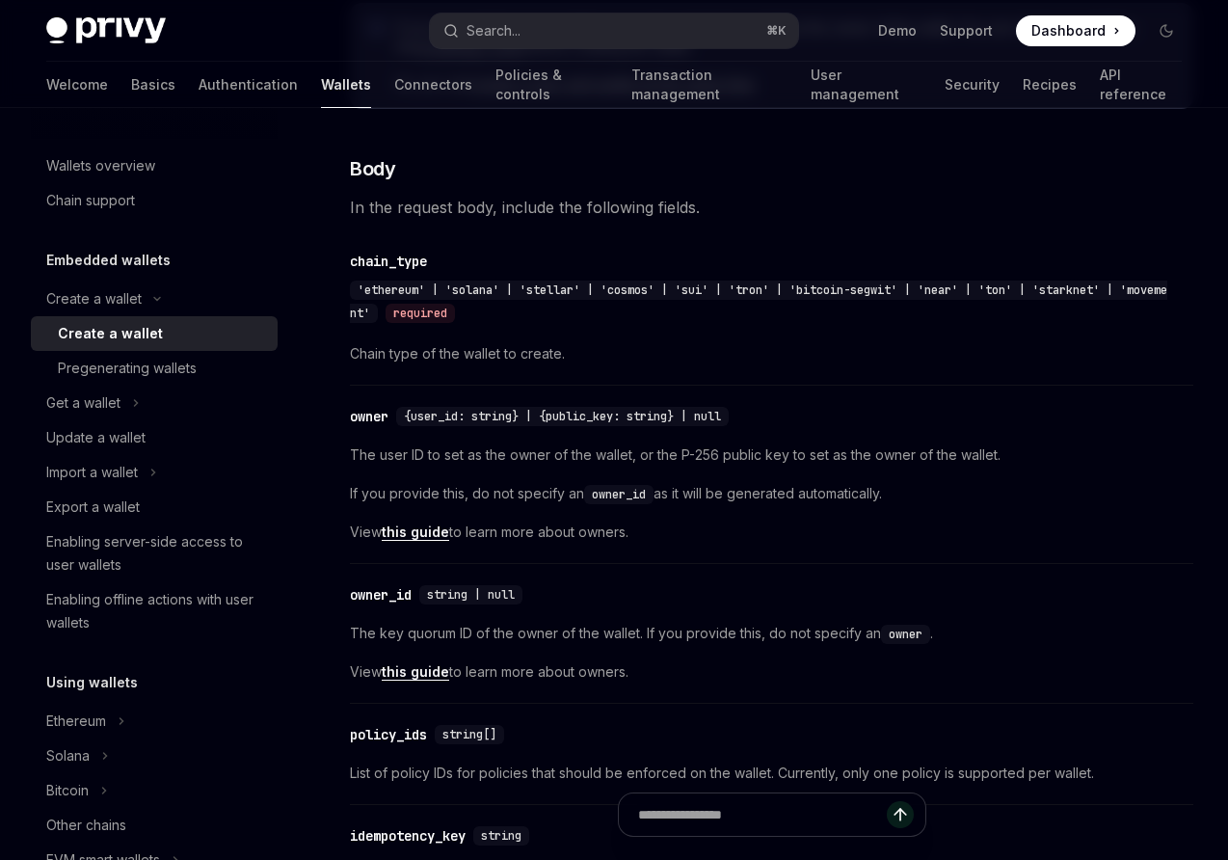
scroll to position [703, 0]
click at [94, 505] on div "Export a wallet" at bounding box center [93, 507] width 94 height 23
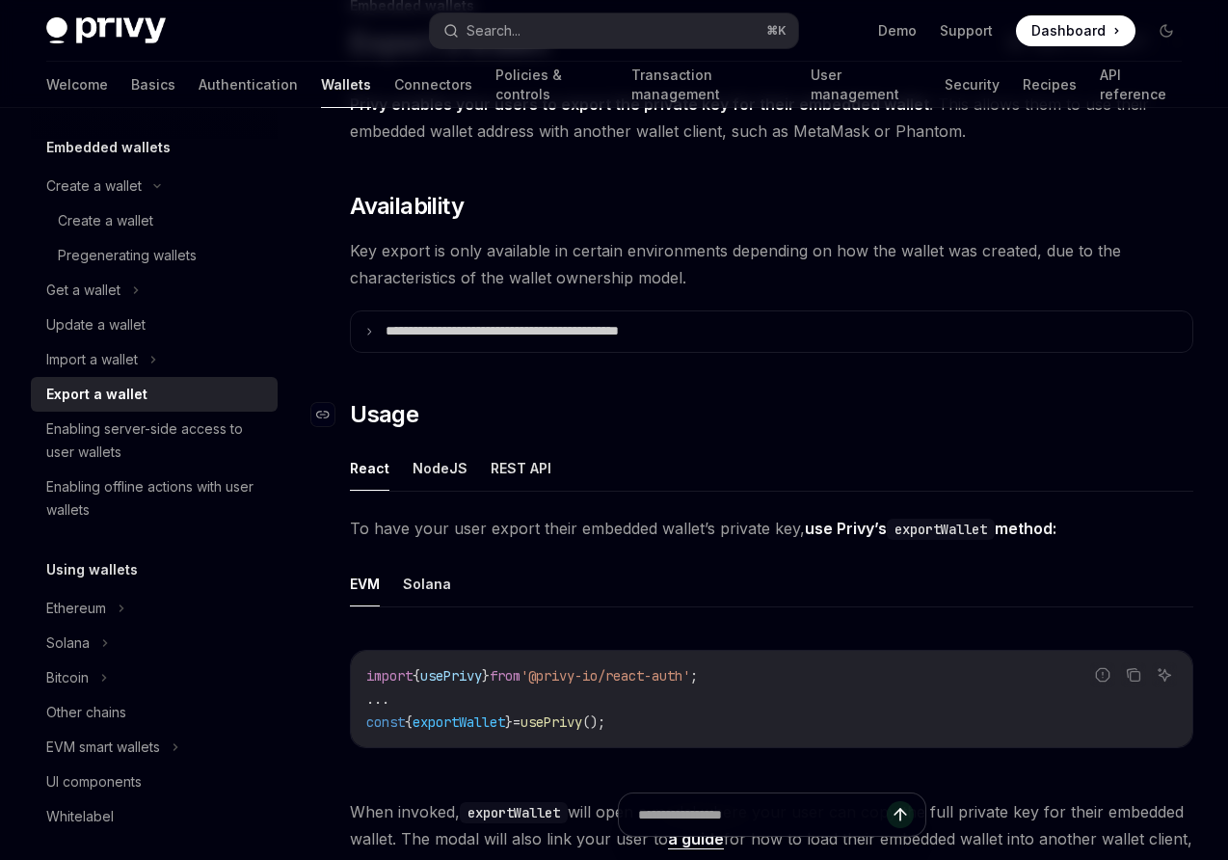
scroll to position [149, 0]
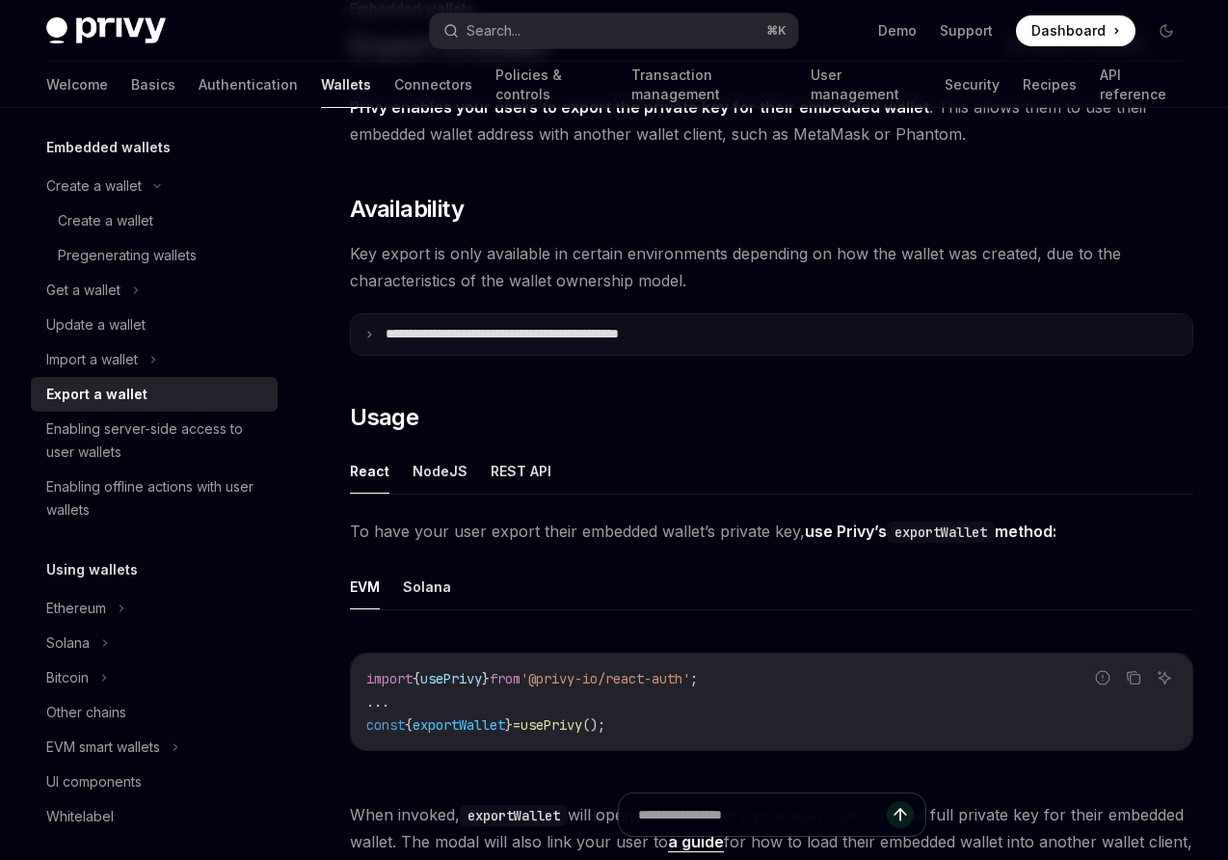
click at [372, 329] on summary "**********" at bounding box center [772, 334] width 842 height 40
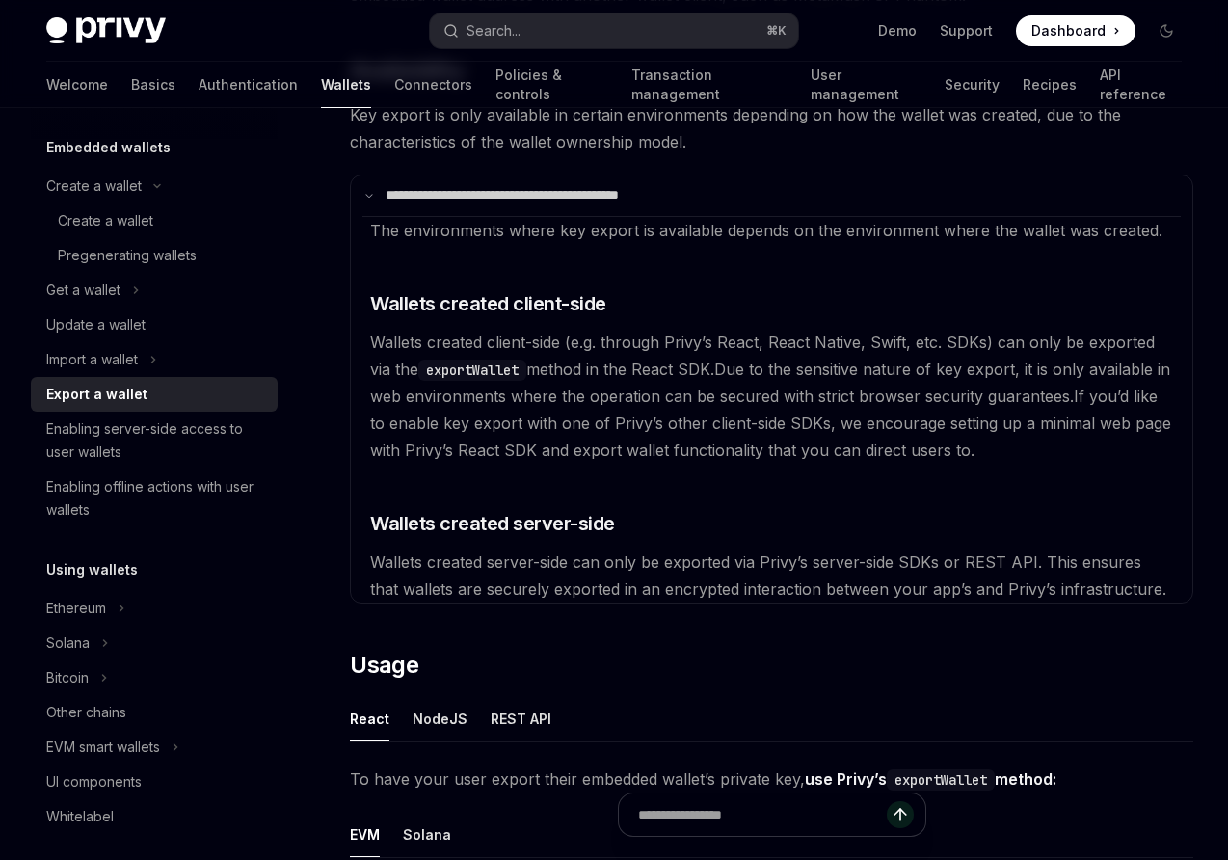
scroll to position [289, 0]
click at [582, 412] on span "If you’d like to enable key export with one of Privy’s other client-side SDKs, …" at bounding box center [770, 422] width 801 height 73
click at [508, 399] on span "Due to the sensitive nature of key export, it is only available in web environm…" at bounding box center [770, 382] width 800 height 46
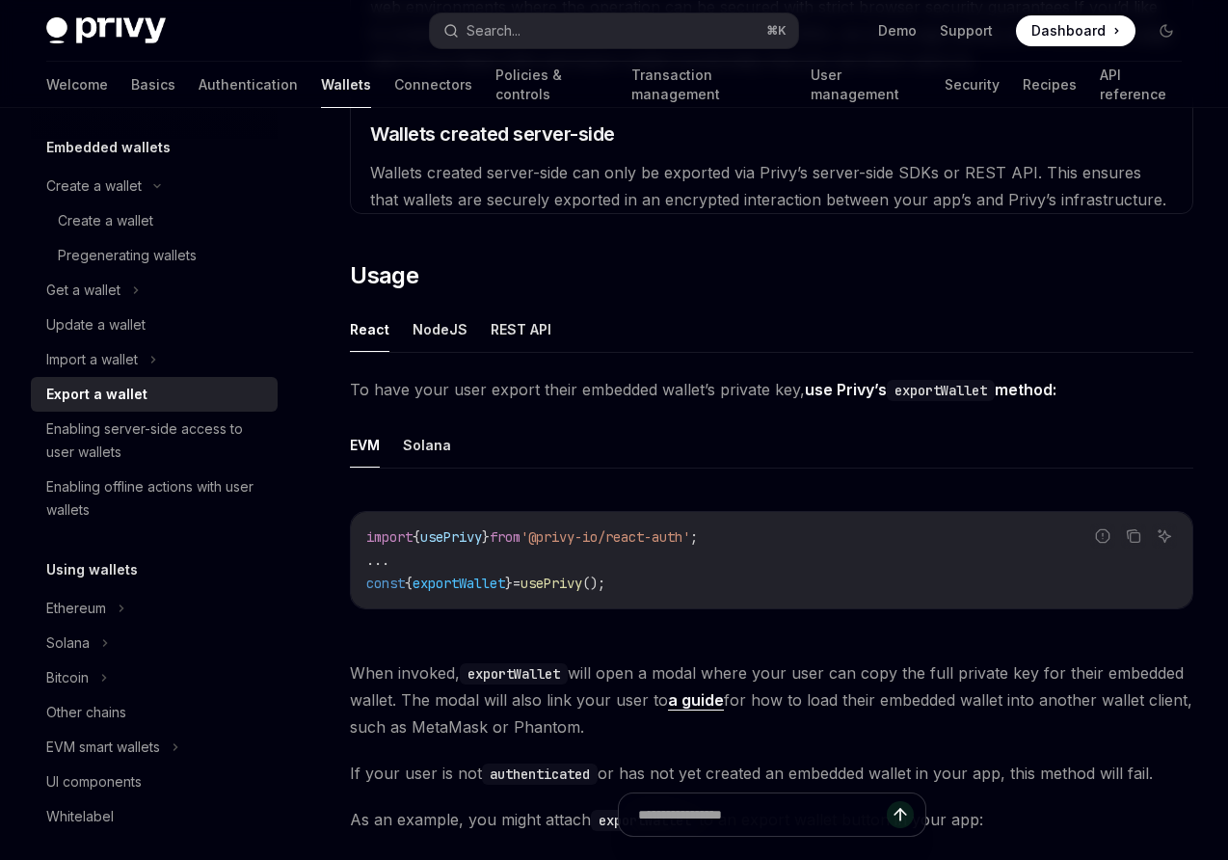
scroll to position [675, 0]
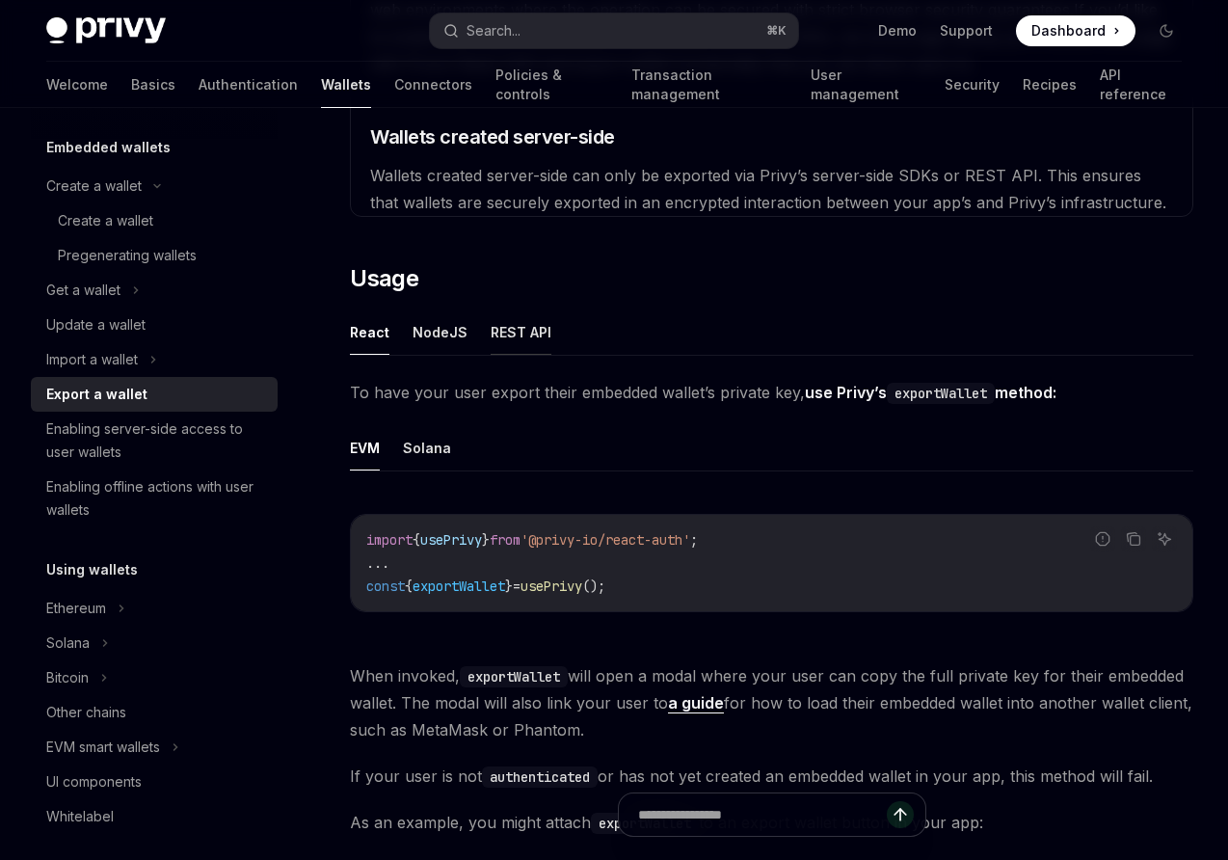
click at [511, 337] on button "REST API" at bounding box center [521, 332] width 61 height 45
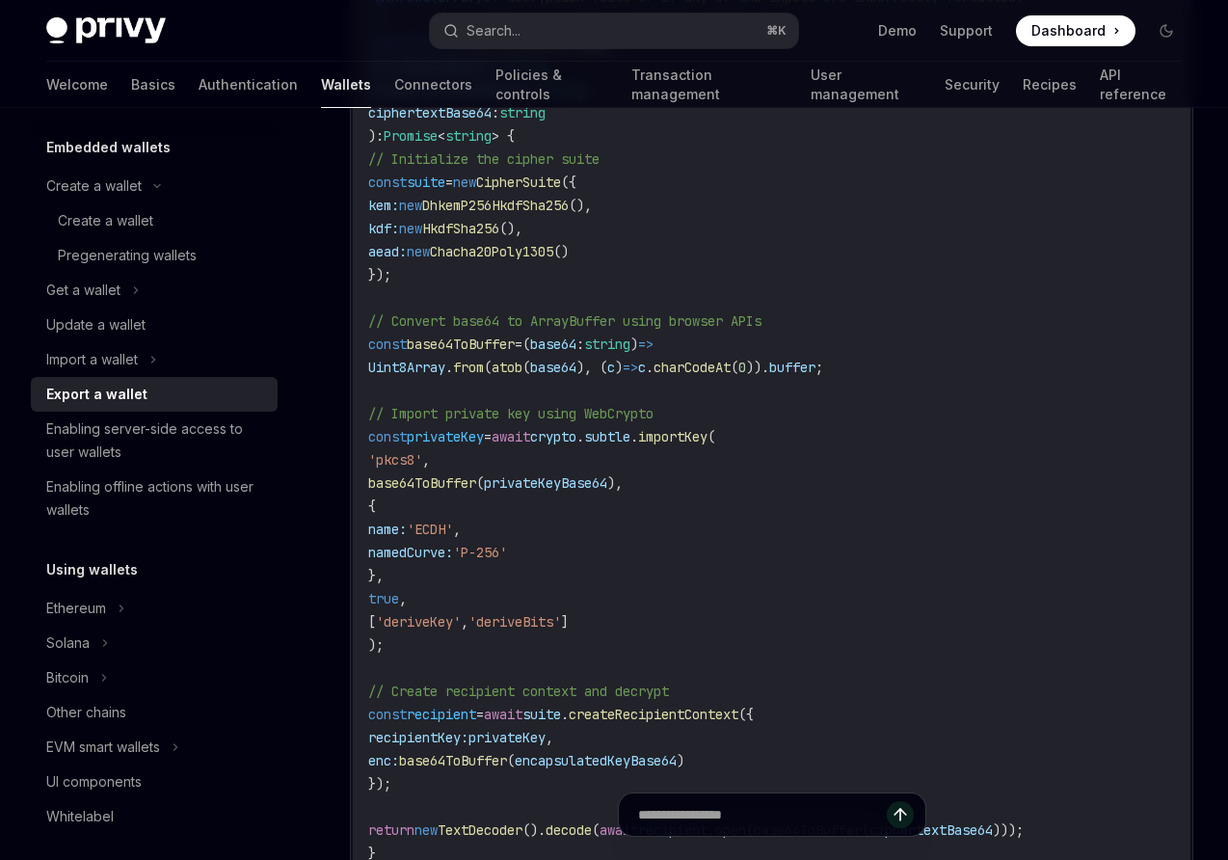
scroll to position [2714, 0]
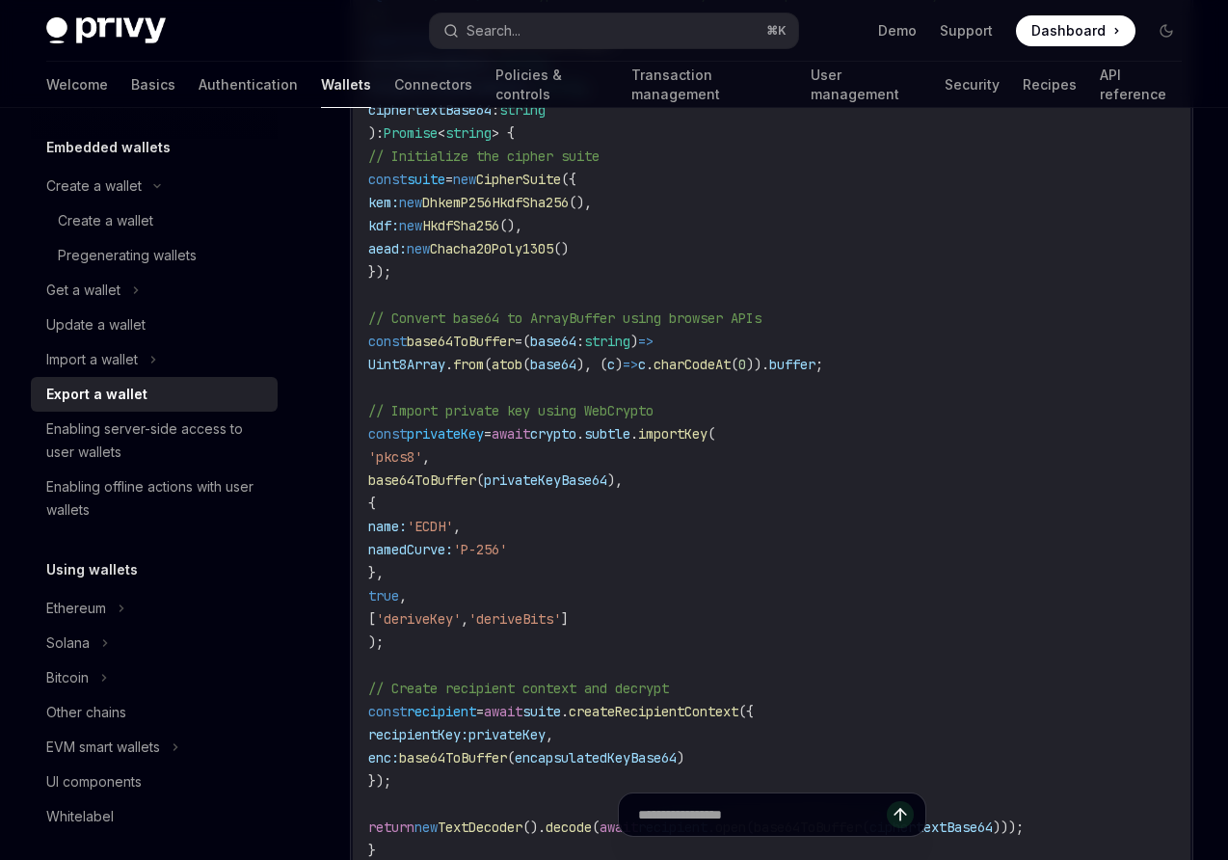
click at [101, 392] on div "Export a wallet" at bounding box center [96, 394] width 101 height 23
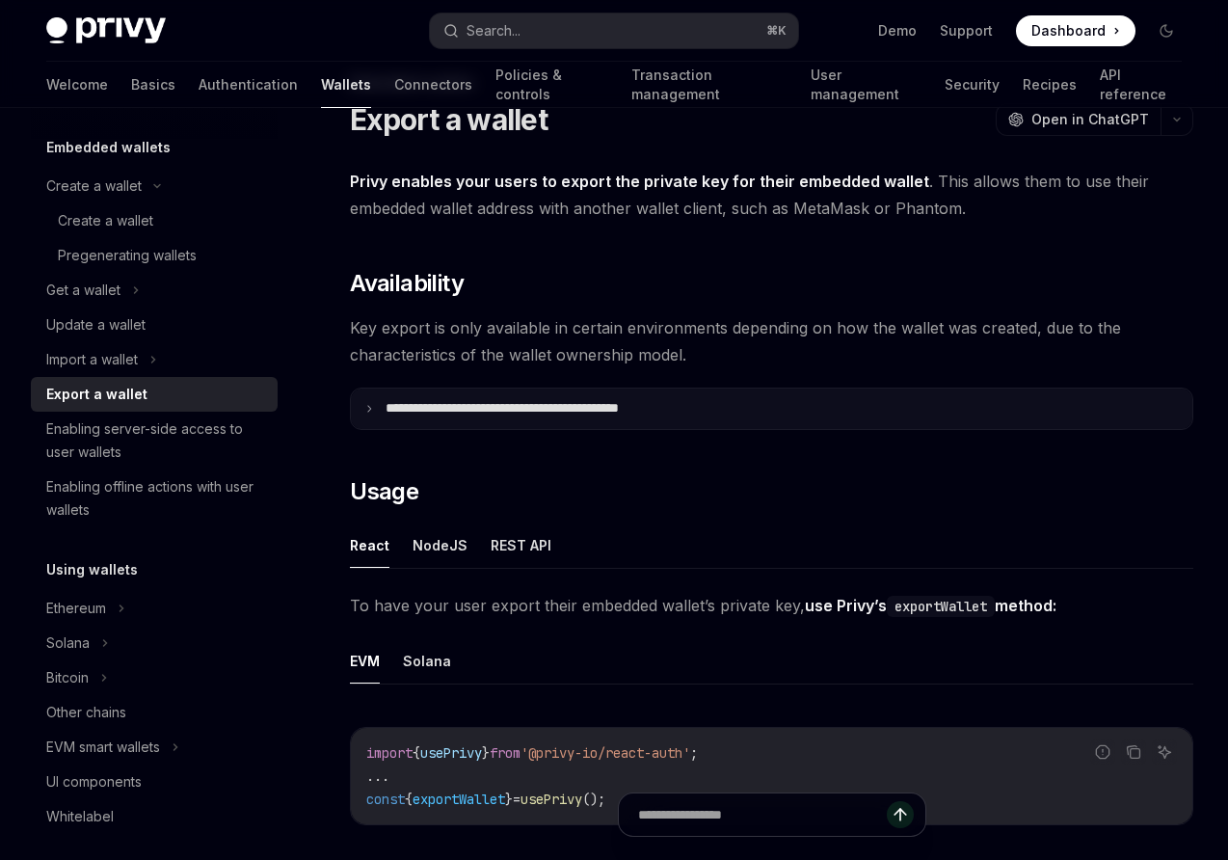
scroll to position [94, 0]
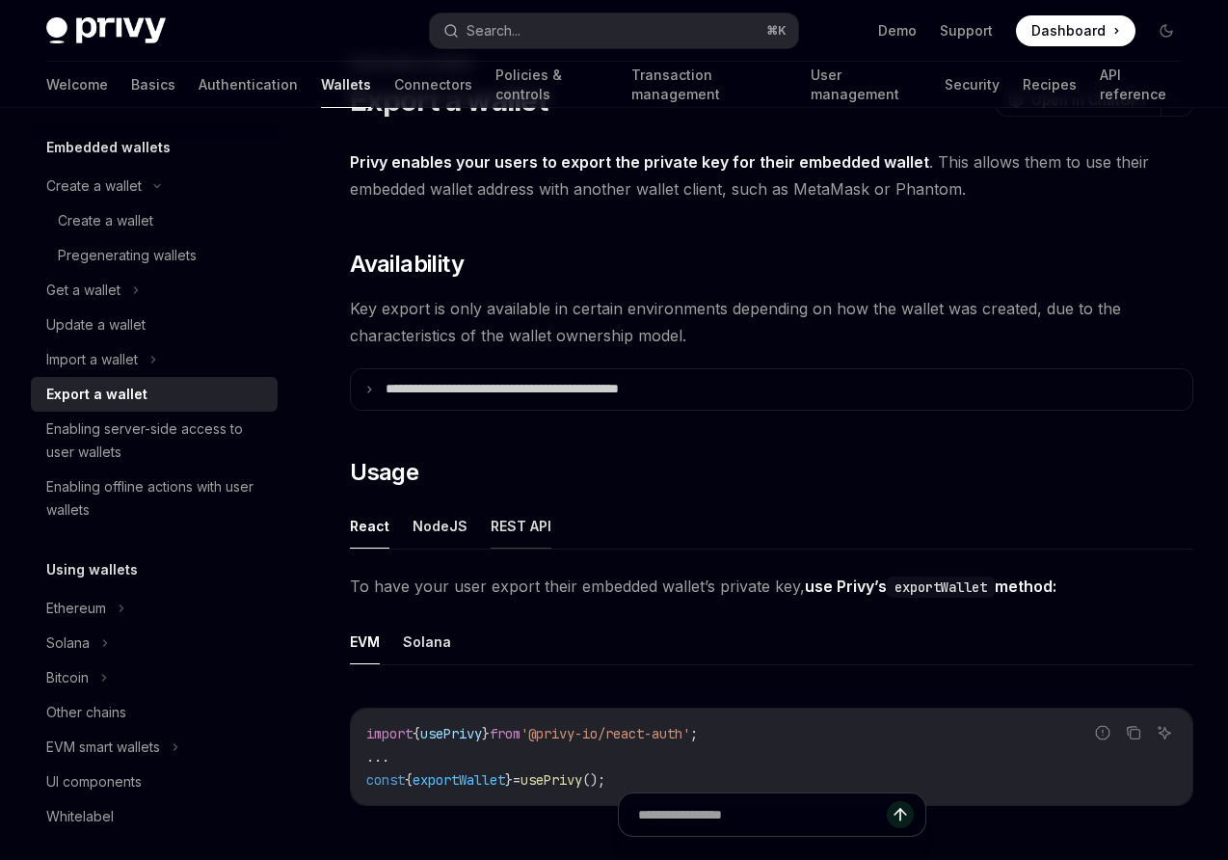
click at [507, 524] on button "REST API" at bounding box center [521, 525] width 61 height 45
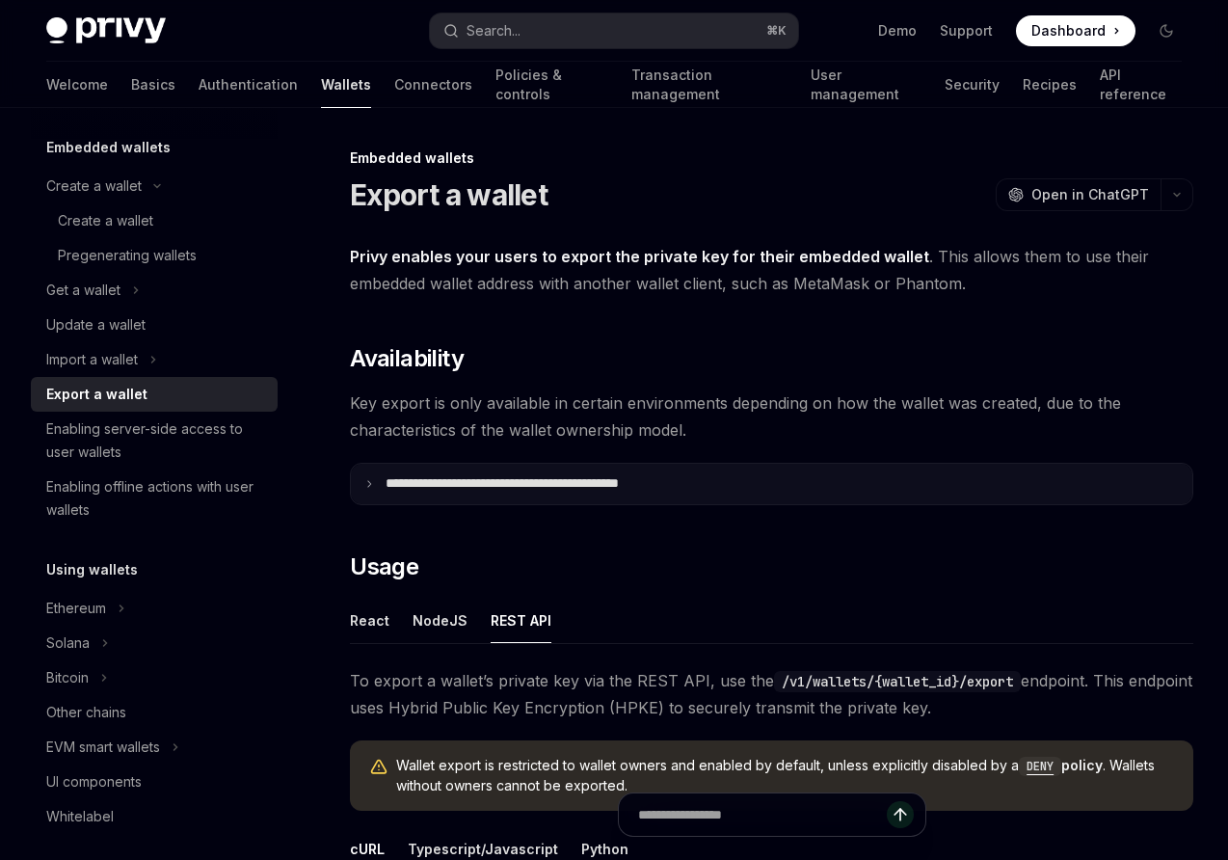
click at [373, 480] on icon at bounding box center [369, 484] width 10 height 10
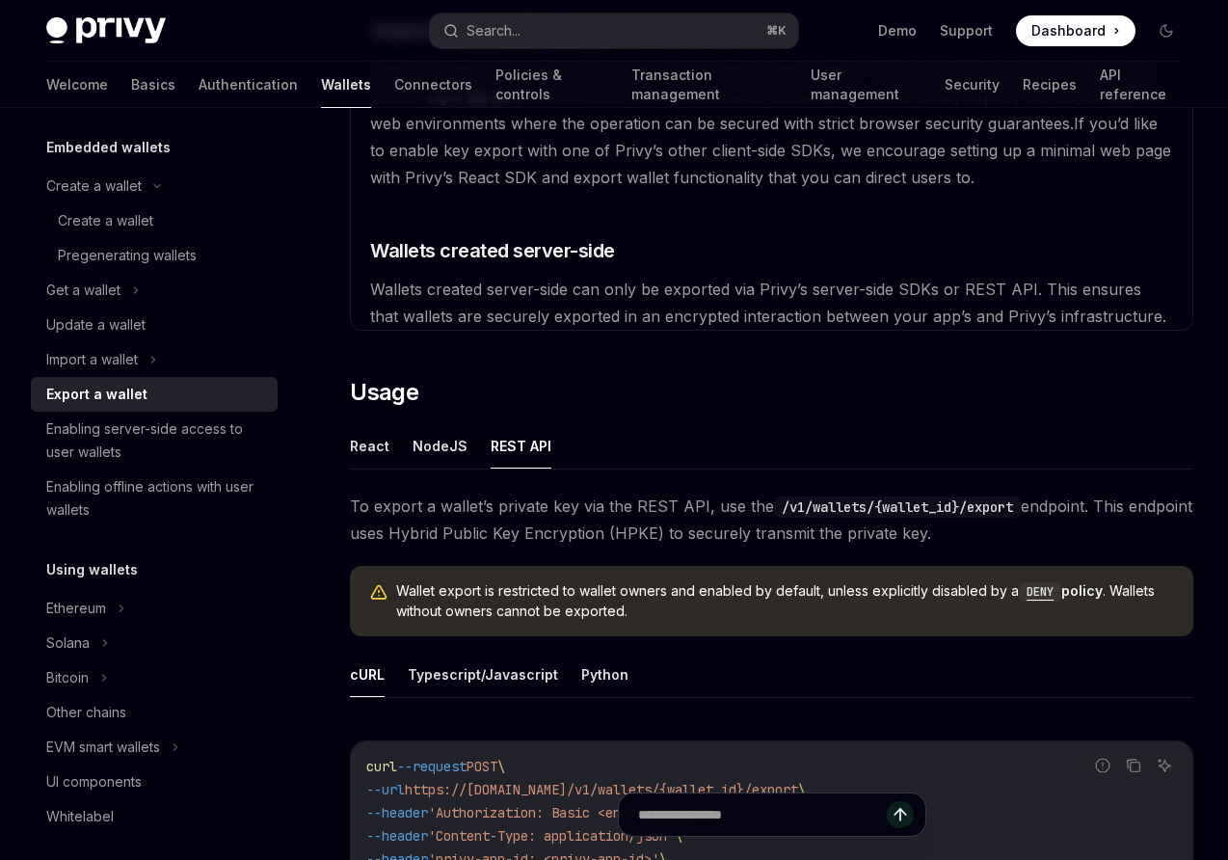
scroll to position [643, 0]
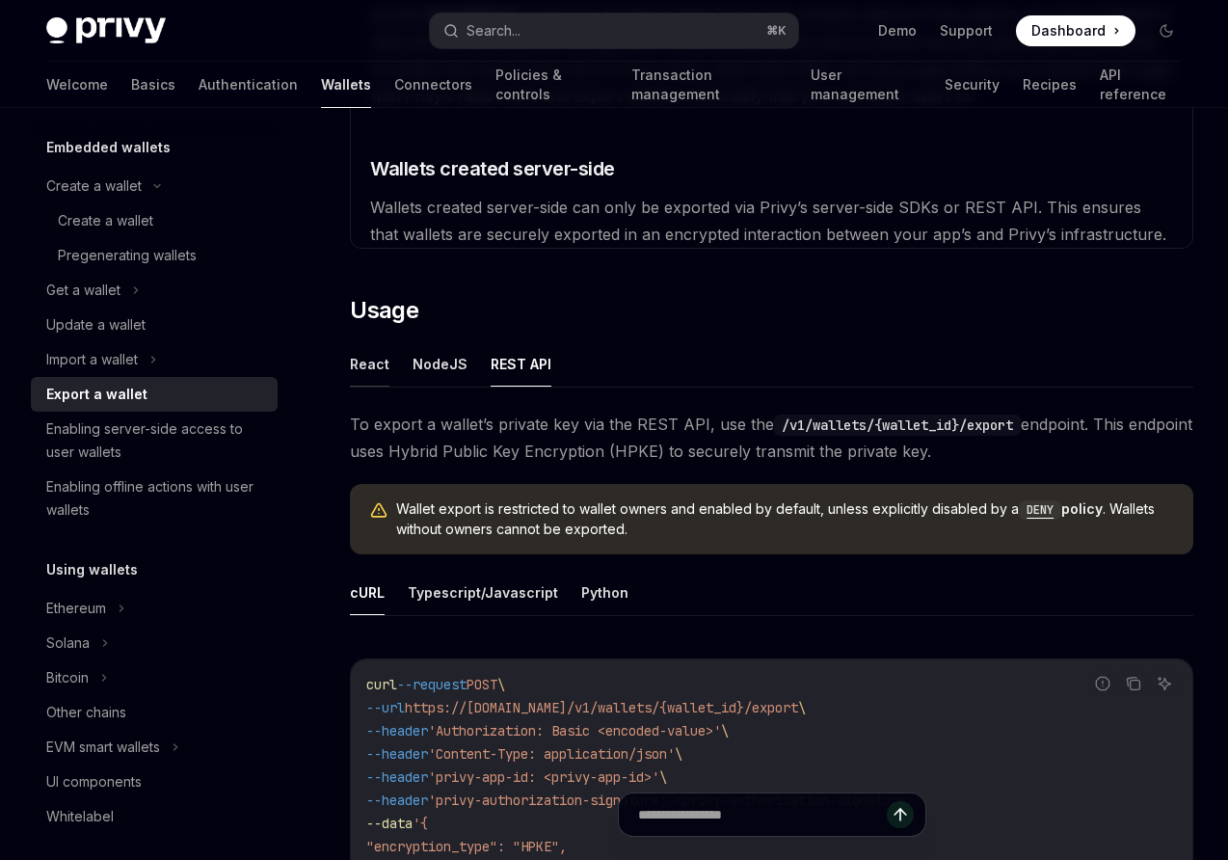
click at [374, 364] on button "React" at bounding box center [370, 363] width 40 height 45
type textarea "*"
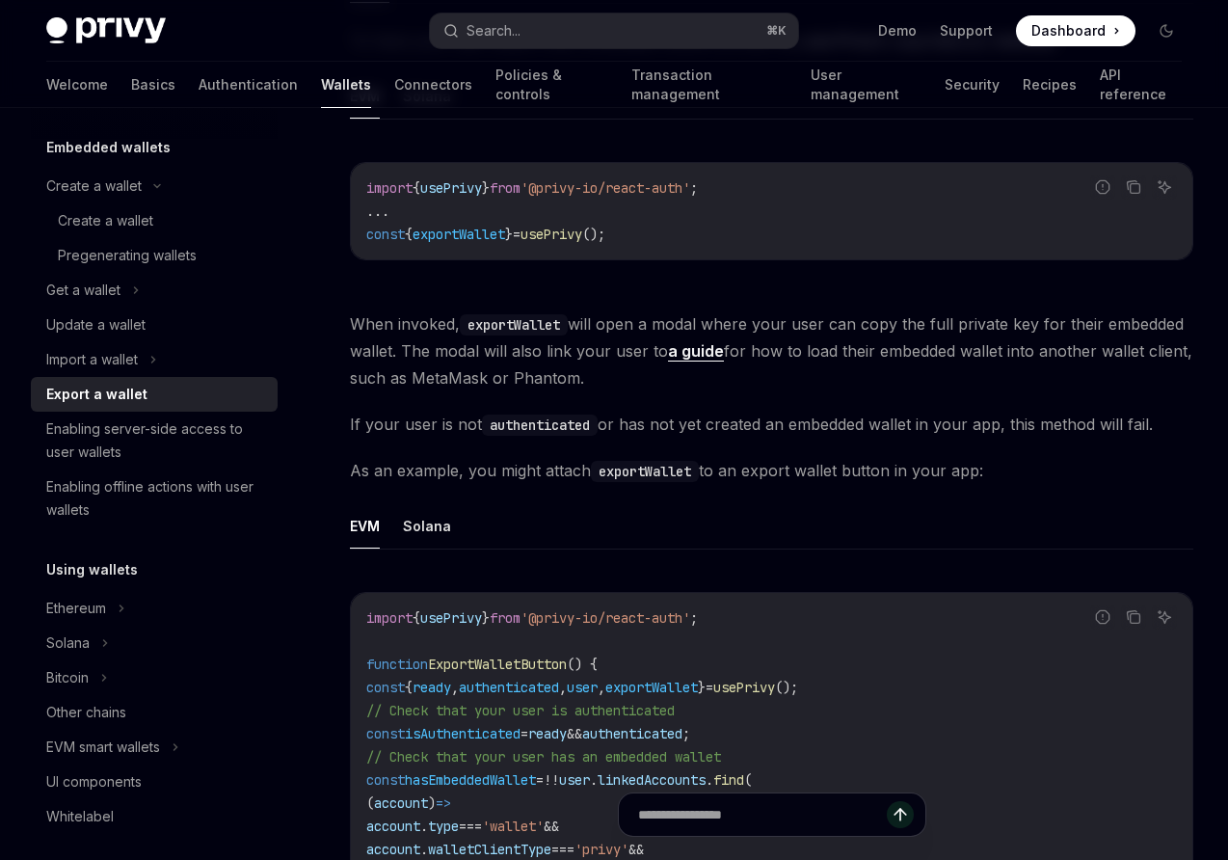
scroll to position [1020, 0]
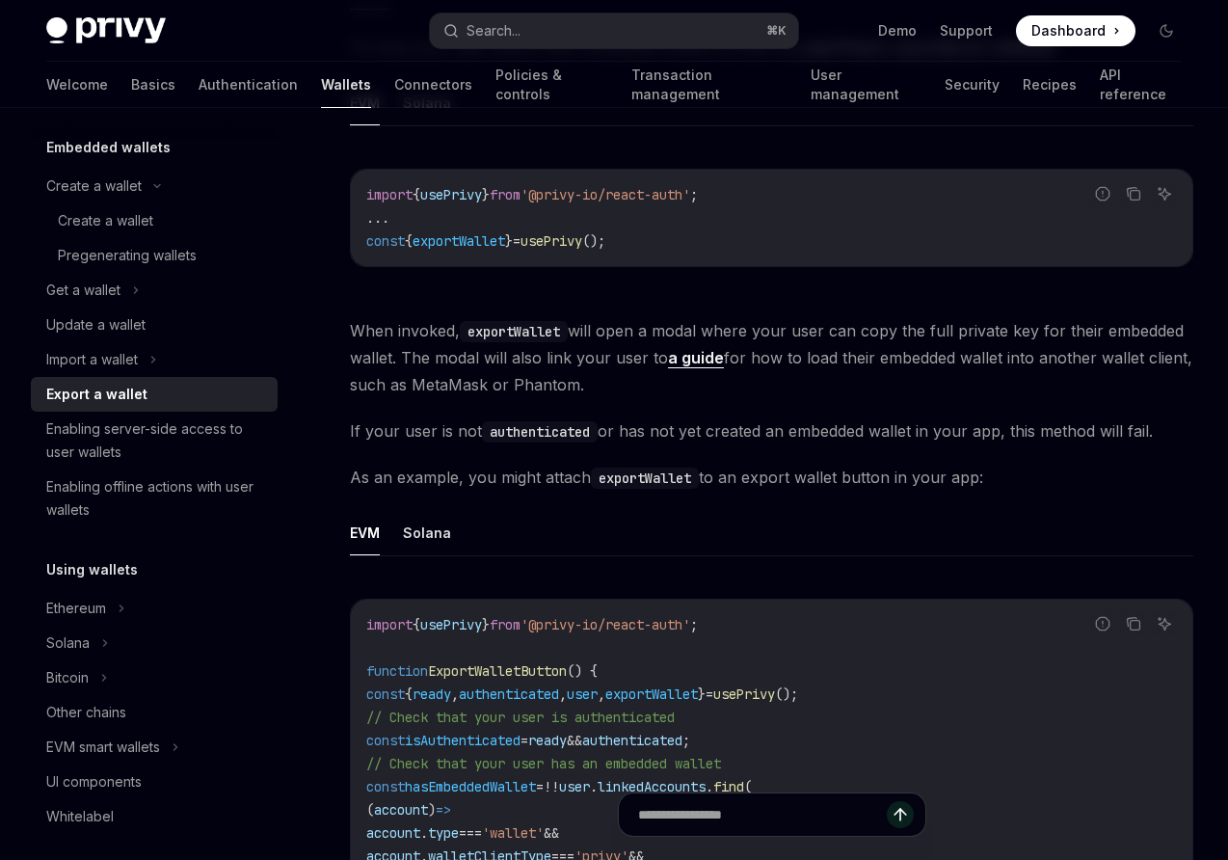
click at [701, 361] on link "a guide" at bounding box center [696, 358] width 56 height 20
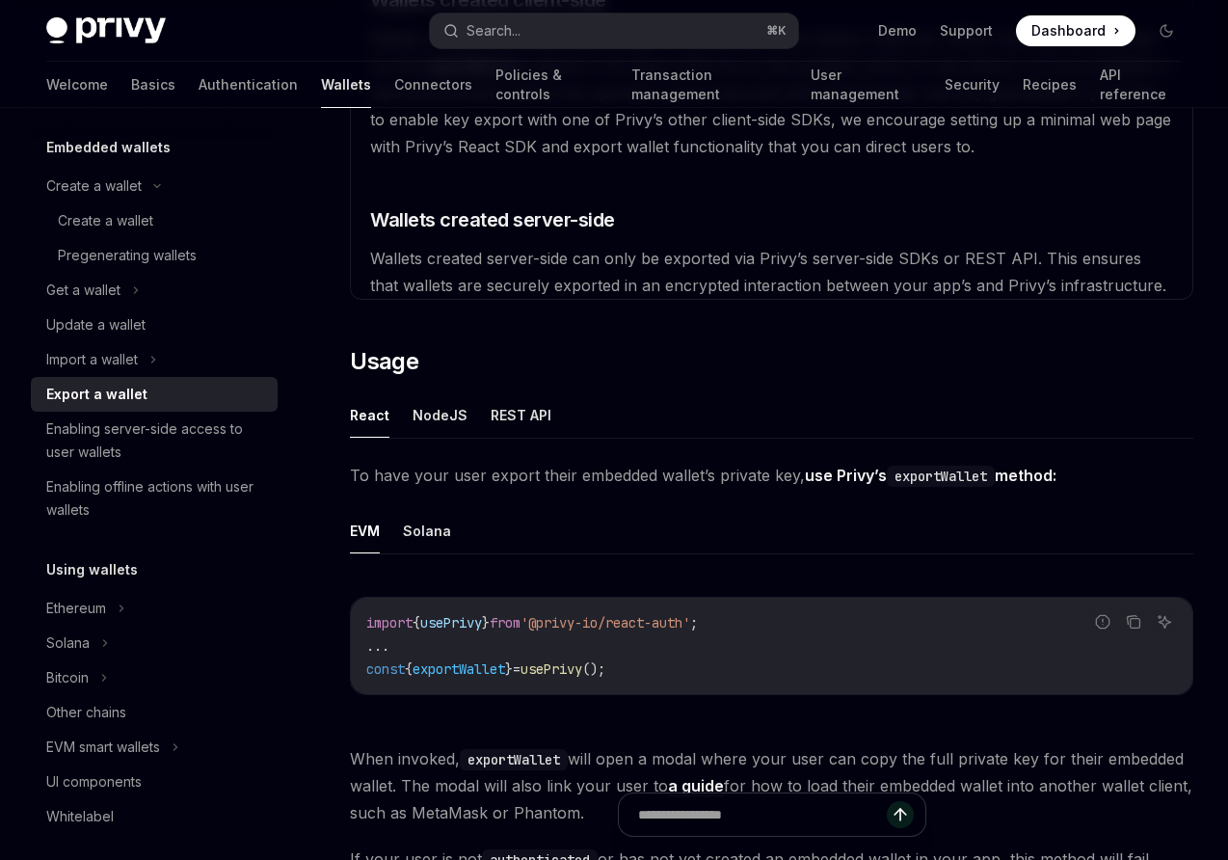
scroll to position [577, 0]
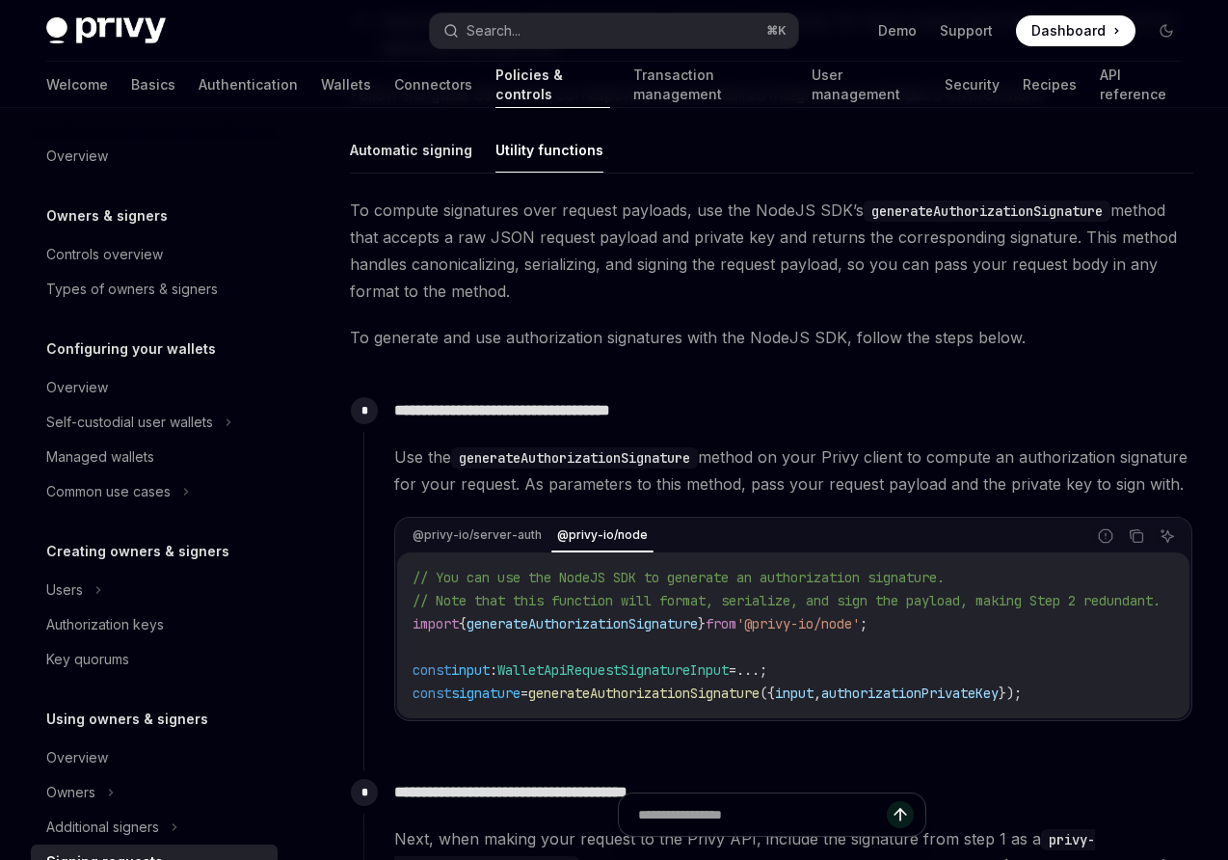
scroll to position [378, 0]
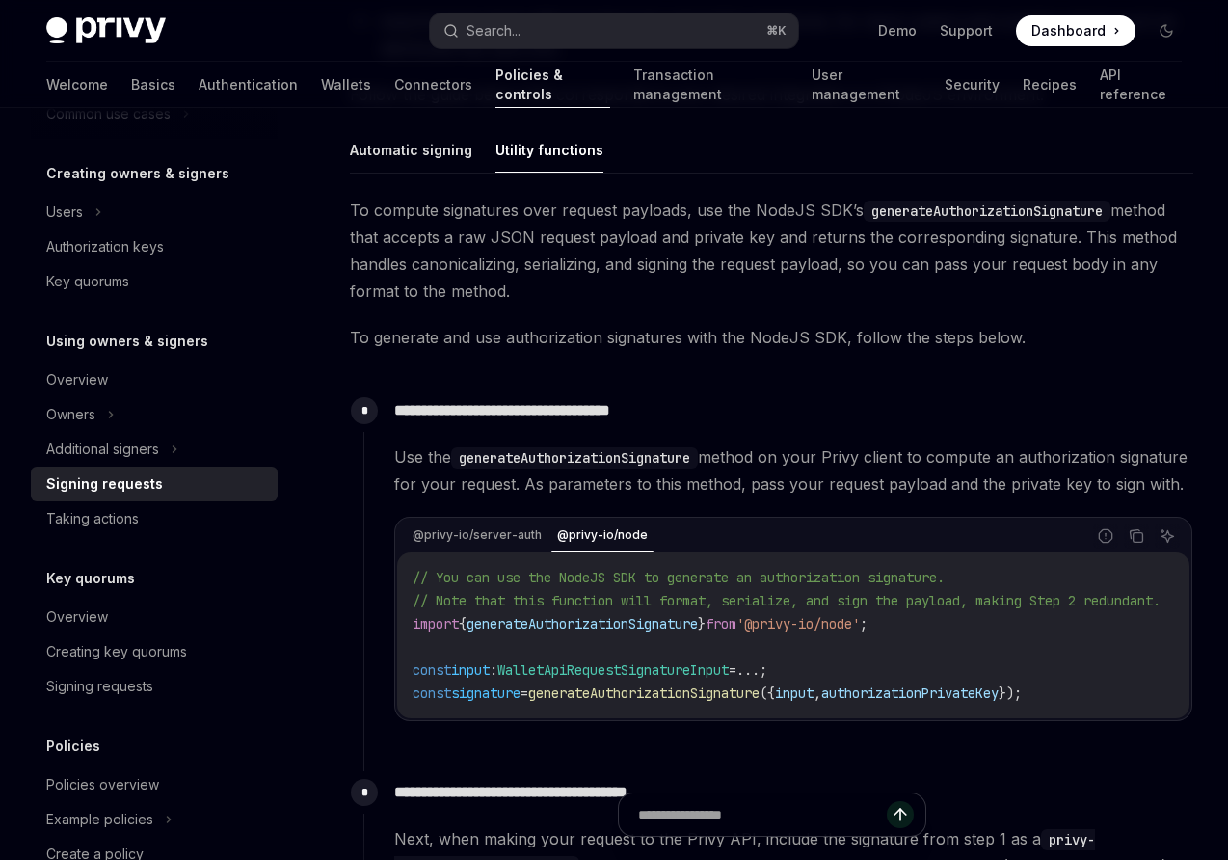
click at [907, 211] on code "generateAuthorizationSignature" at bounding box center [987, 211] width 247 height 21
copy code "generateAuthorizationSignature"
click at [616, 547] on div "@privy-io/node" at bounding box center [603, 535] width 102 height 23
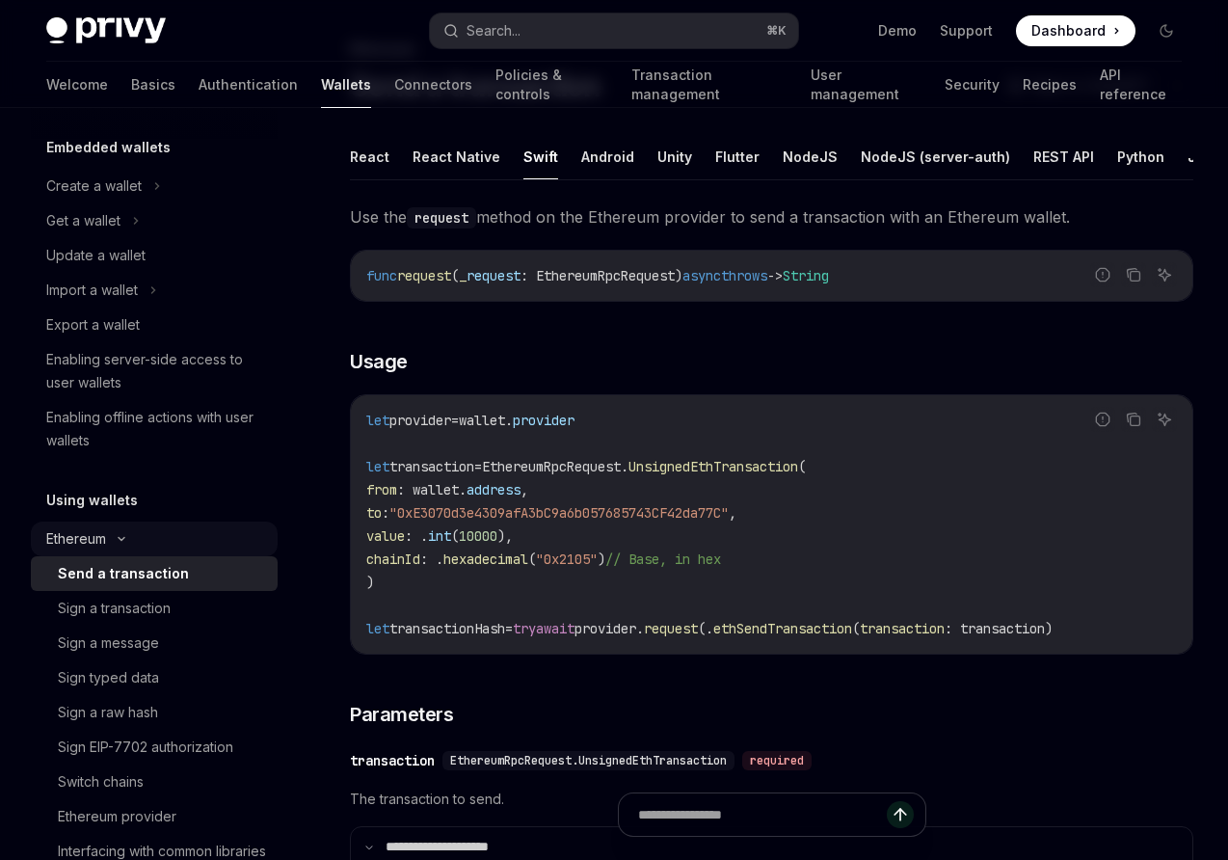
scroll to position [117, 0]
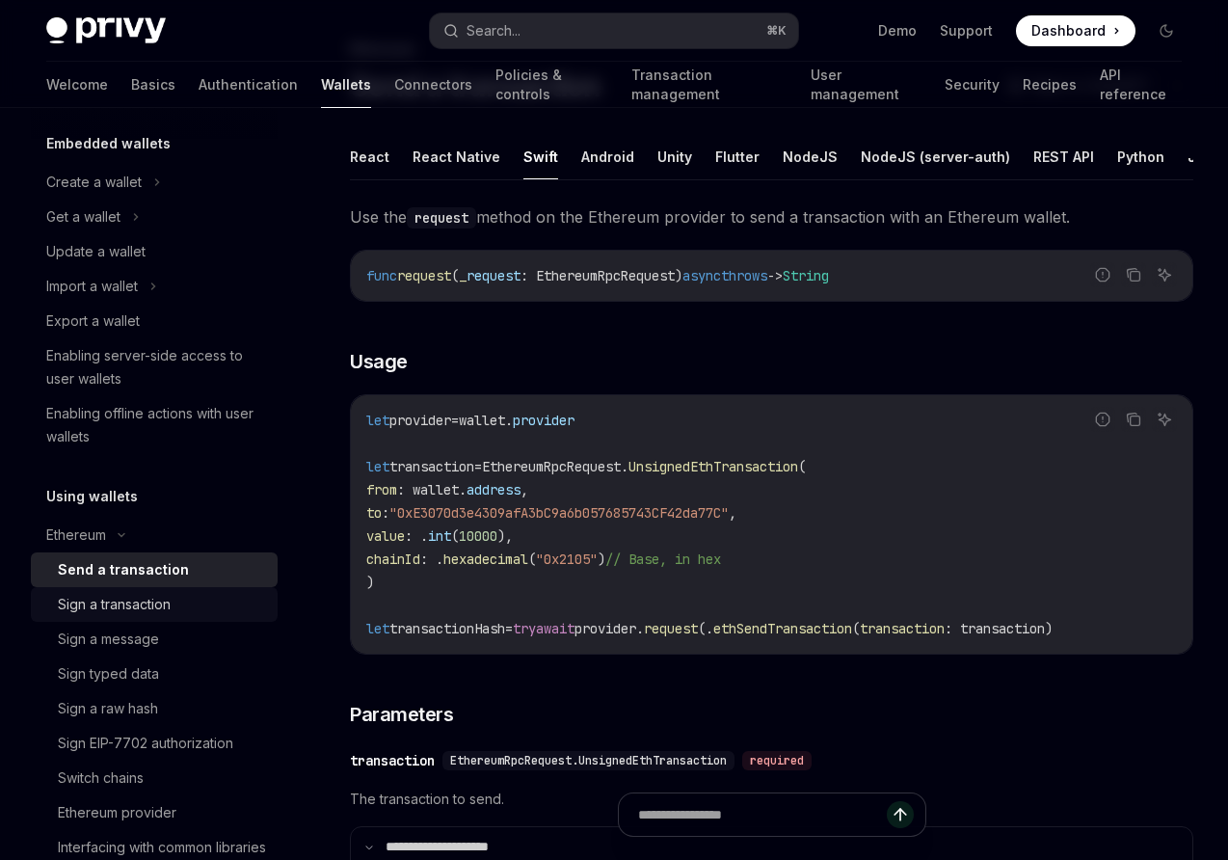
click at [139, 603] on div "Sign a transaction" at bounding box center [114, 604] width 113 height 23
type textarea "*"
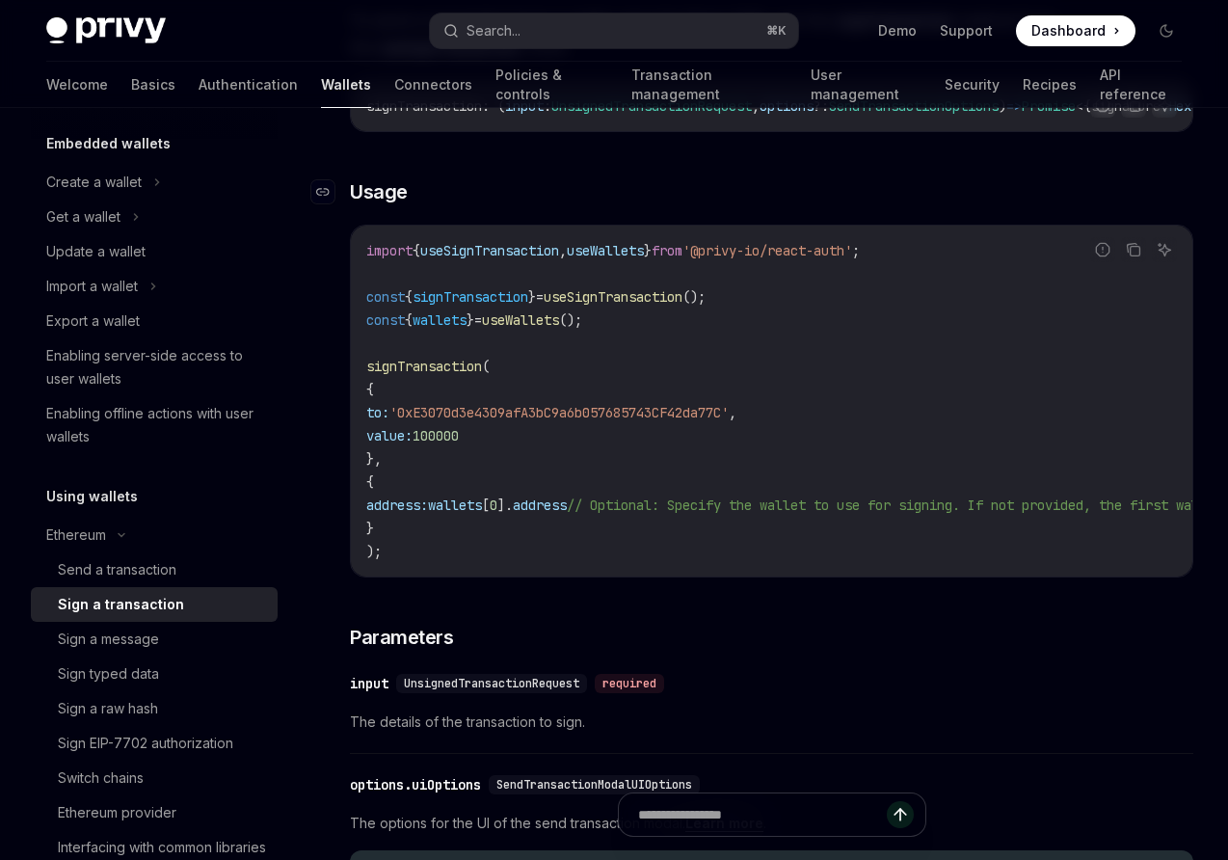
scroll to position [337, 0]
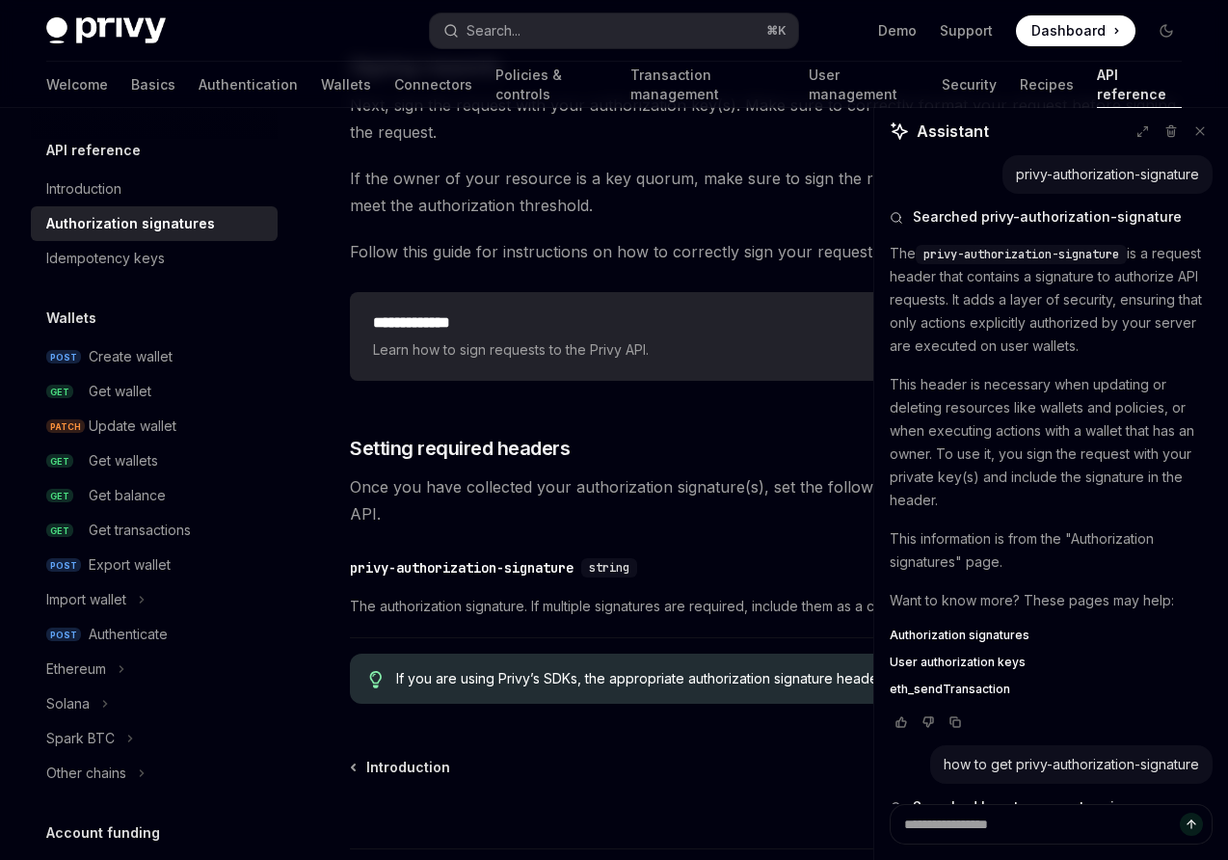
scroll to position [1353, 0]
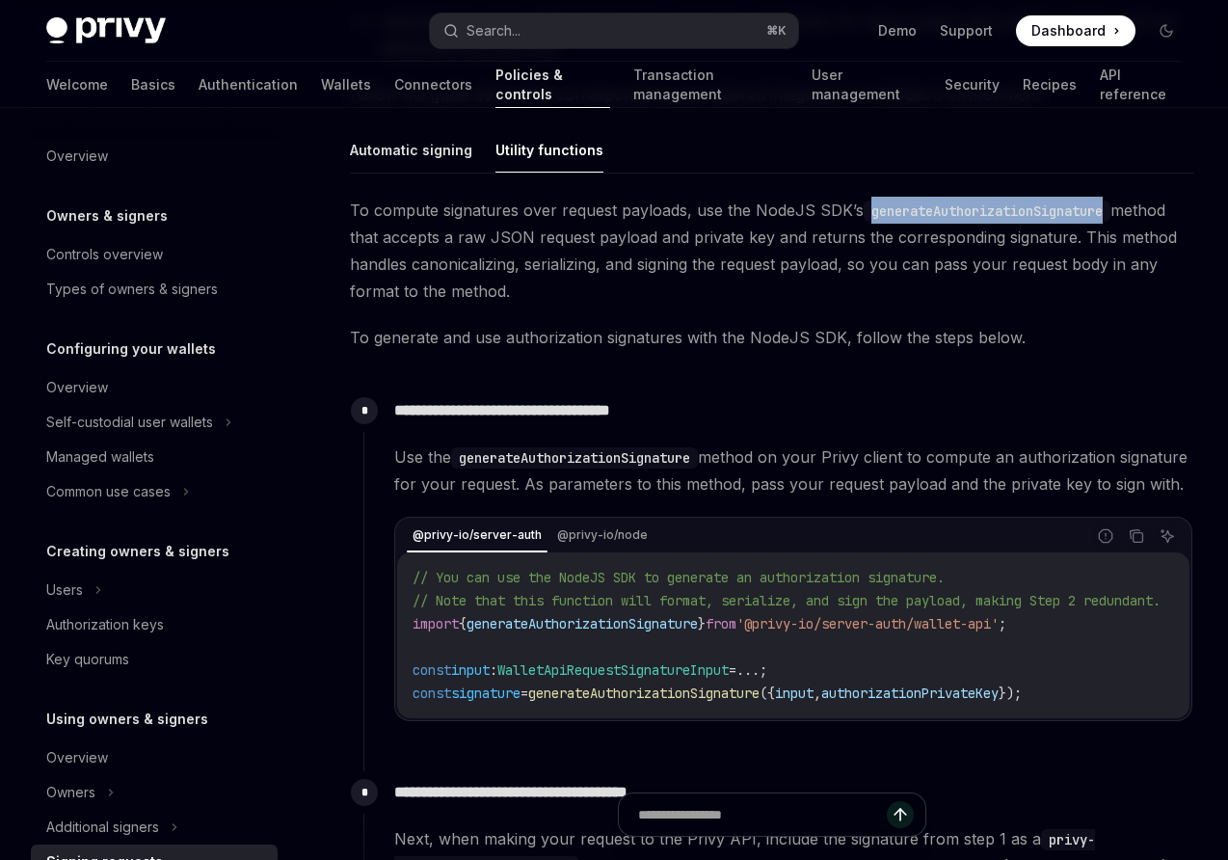
scroll to position [378, 0]
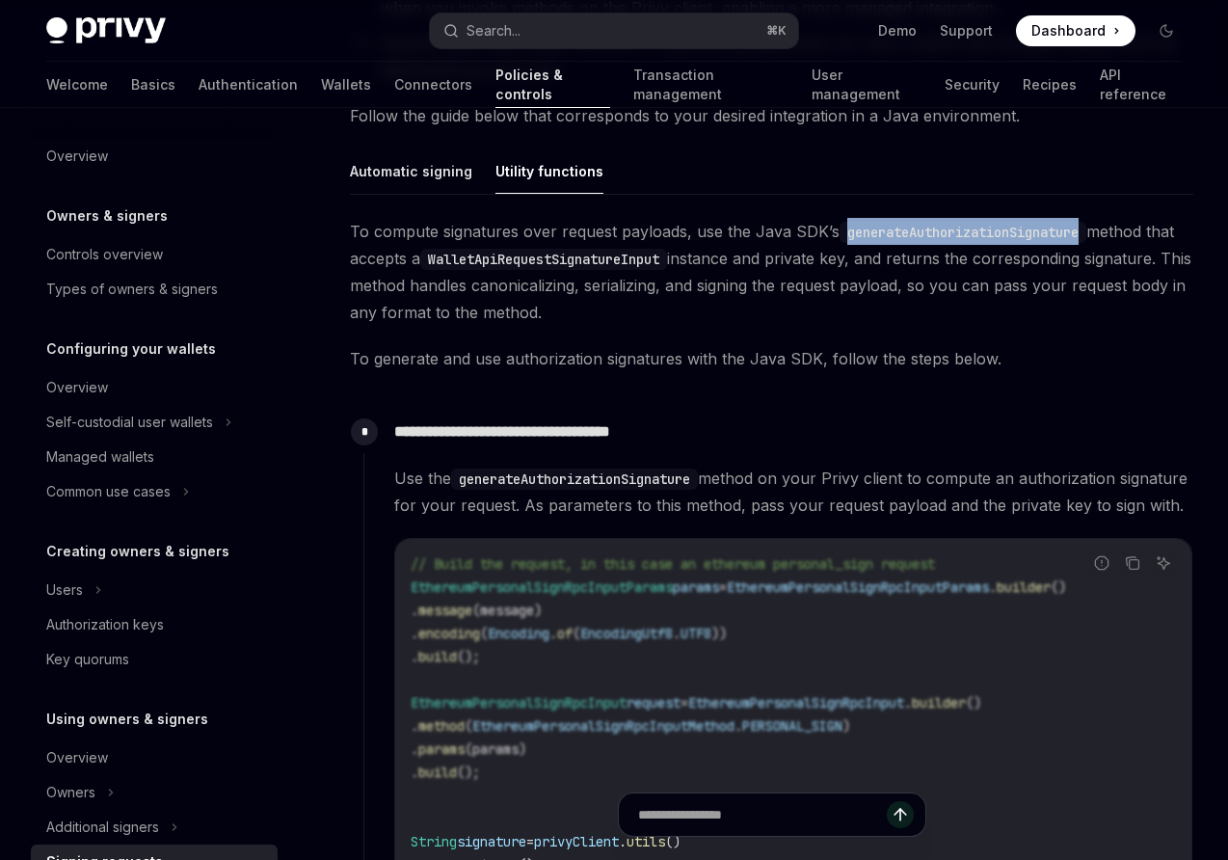
scroll to position [378, 0]
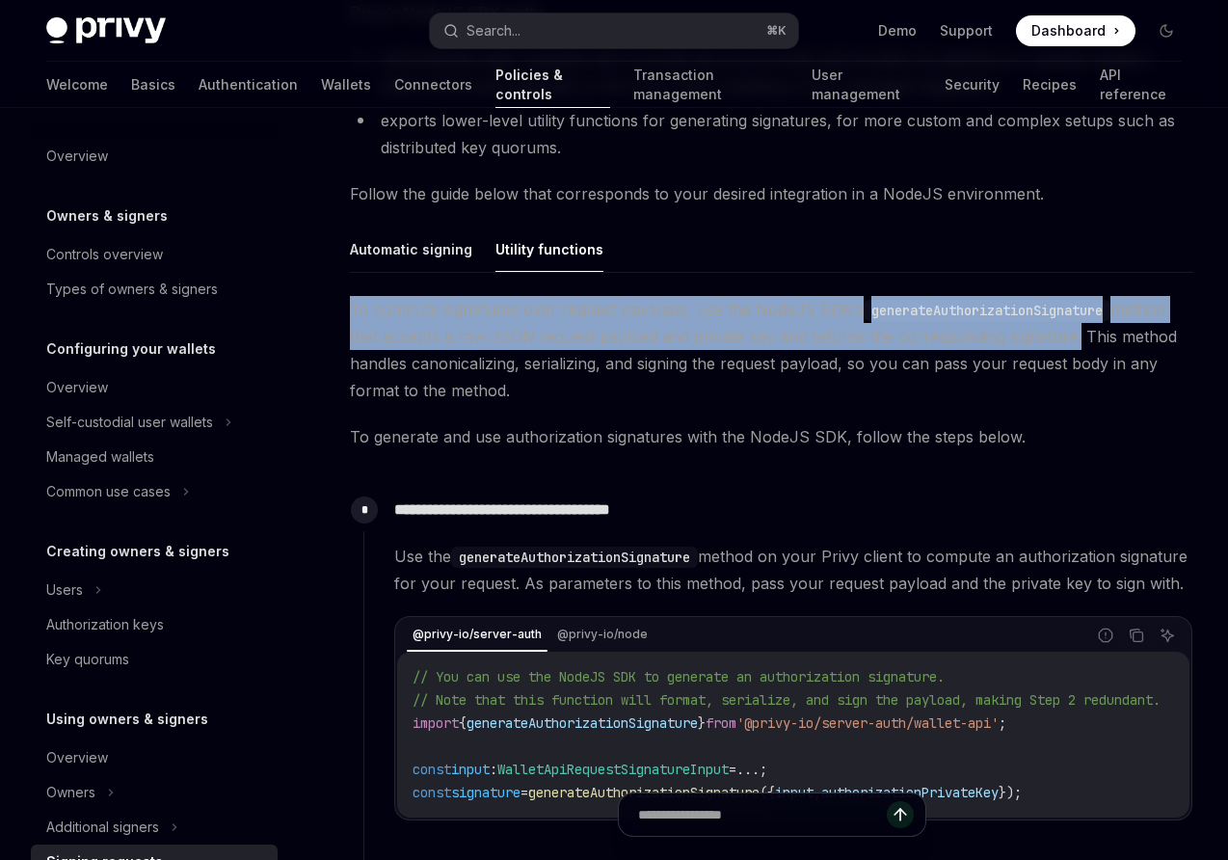
scroll to position [378, 0]
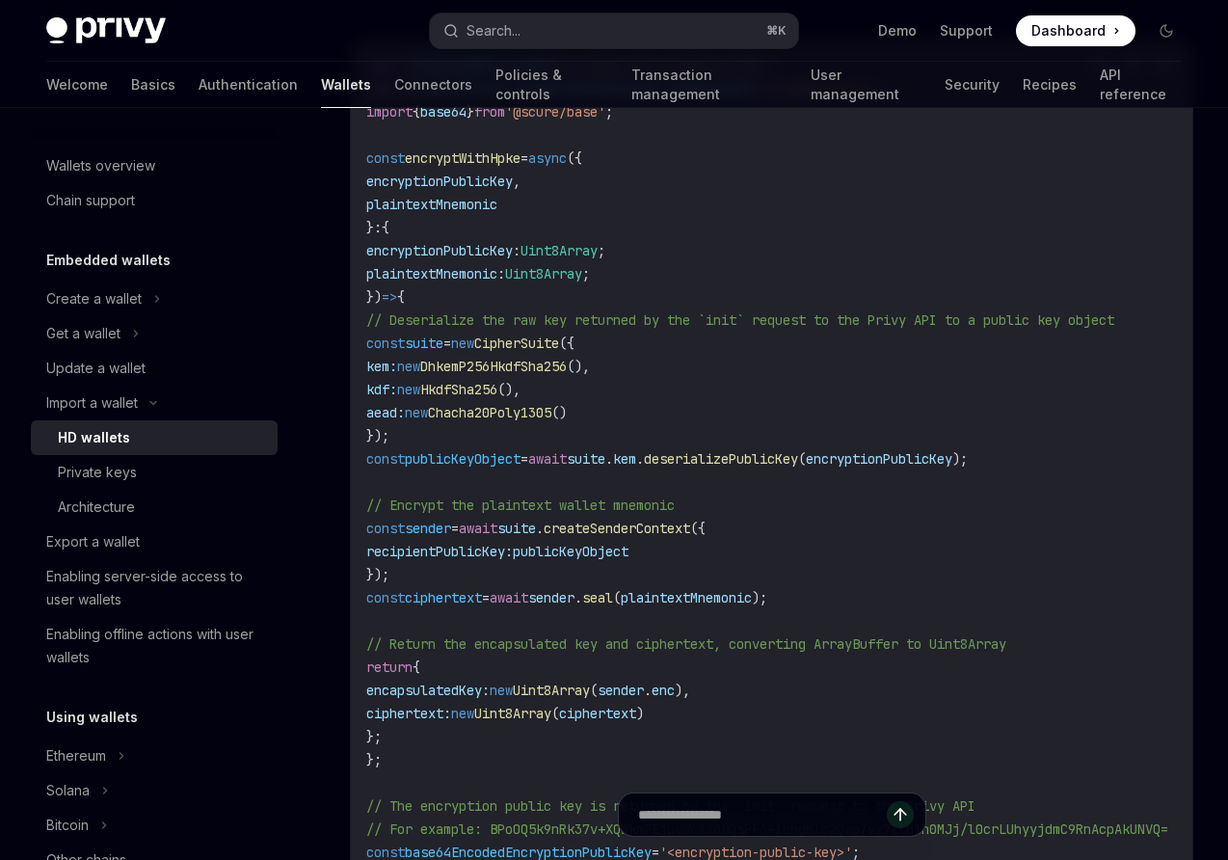
scroll to position [2128, 0]
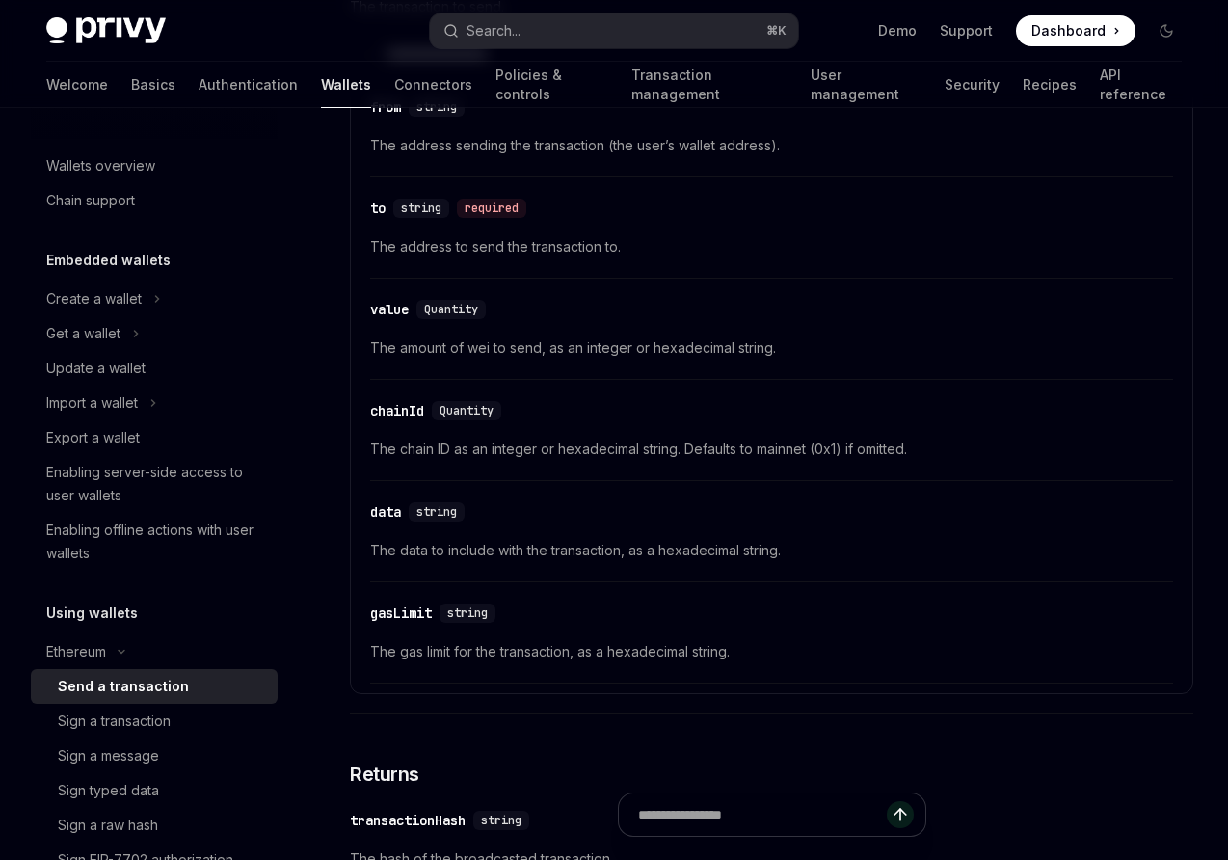
scroll to position [163, 0]
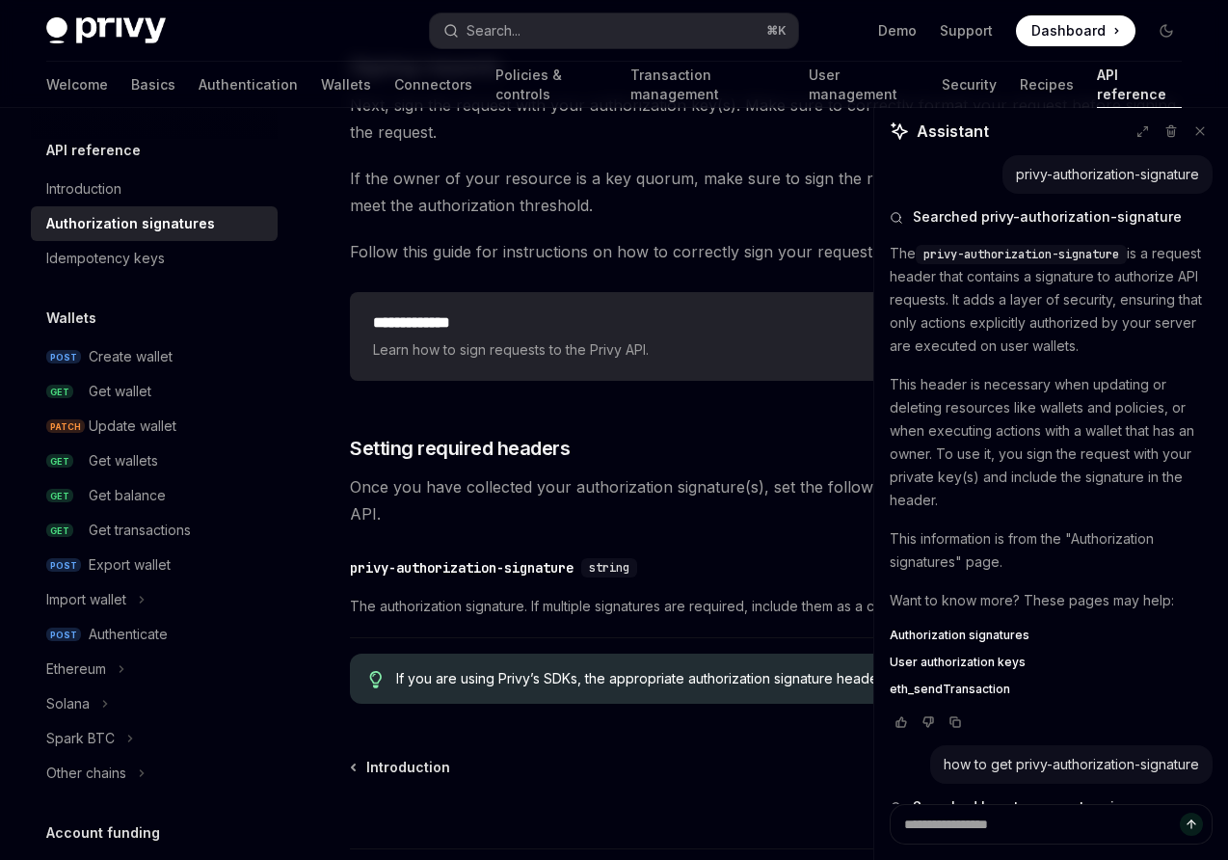
scroll to position [1353, 0]
